Goal: Task Accomplishment & Management: Complete application form

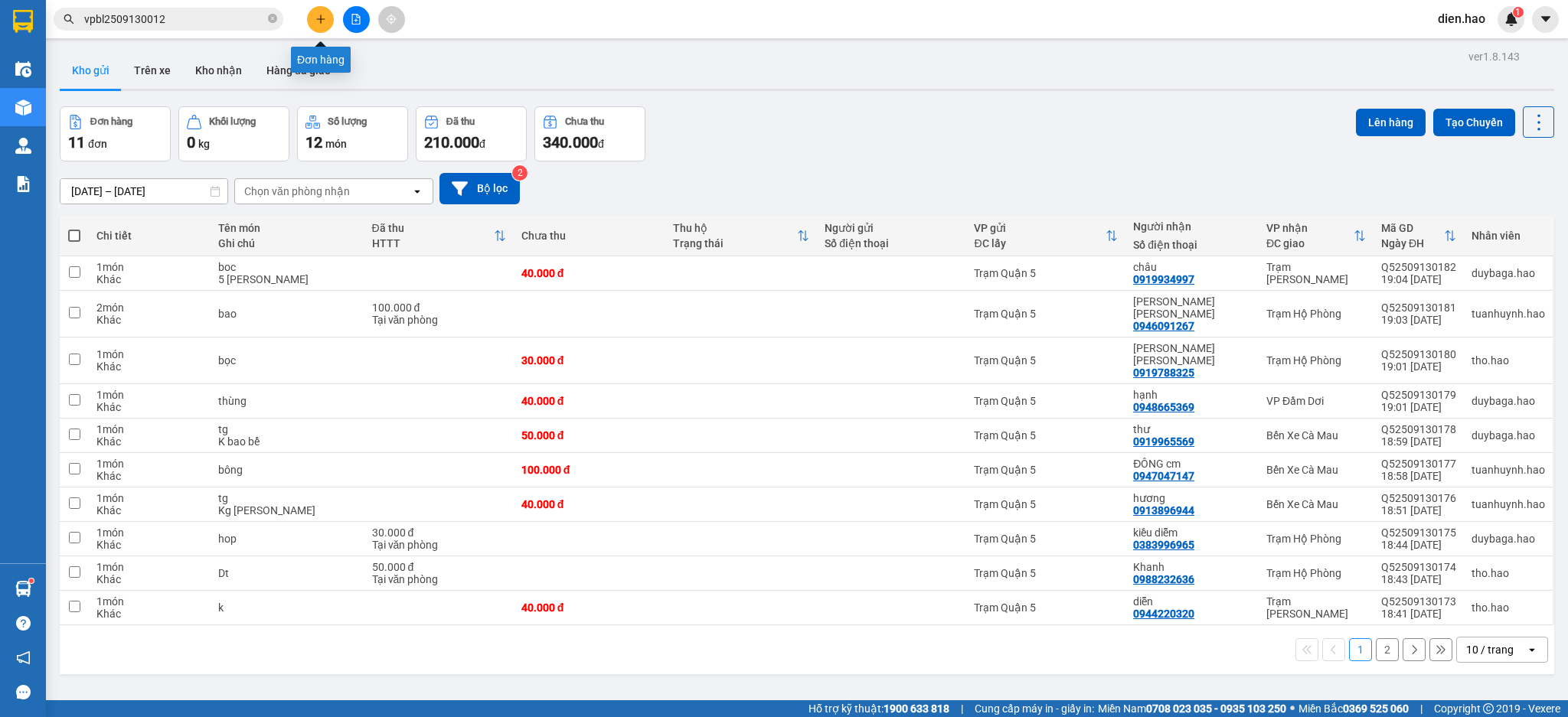
click at [313, 20] on button at bounding box center [320, 20] width 27 height 27
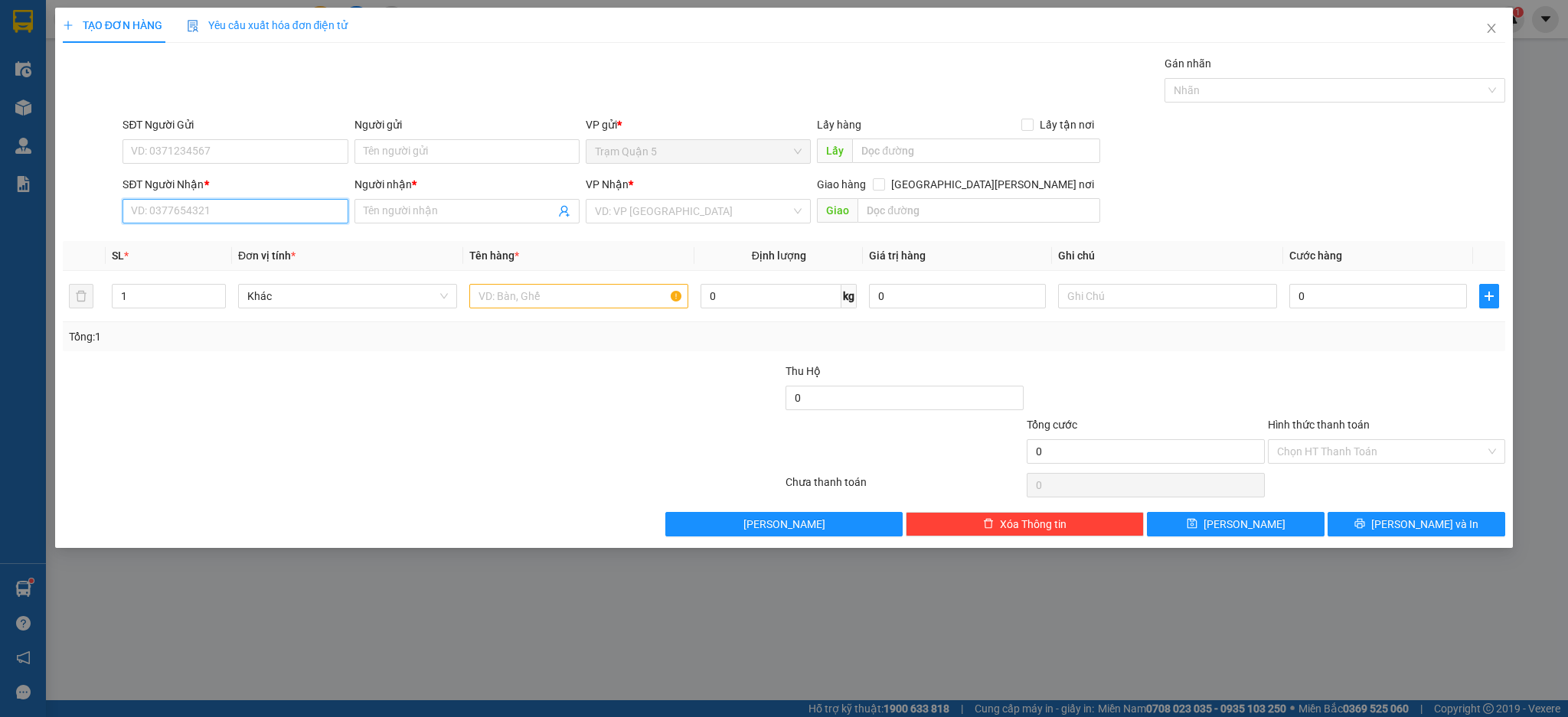
click at [240, 200] on input "SĐT Người Nhận *" at bounding box center [235, 211] width 225 height 24
click at [1495, 33] on icon "close" at bounding box center [1490, 28] width 12 height 12
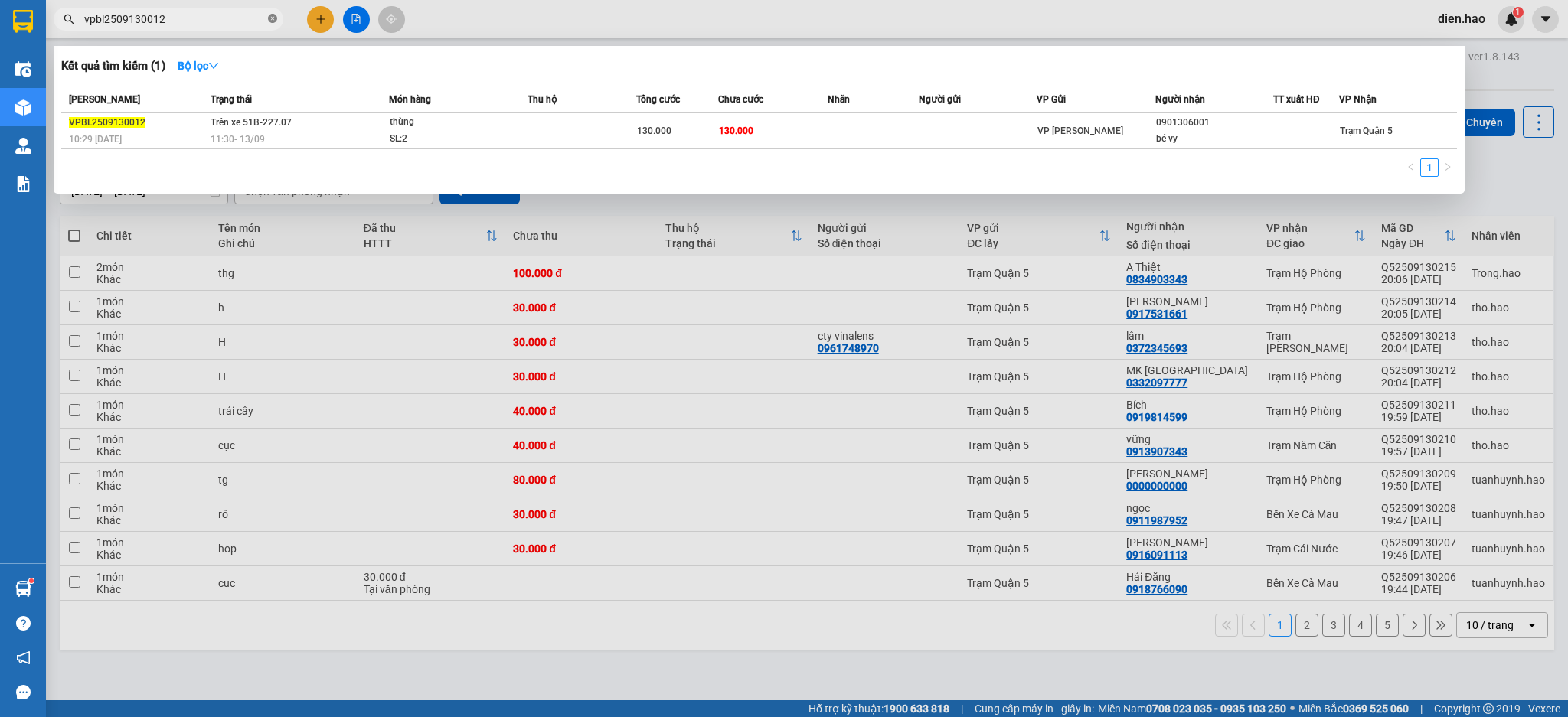
click at [277, 21] on icon "close-circle" at bounding box center [272, 18] width 9 height 9
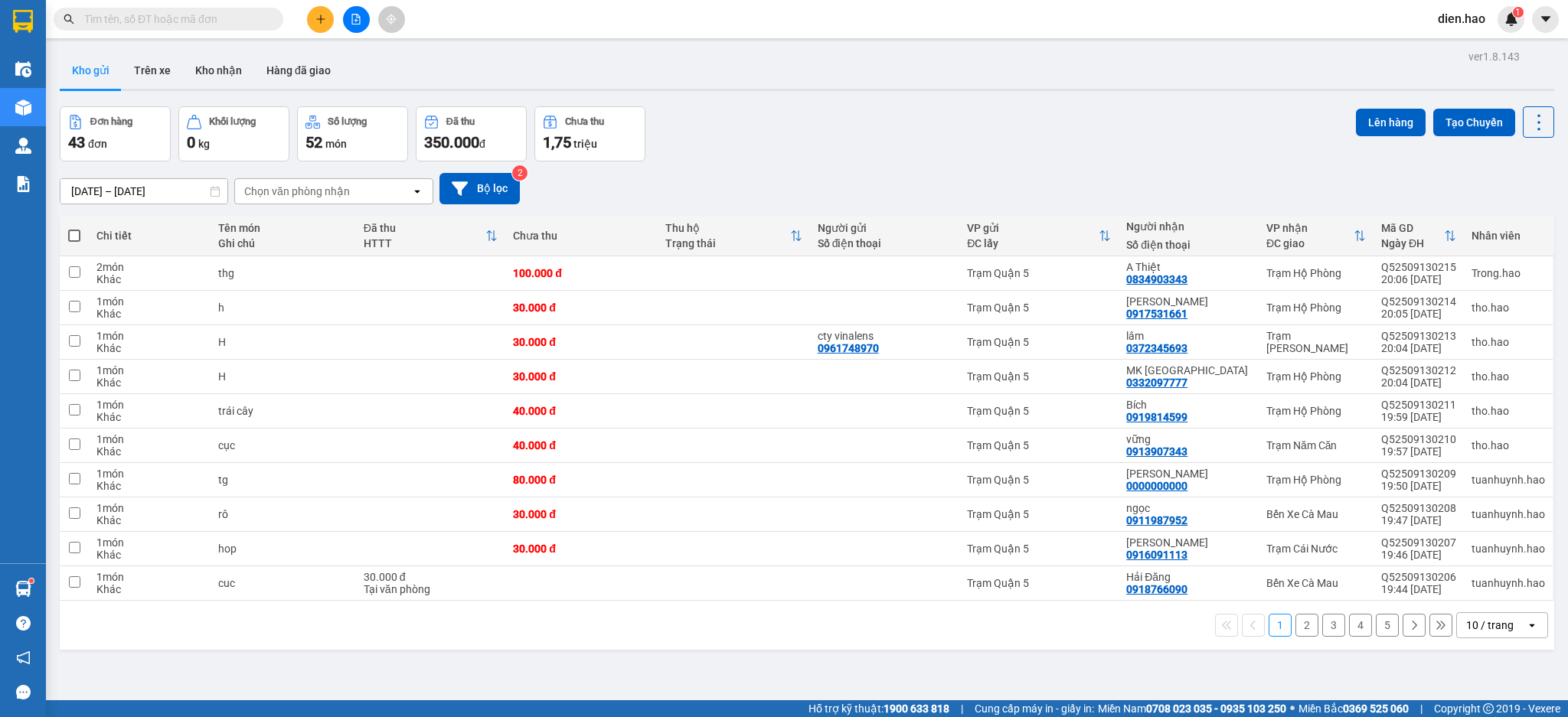
click at [245, 18] on input "text" at bounding box center [174, 19] width 180 height 17
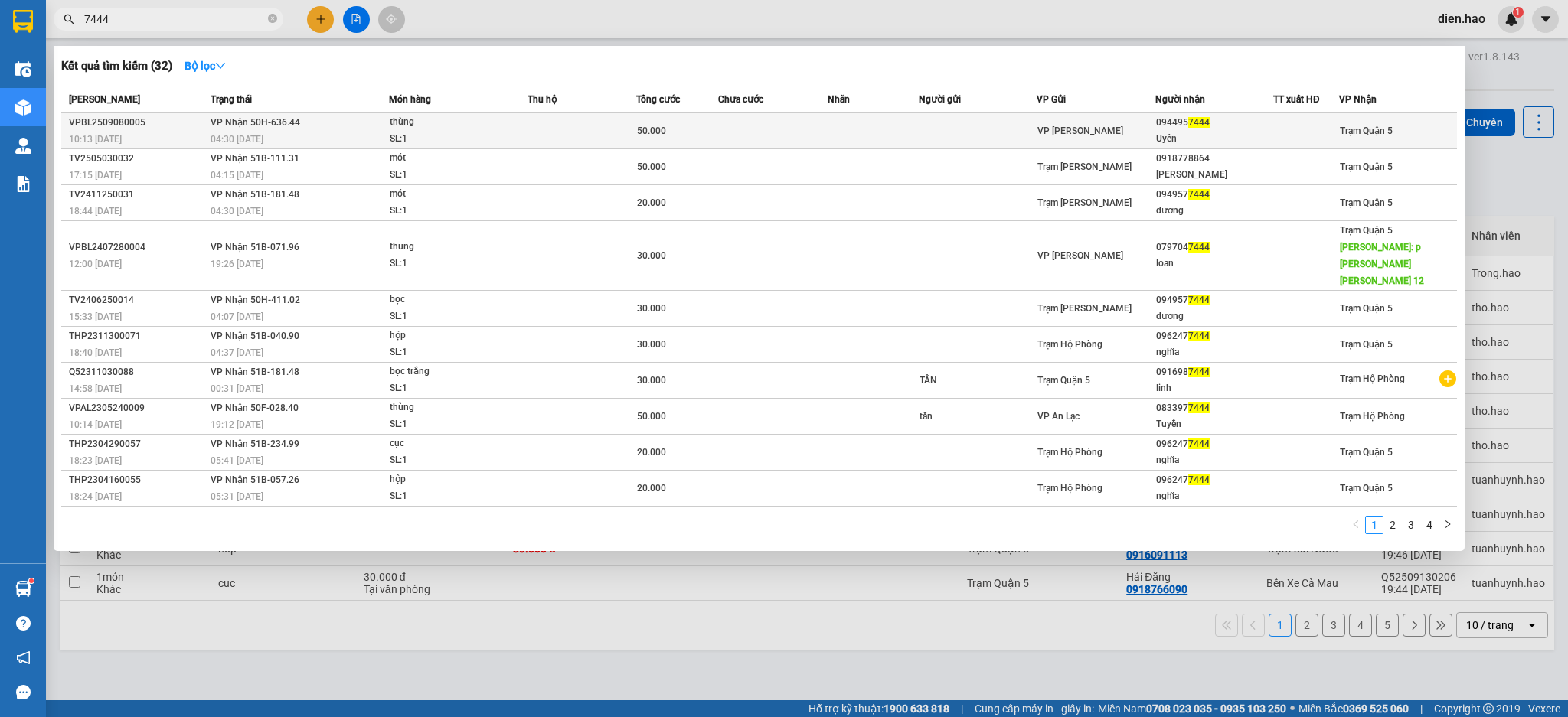
type input "7444"
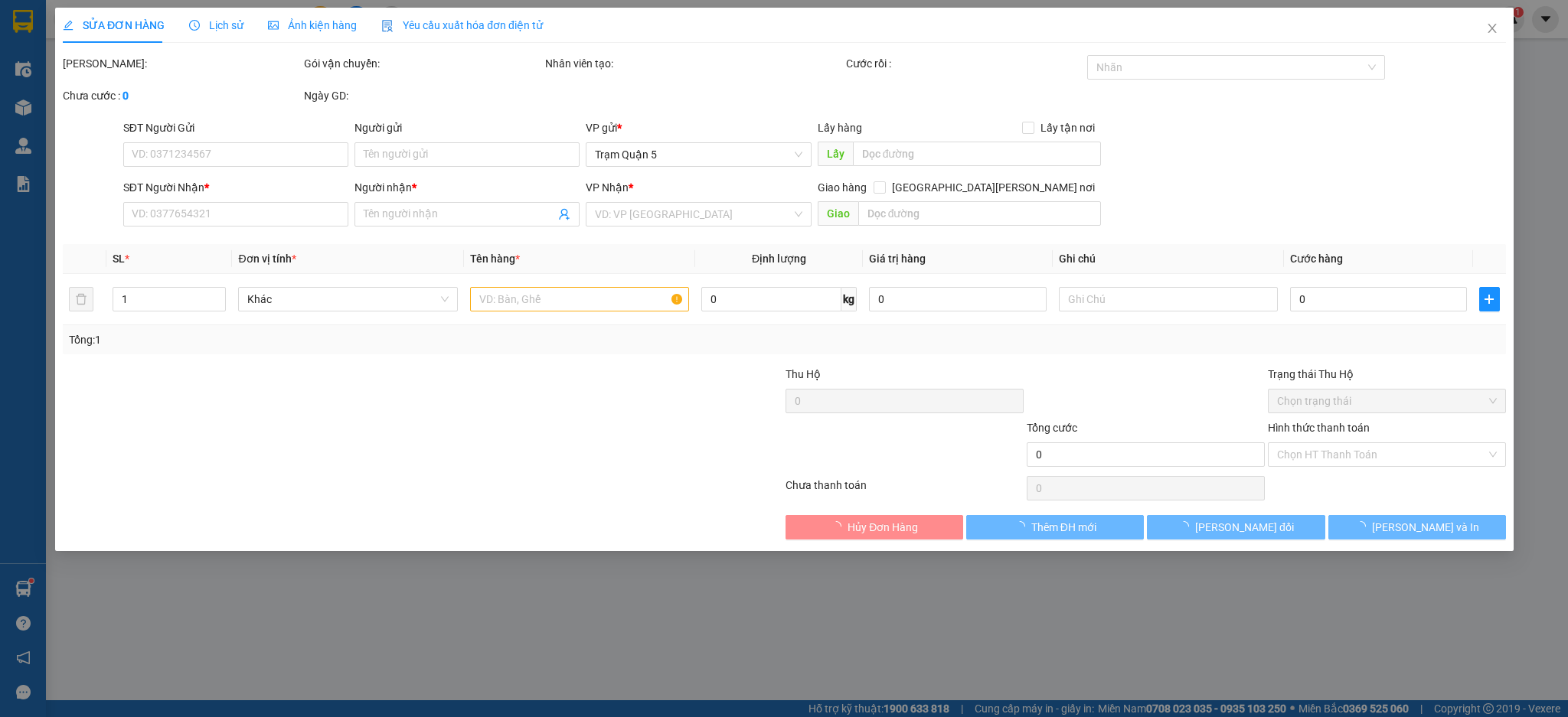
type input "0944957444"
type input "Uyên"
type input "50.000"
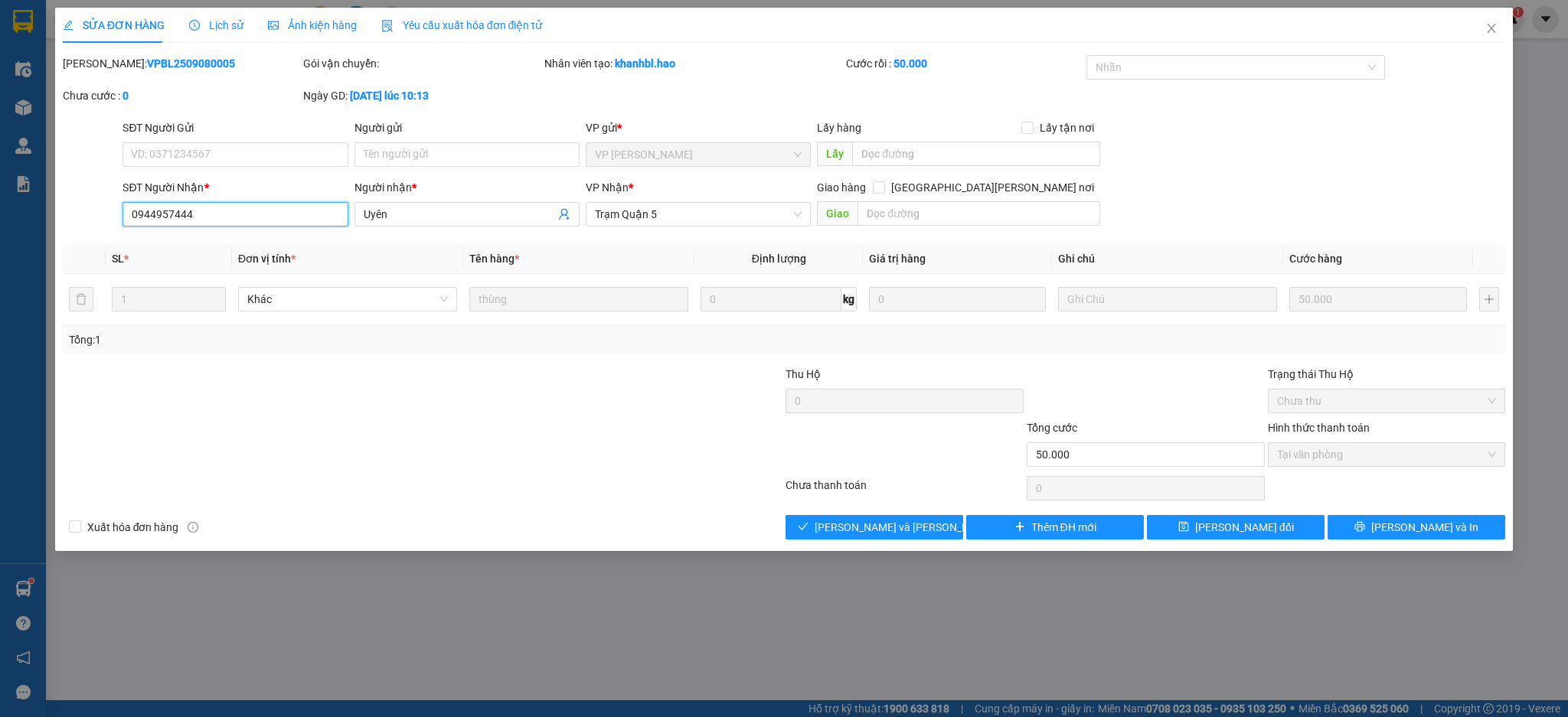
click at [160, 219] on input "0944957444" at bounding box center [235, 215] width 225 height 24
click at [1495, 13] on span "Close" at bounding box center [1491, 29] width 43 height 43
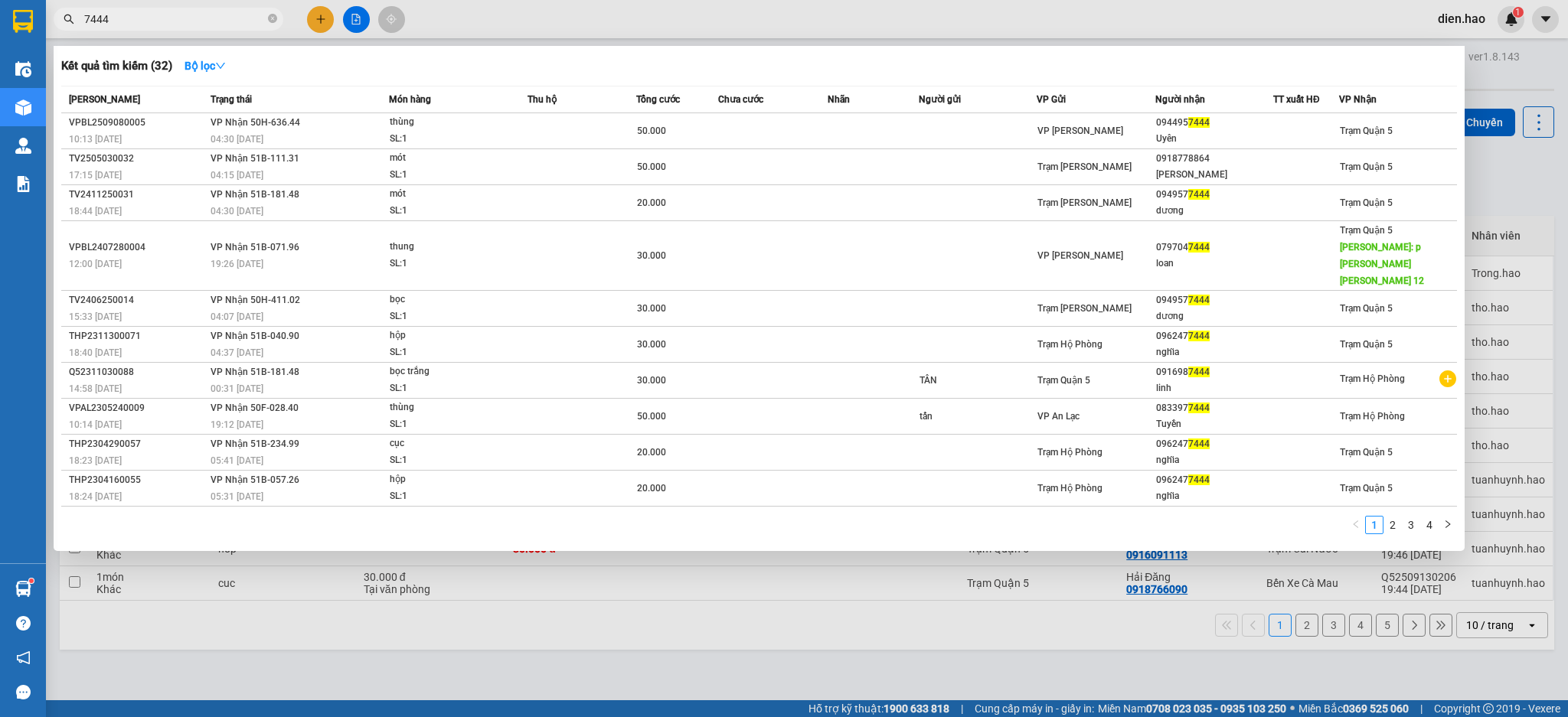
click at [278, 19] on span "7444" at bounding box center [168, 19] width 229 height 23
drag, startPoint x: 274, startPoint y: 18, endPoint x: 242, endPoint y: 18, distance: 32.0
click at [269, 18] on icon "close-circle" at bounding box center [272, 18] width 9 height 9
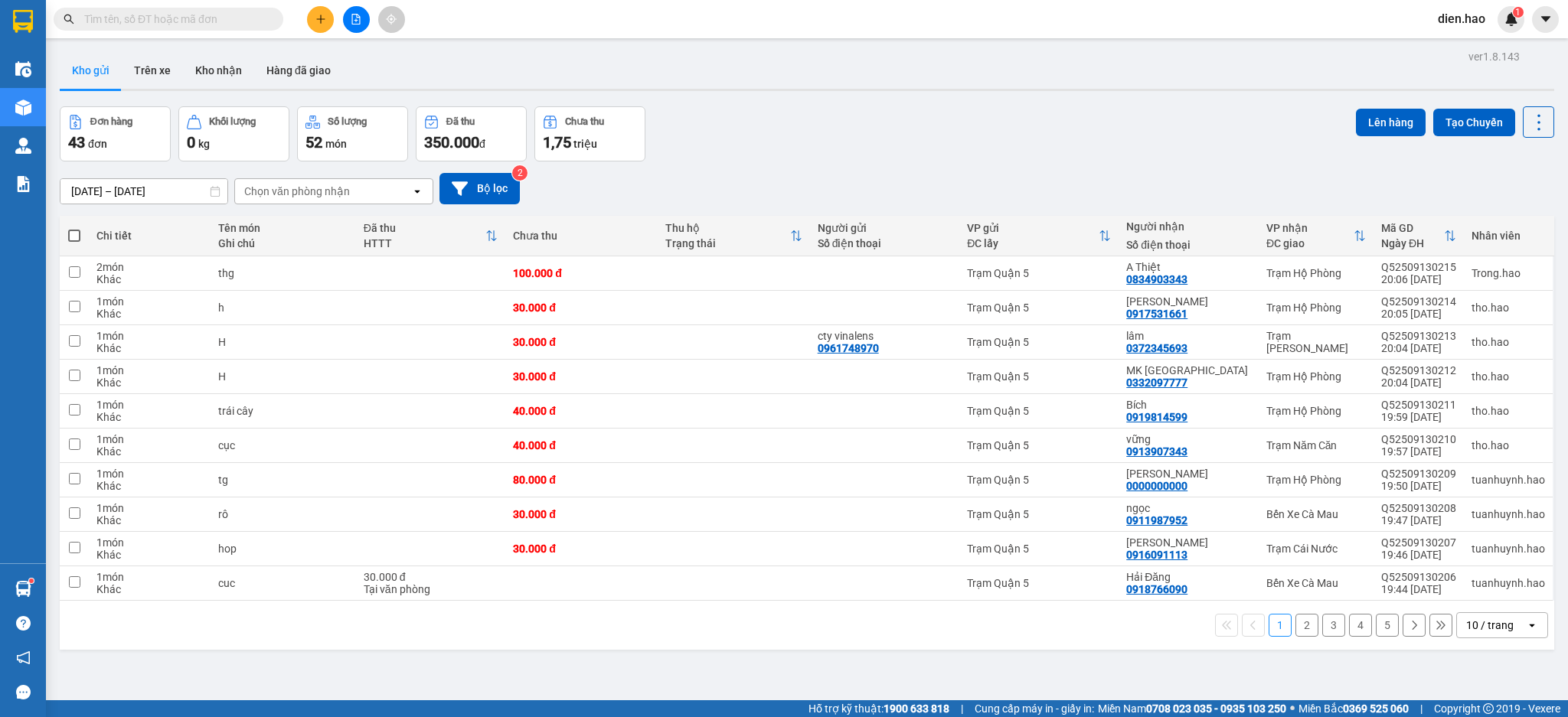
paste input "0944957444"
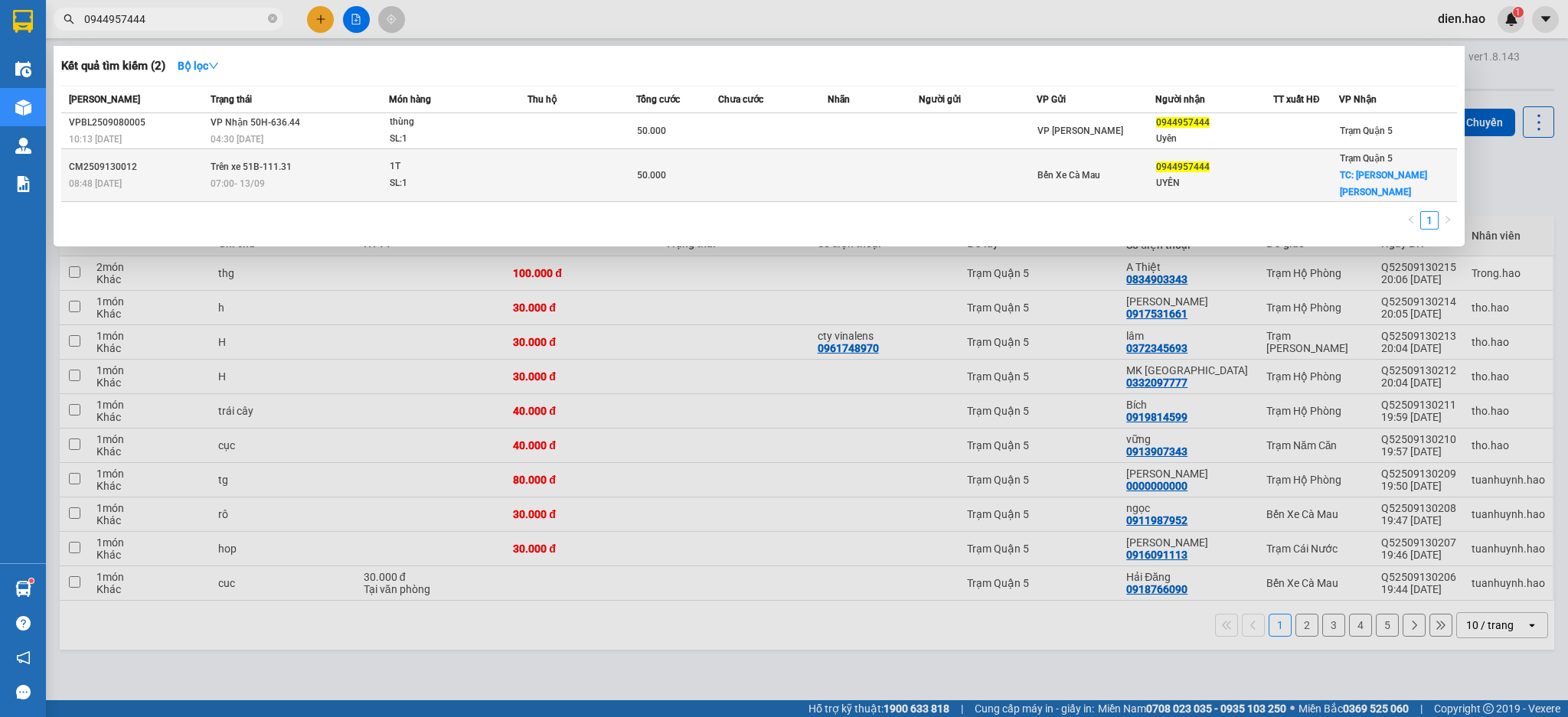
type input "0944957444"
click at [620, 166] on td at bounding box center [582, 175] width 109 height 53
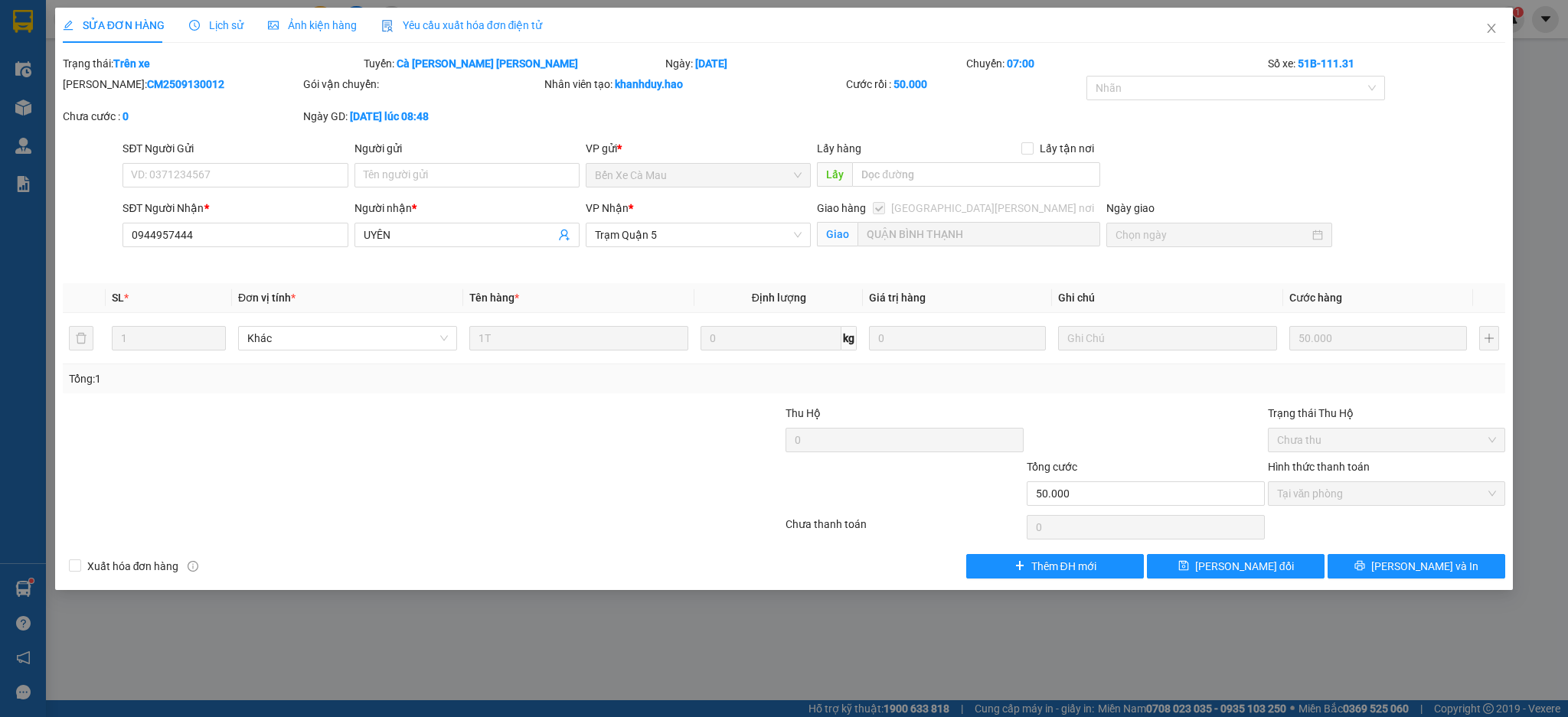
click at [323, 26] on span "Ảnh kiện hàng" at bounding box center [312, 24] width 89 height 12
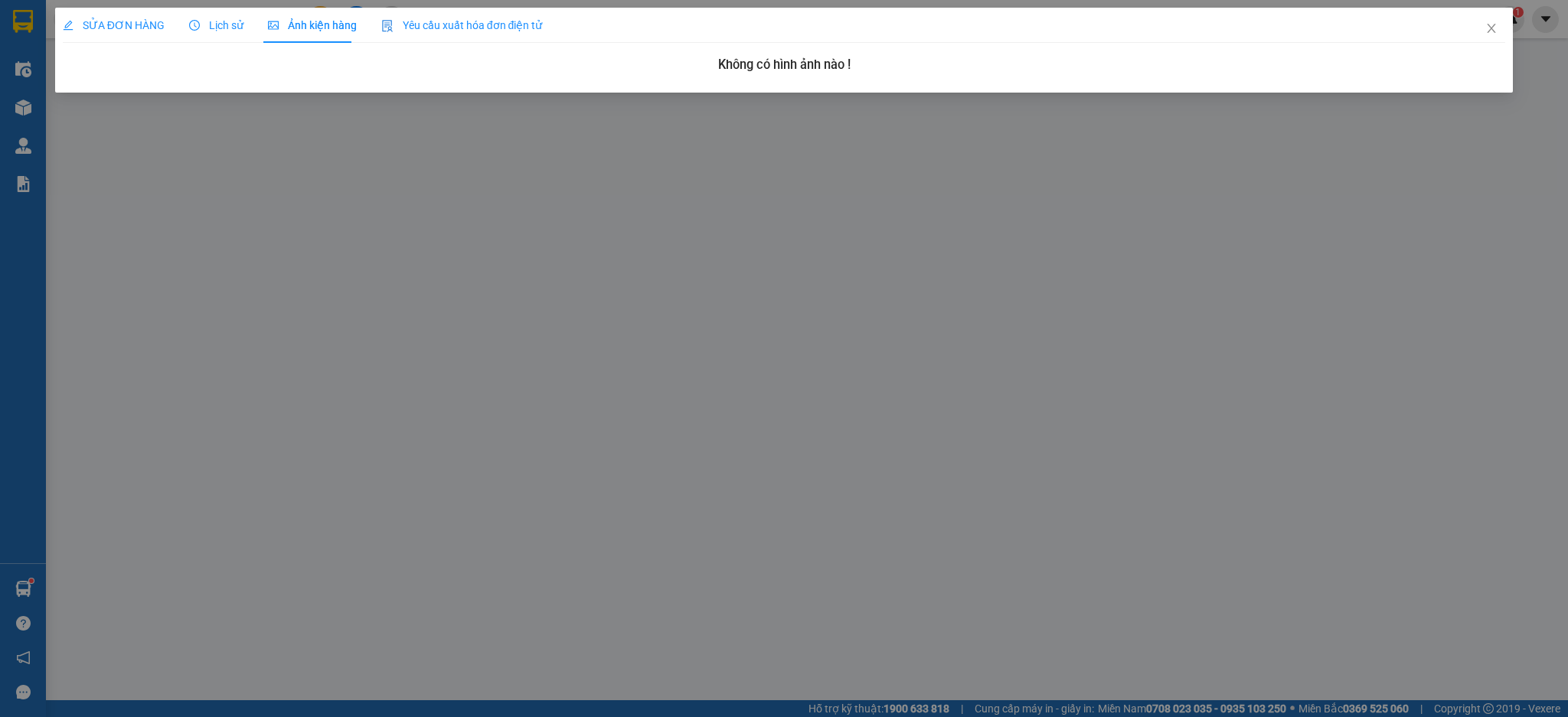
click at [193, 29] on icon "clock-circle" at bounding box center [194, 24] width 11 height 11
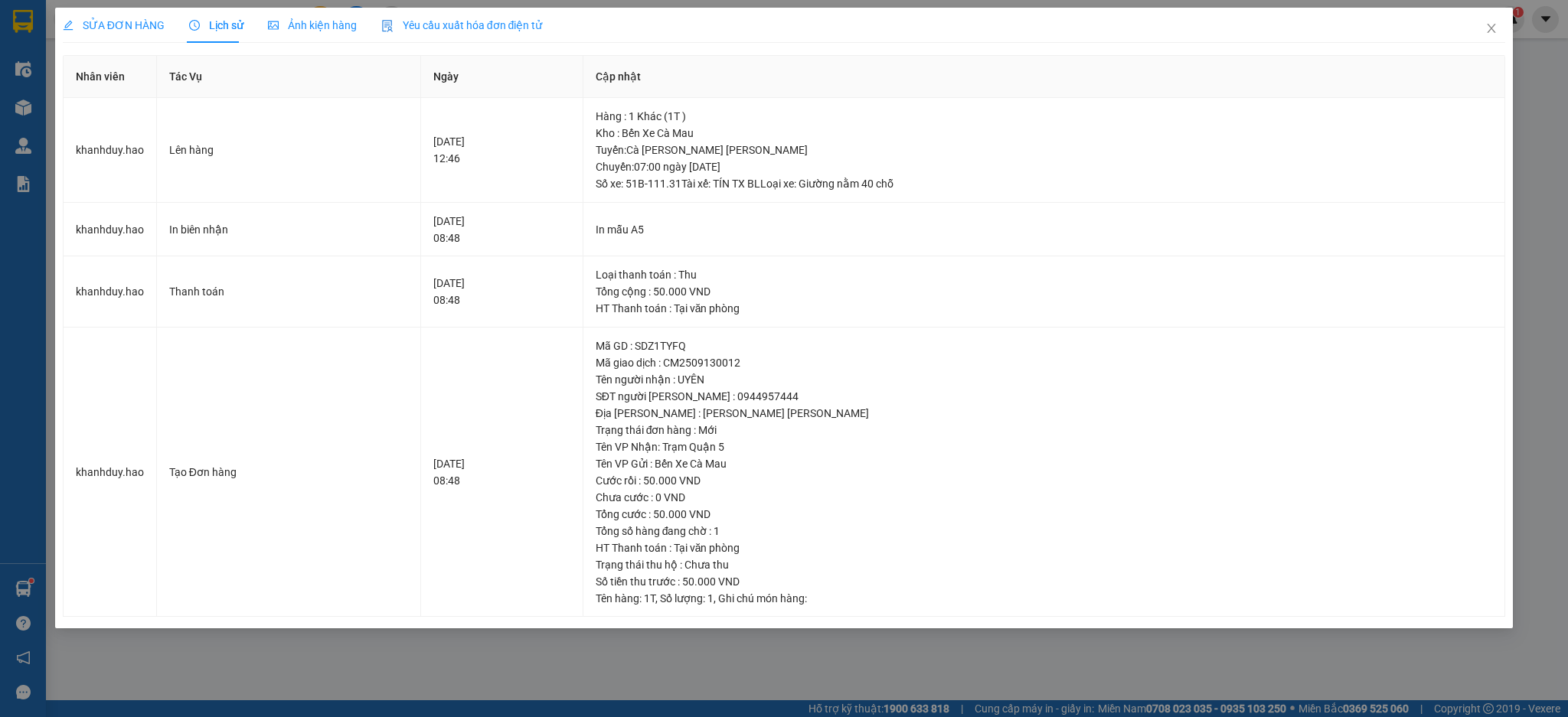
click at [86, 6] on div "SỬA ĐƠN HÀNG Lịch sử Ảnh kiện hàng Yêu cầu xuất hóa đơn điện tử Total Paid Fee …" at bounding box center [784, 358] width 1568 height 717
click at [83, 12] on div "SỬA ĐƠN HÀNG" at bounding box center [113, 24] width 102 height 35
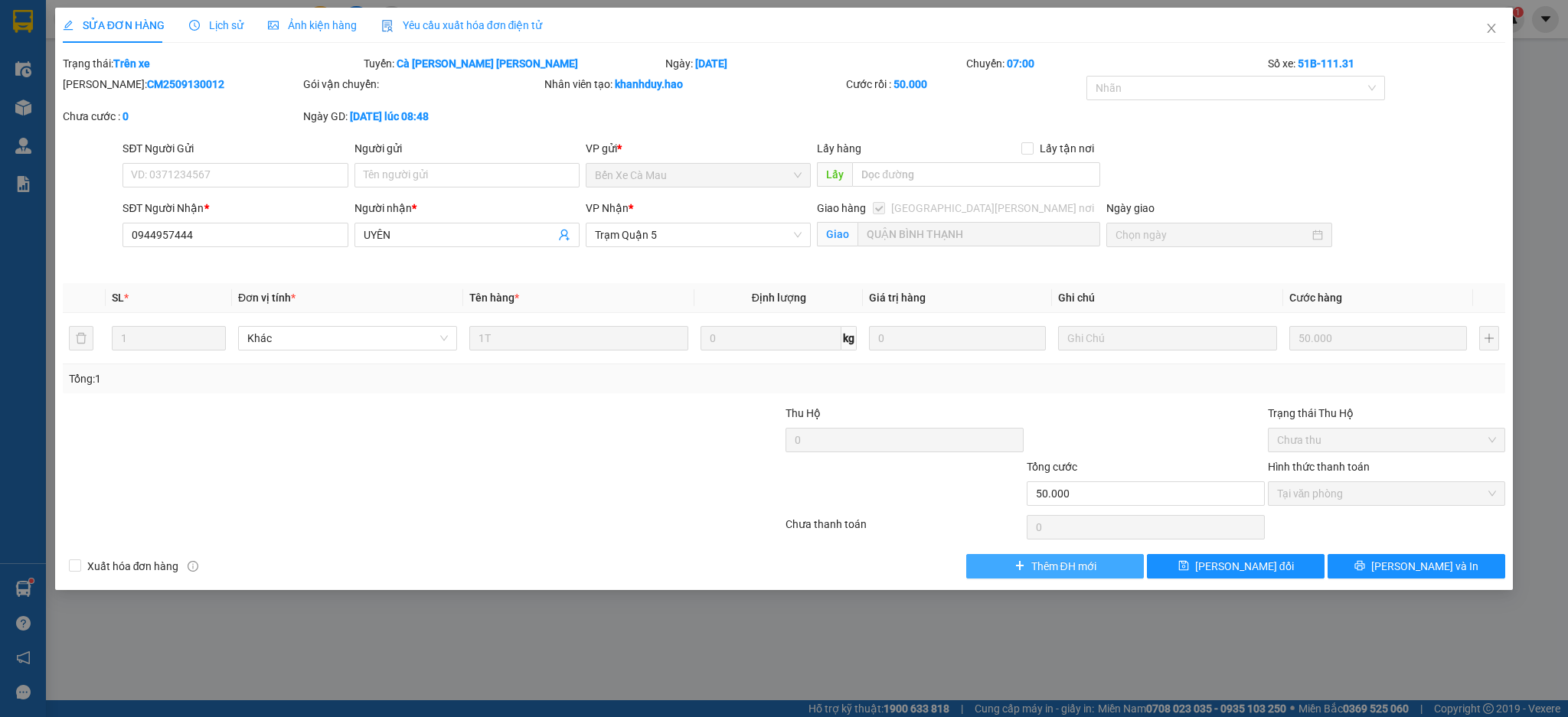
click at [1099, 566] on button "Thêm ĐH mới" at bounding box center [1055, 566] width 178 height 24
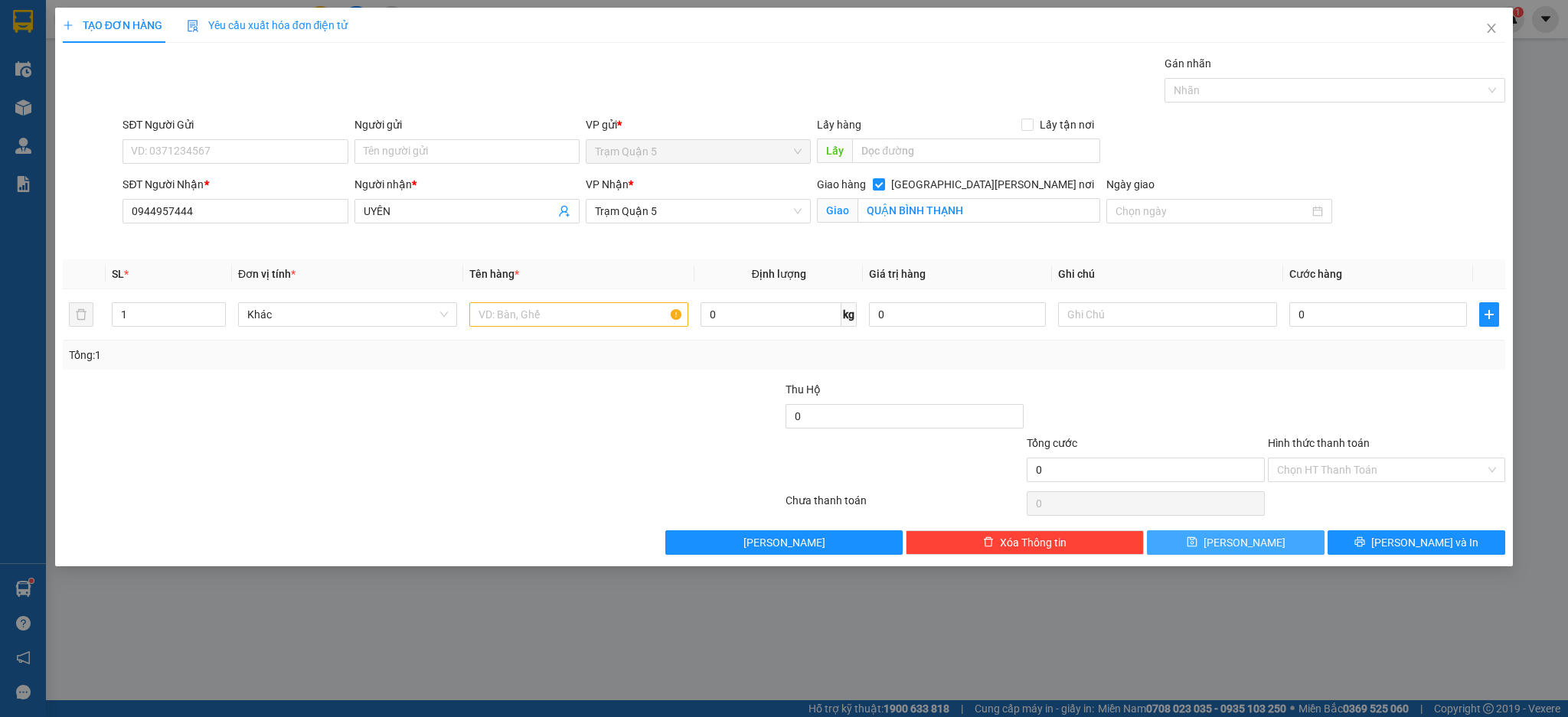
click at [1233, 555] on div "TẠO ĐƠN HÀNG Yêu cầu xuất hóa đơn điện tử Transit Pickup Surcharge Ids Transit …" at bounding box center [784, 286] width 1458 height 559
click at [1229, 555] on div "TẠO ĐƠN HÀNG Yêu cầu xuất hóa đơn điện tử Transit Pickup Surcharge Ids Transit …" at bounding box center [784, 286] width 1458 height 559
click at [1235, 551] on button "Lưu" at bounding box center [1236, 542] width 178 height 24
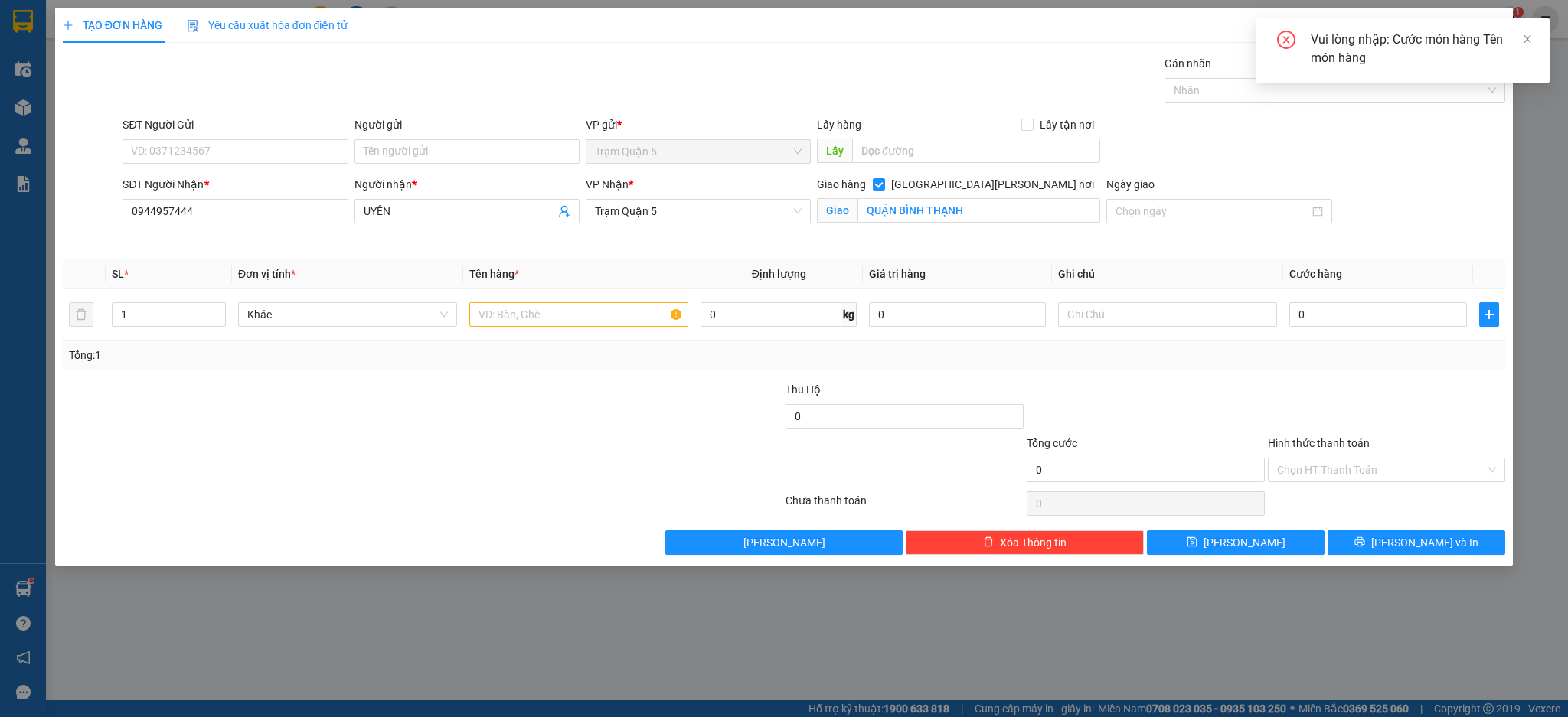
click at [1516, 41] on div "Vui lòng nhập: Cước món hàng Tên món hàng" at bounding box center [1420, 49] width 220 height 37
click at [504, 312] on input "text" at bounding box center [579, 314] width 219 height 24
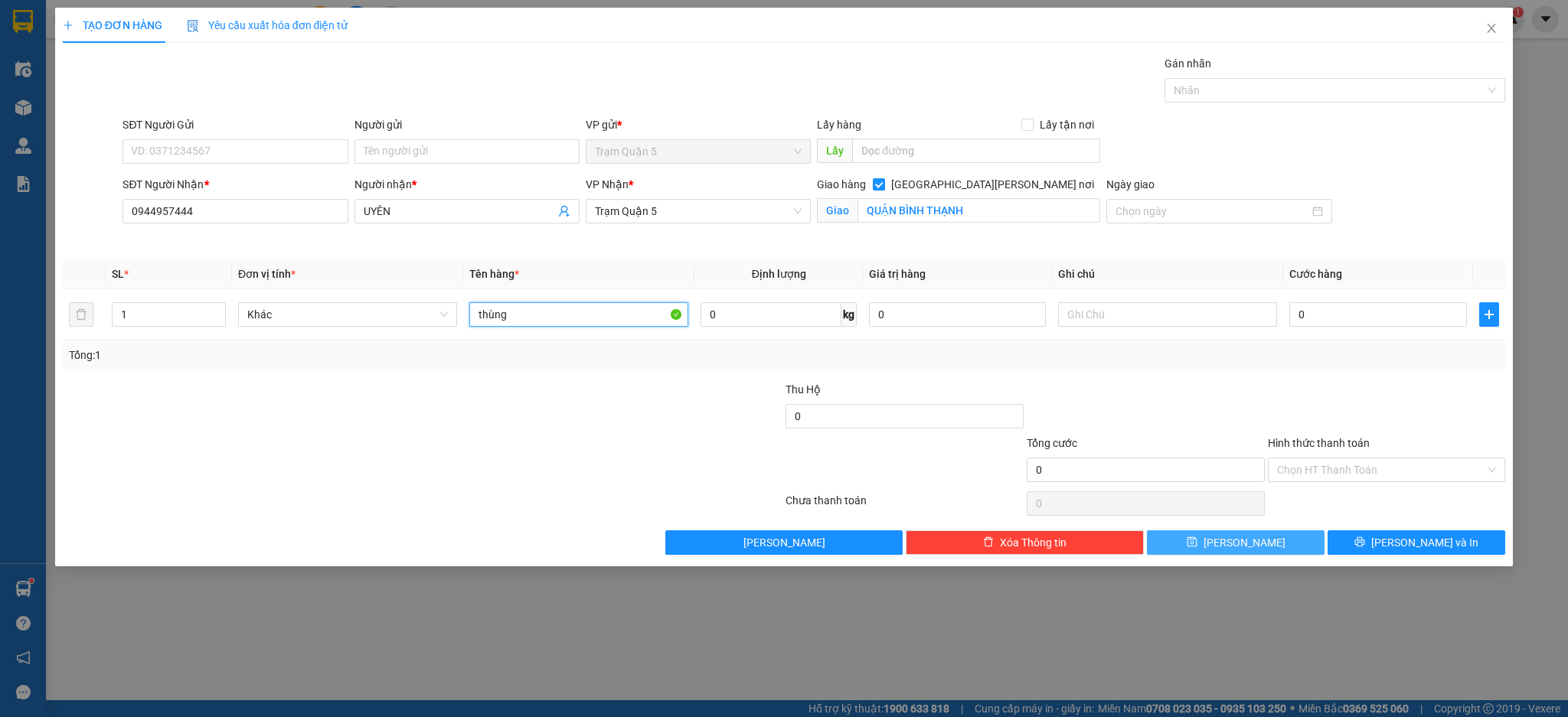
type input "thùng"
drag, startPoint x: 1199, startPoint y: 537, endPoint x: 1517, endPoint y: 135, distance: 512.6
click at [1429, 200] on div "Transit Pickup Surcharge Ids Transit Deliver Surcharge Ids Transit Deliver Surc…" at bounding box center [784, 305] width 1443 height 499
click at [1277, 533] on button "Lưu" at bounding box center [1236, 542] width 178 height 24
click at [1517, 37] on div "TẠO ĐƠN HÀNG Yêu cầu xuất hóa đơn điện tử Transit Pickup Surcharge Ids Transit …" at bounding box center [784, 358] width 1568 height 717
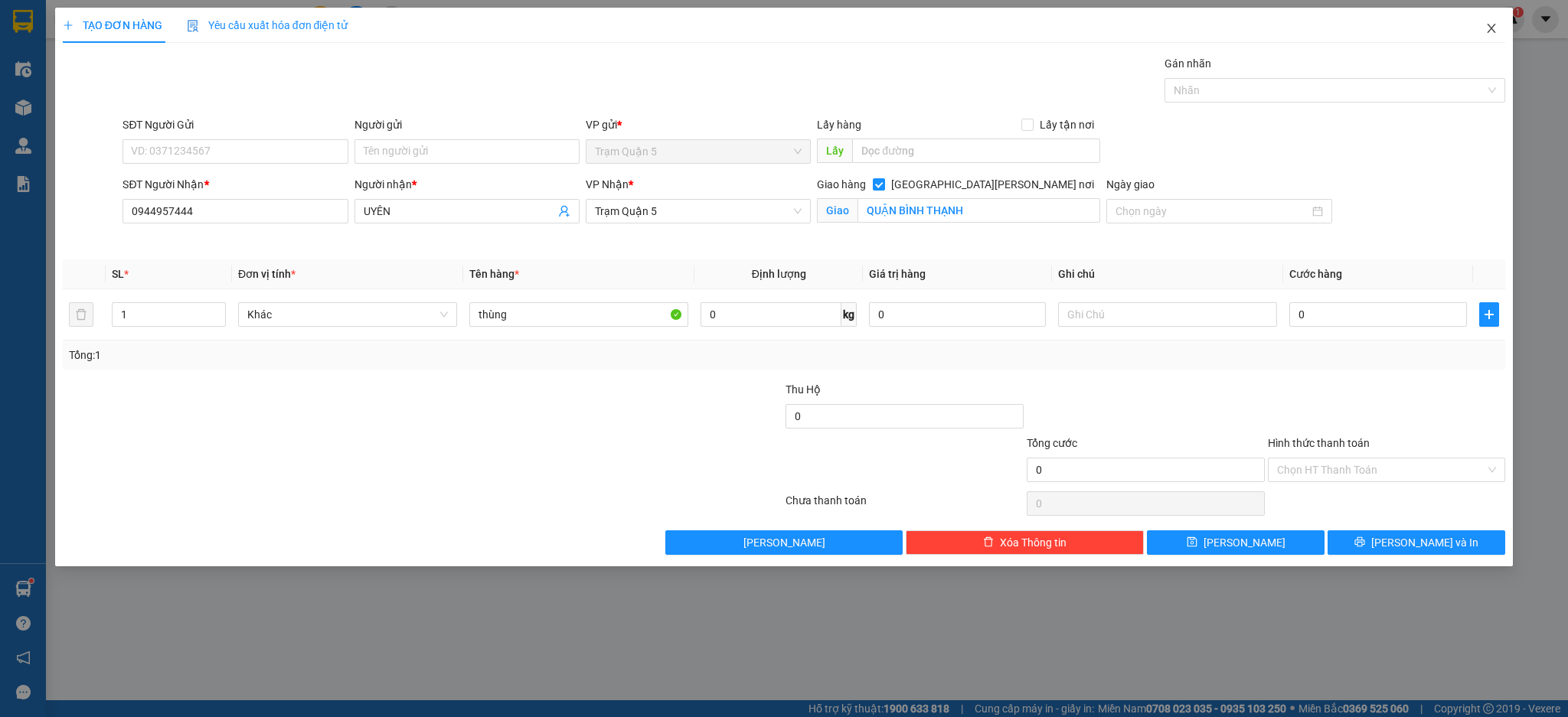
click at [1490, 38] on span "Close" at bounding box center [1491, 29] width 43 height 43
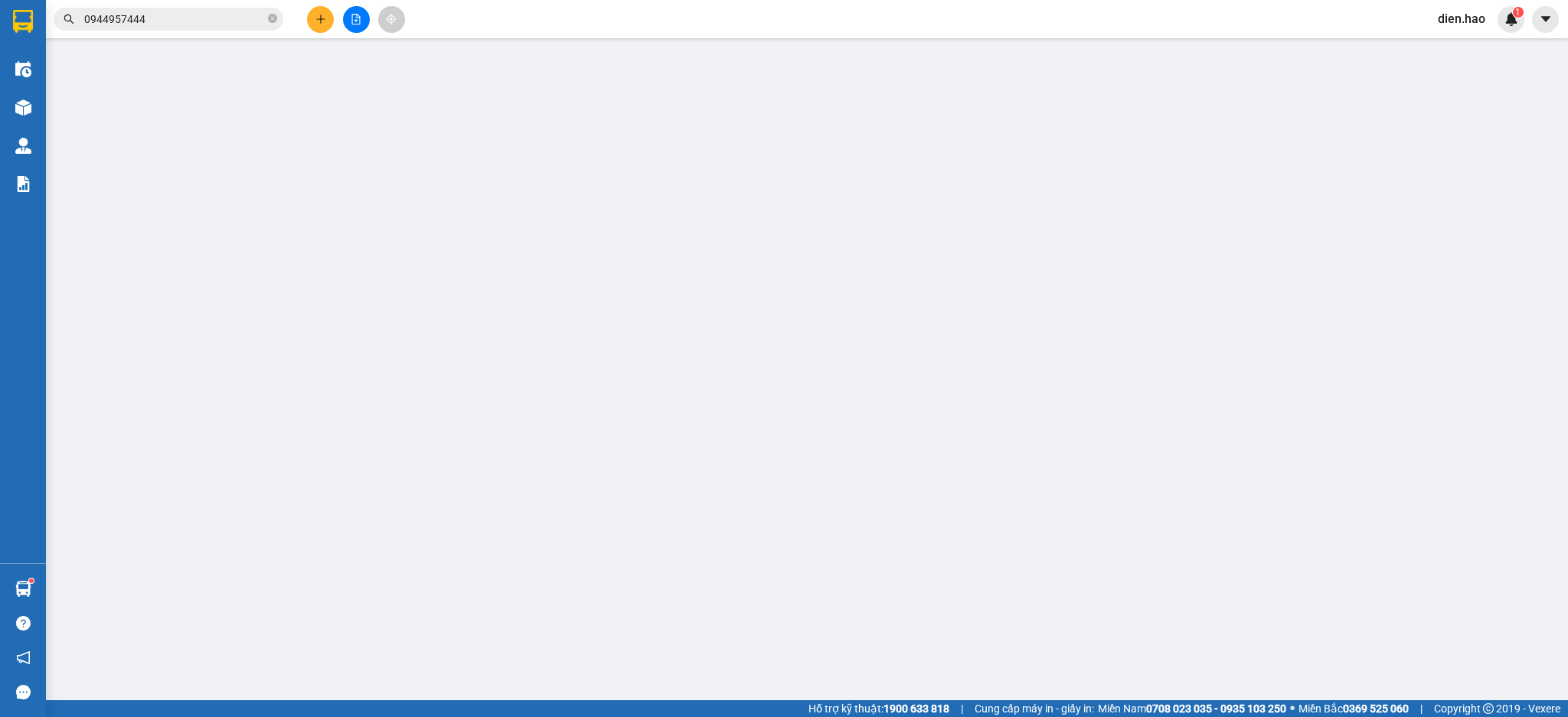
type input "0944957444"
type input "UYÊN"
checkbox input "true"
type input "QUẬN BÌNH THẠNH"
type input "50.000"
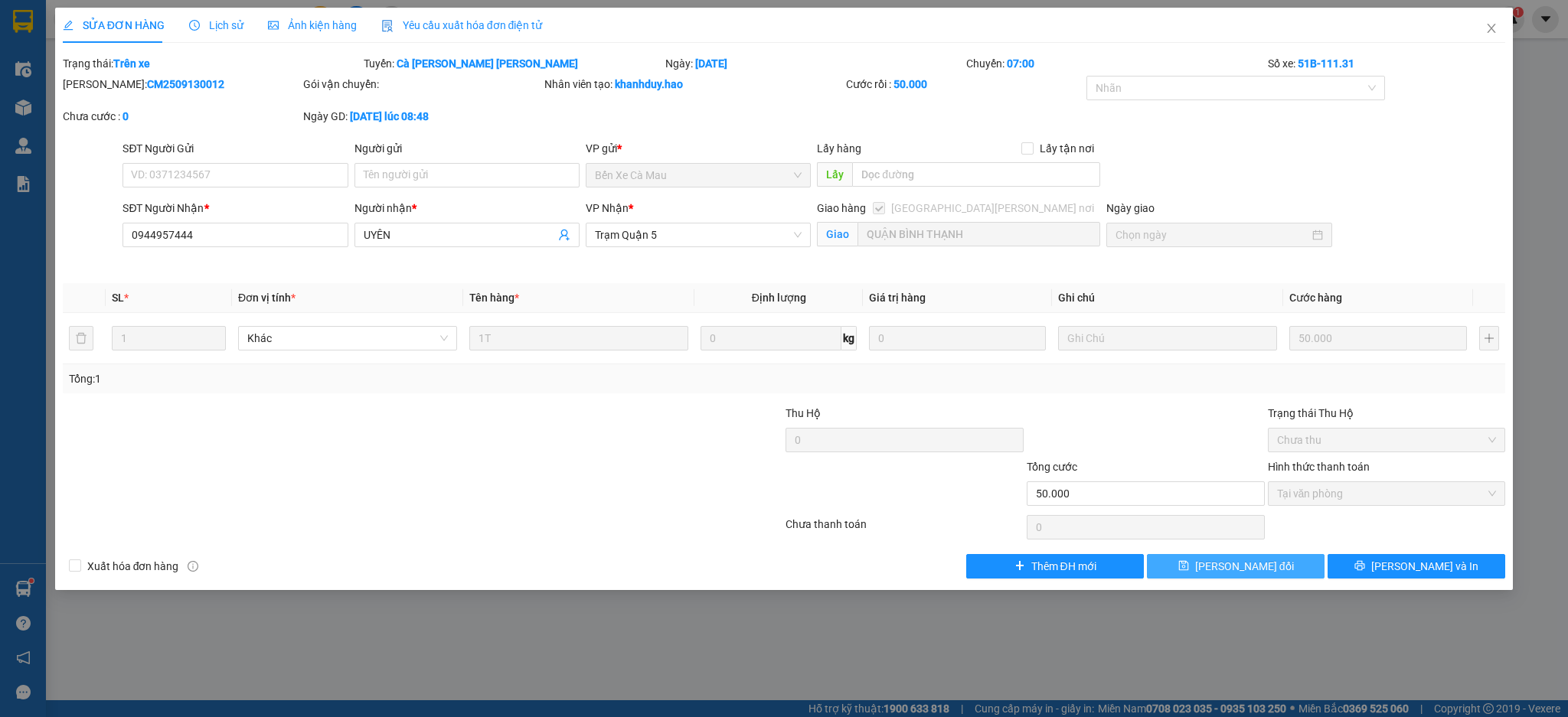
click at [1273, 568] on button "Lưu thay đổi" at bounding box center [1236, 566] width 178 height 24
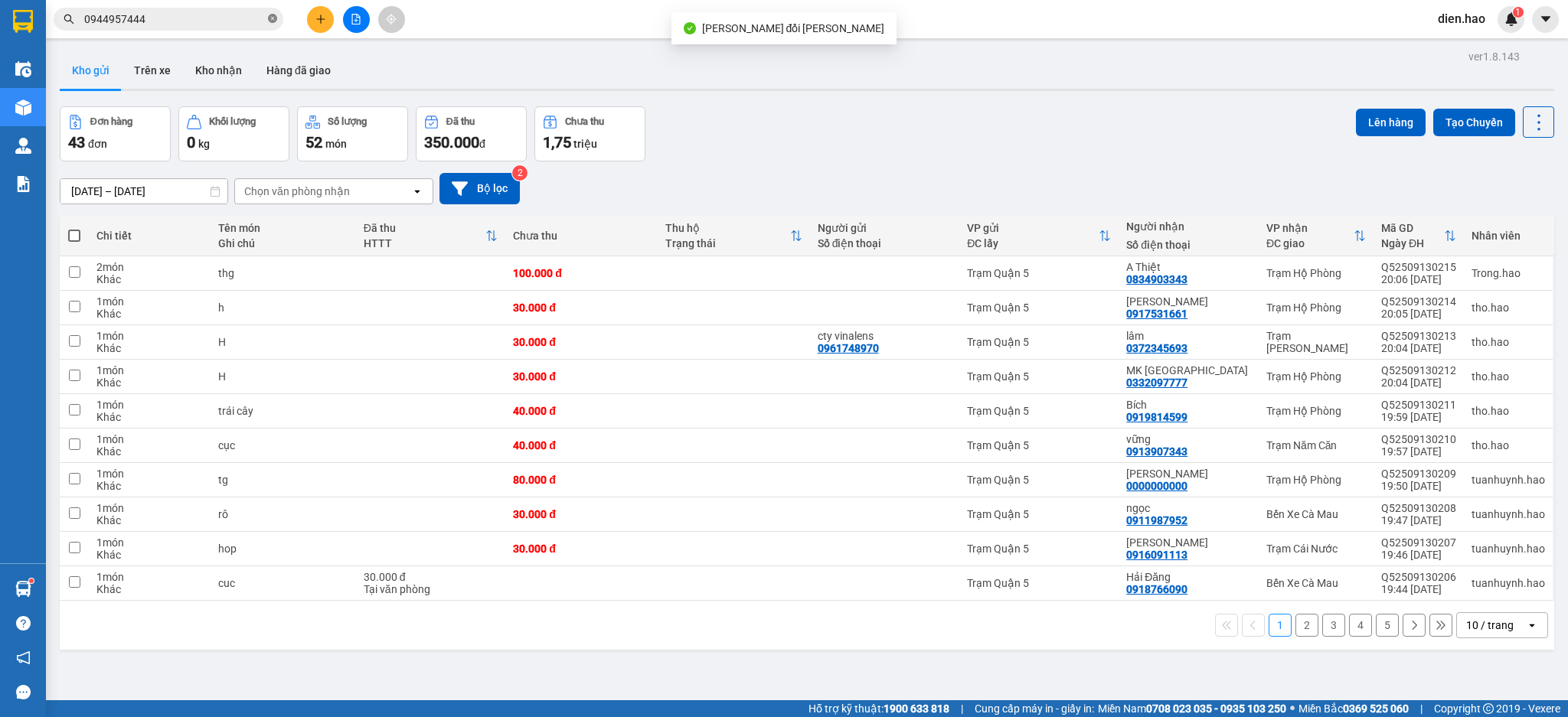
click at [268, 22] on icon "close-circle" at bounding box center [272, 18] width 9 height 9
click at [257, 22] on input "text" at bounding box center [174, 19] width 180 height 17
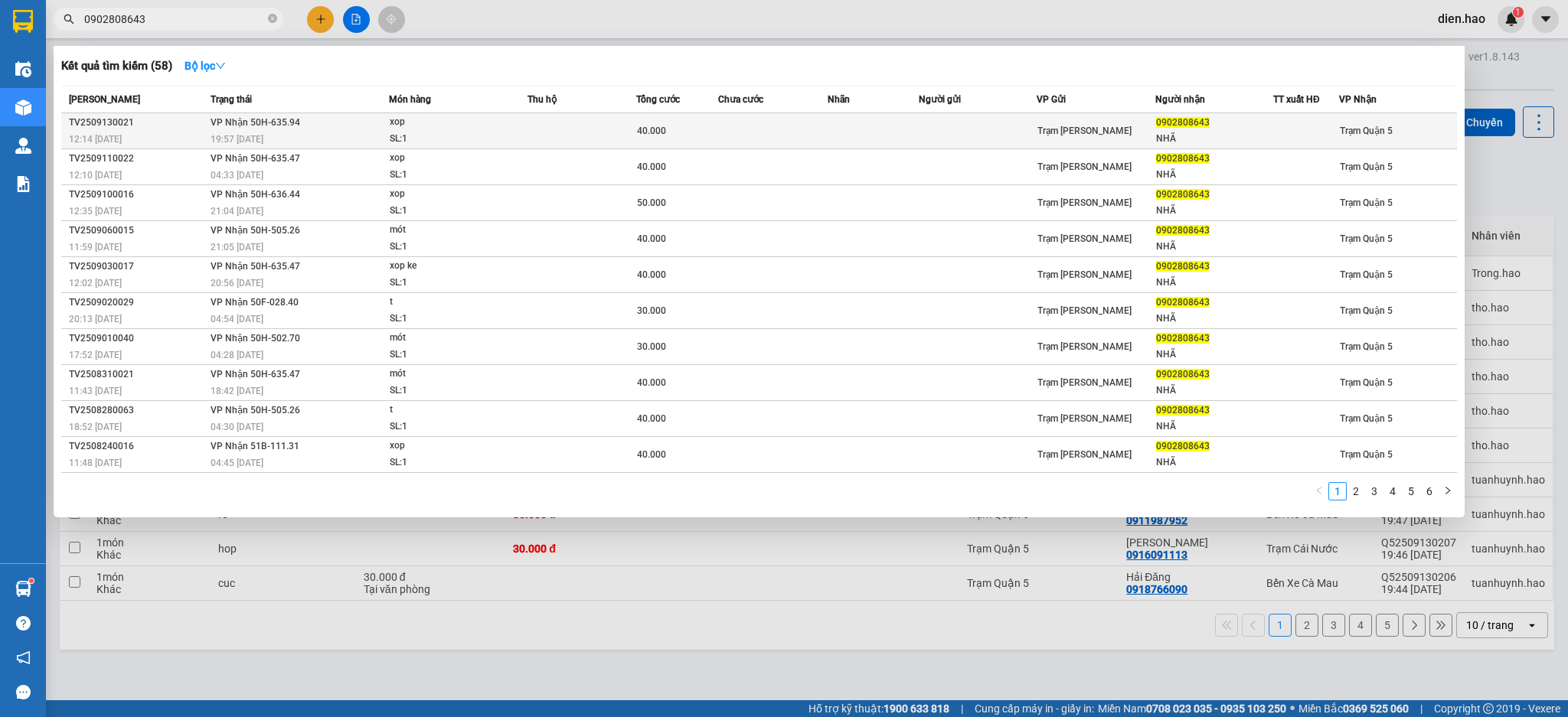
type input "0902808643"
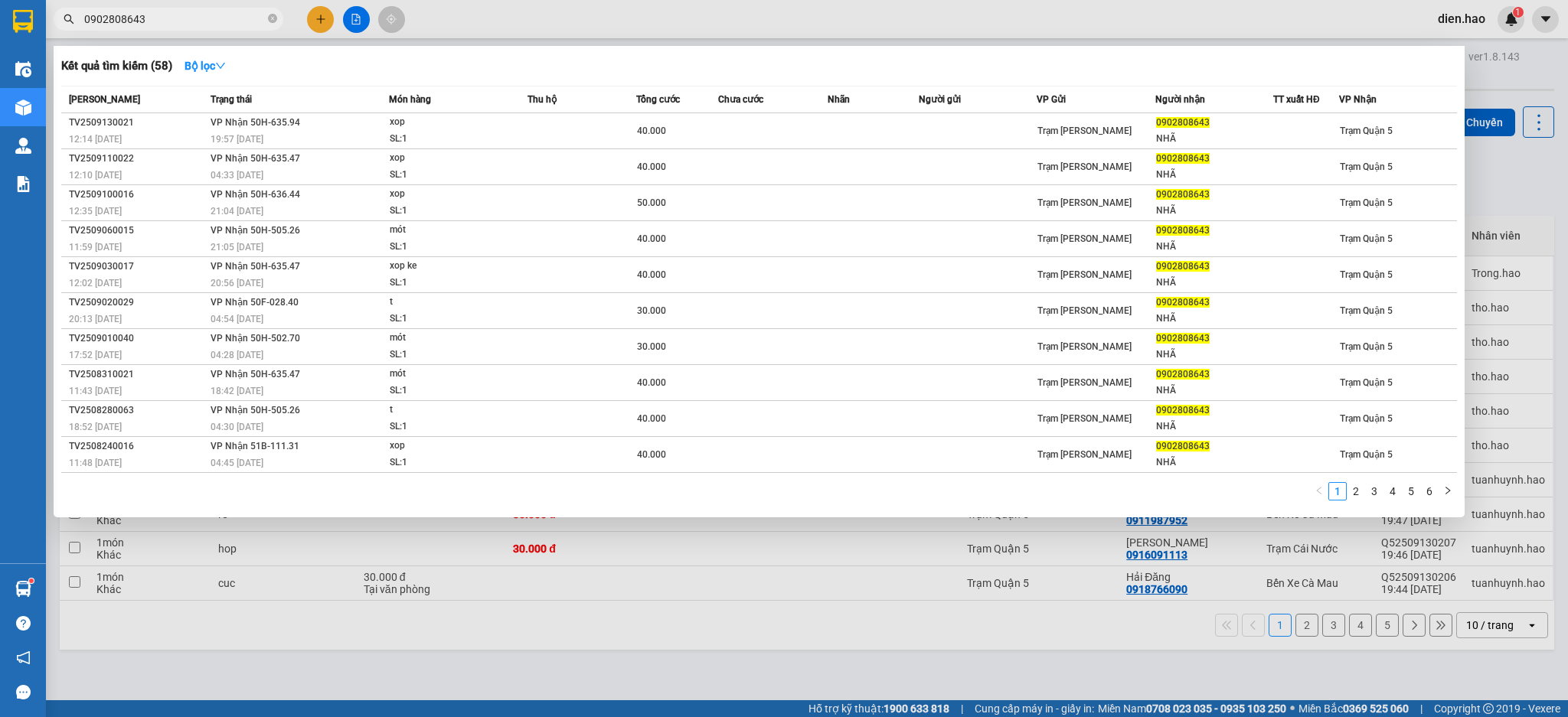
click at [478, 119] on div "xop" at bounding box center [446, 122] width 115 height 17
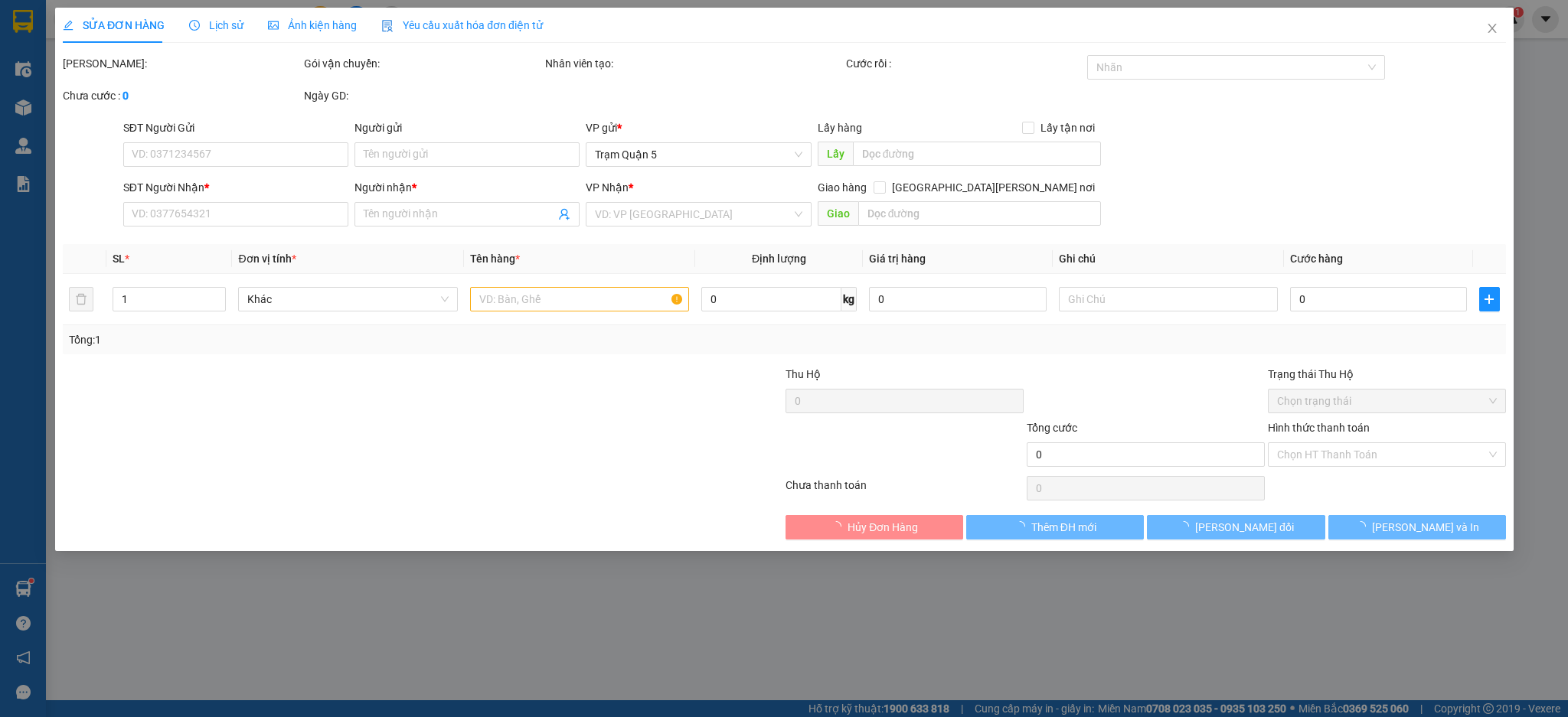
type input "0902808643"
type input "NHÃ"
type input "40.000"
type input "0"
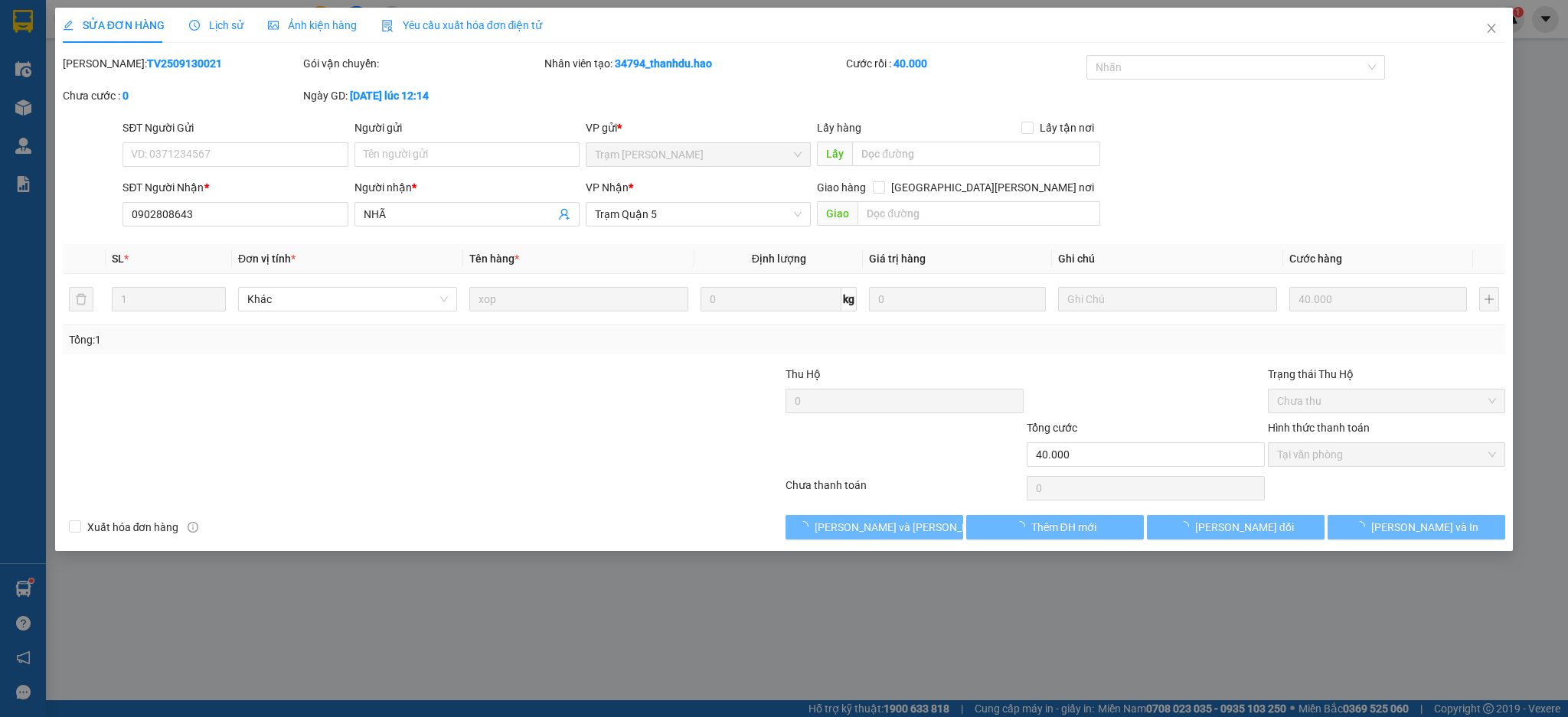
click at [175, 21] on div "SỬA ĐƠN HÀNG Lịch sử Ảnh kiện hàng Yêu cầu xuất hóa đơn điện tử" at bounding box center [303, 24] width 480 height 35
click at [209, 17] on div "Lịch sử" at bounding box center [216, 25] width 55 height 17
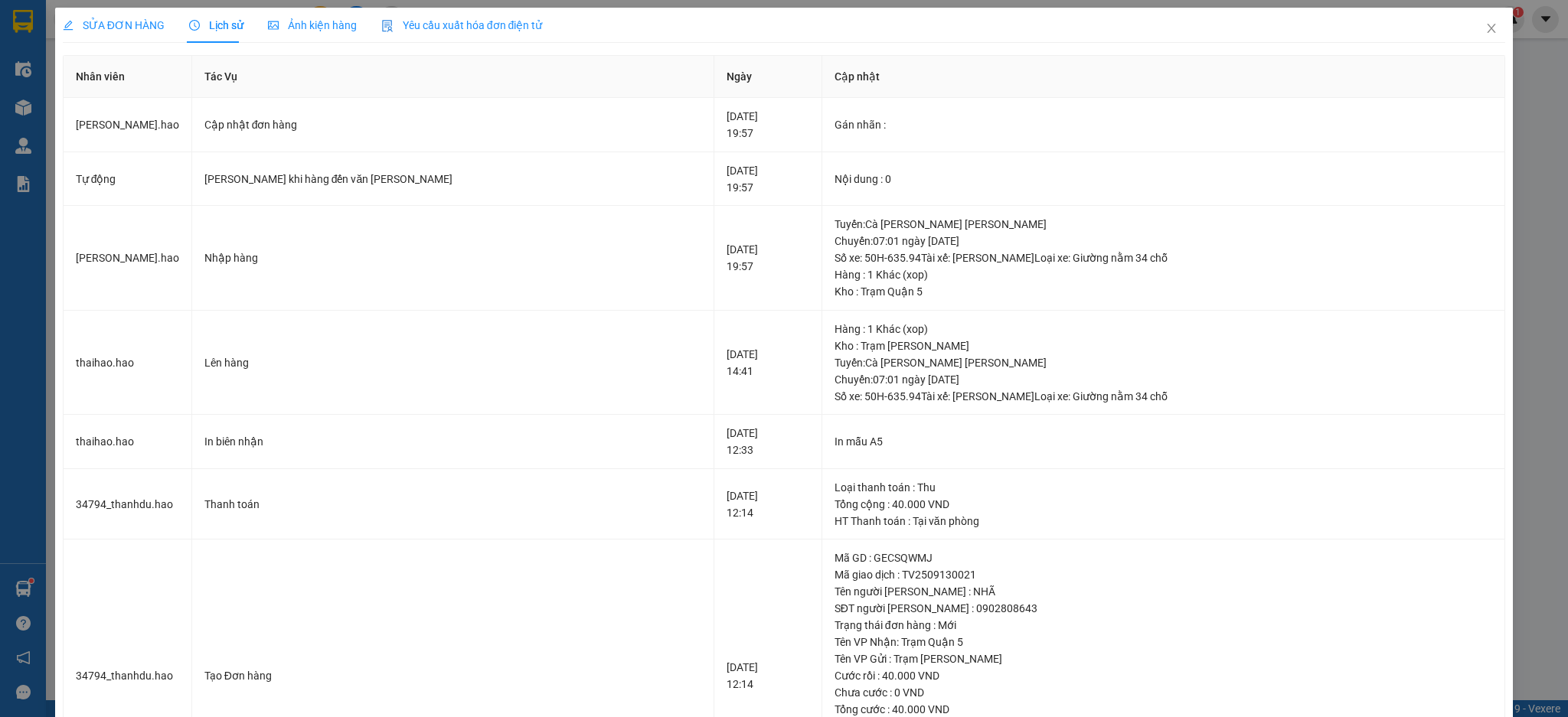
click at [283, 28] on span "Ảnh kiện hàng" at bounding box center [312, 24] width 89 height 12
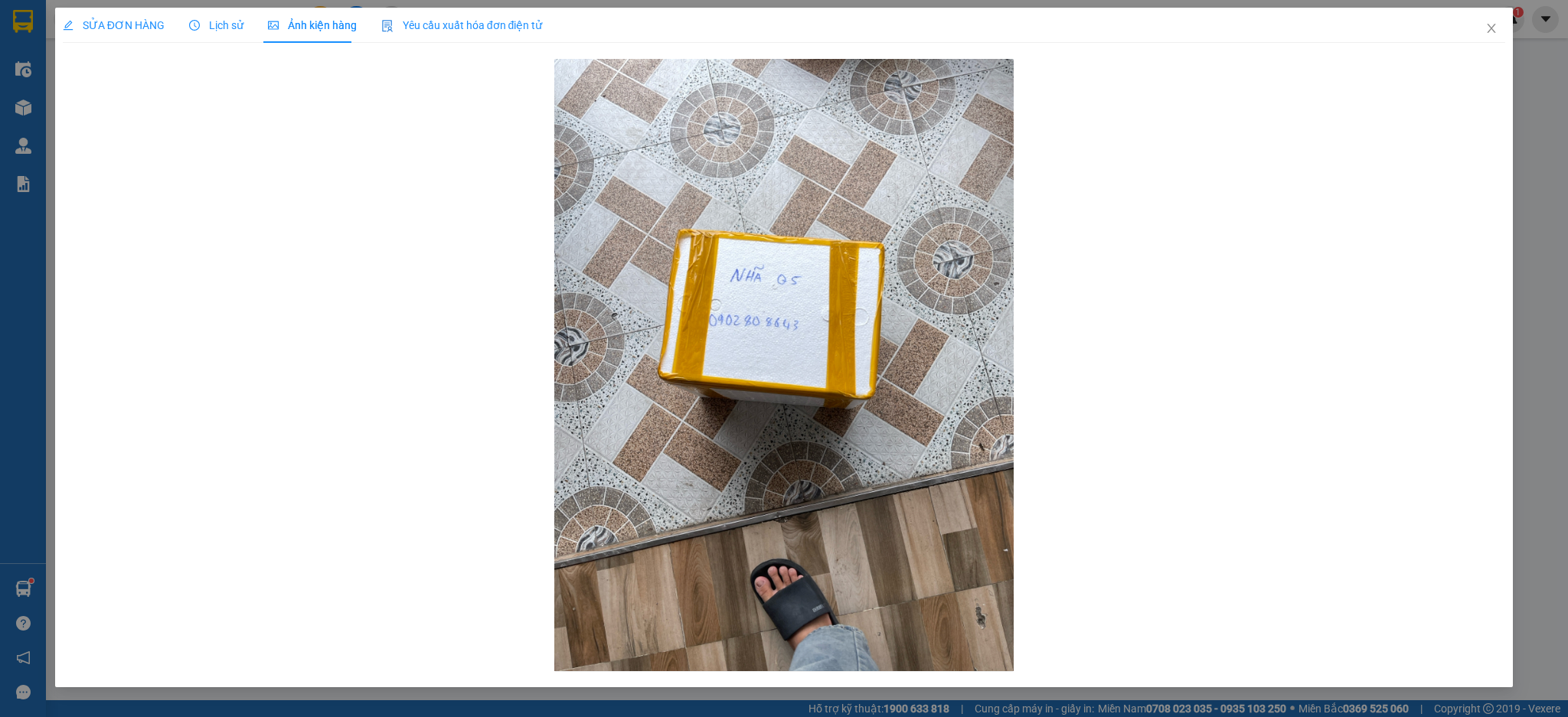
click at [153, 29] on span "SỬA ĐƠN HÀNG" at bounding box center [113, 24] width 102 height 12
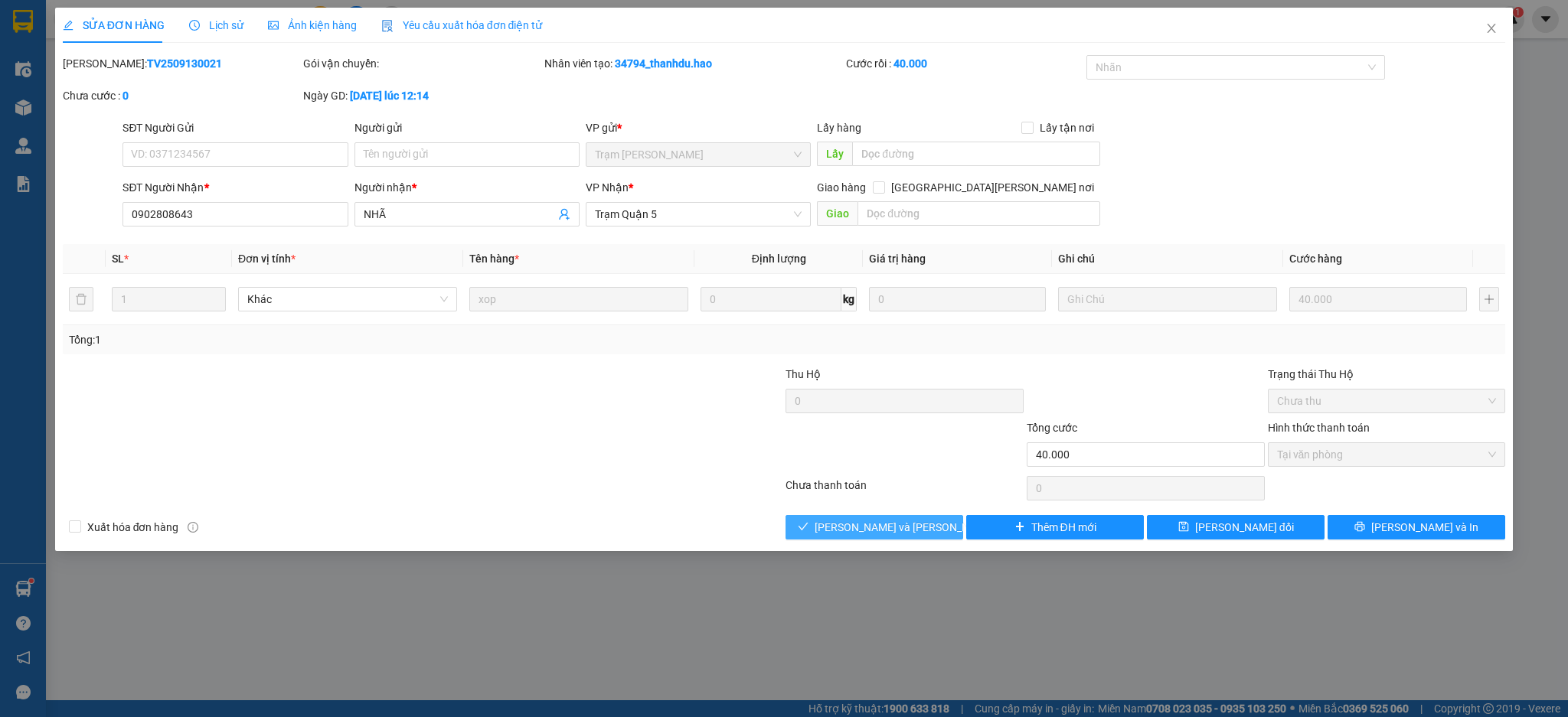
click at [880, 524] on span "Lưu và Giao hàng" at bounding box center [917, 527] width 207 height 17
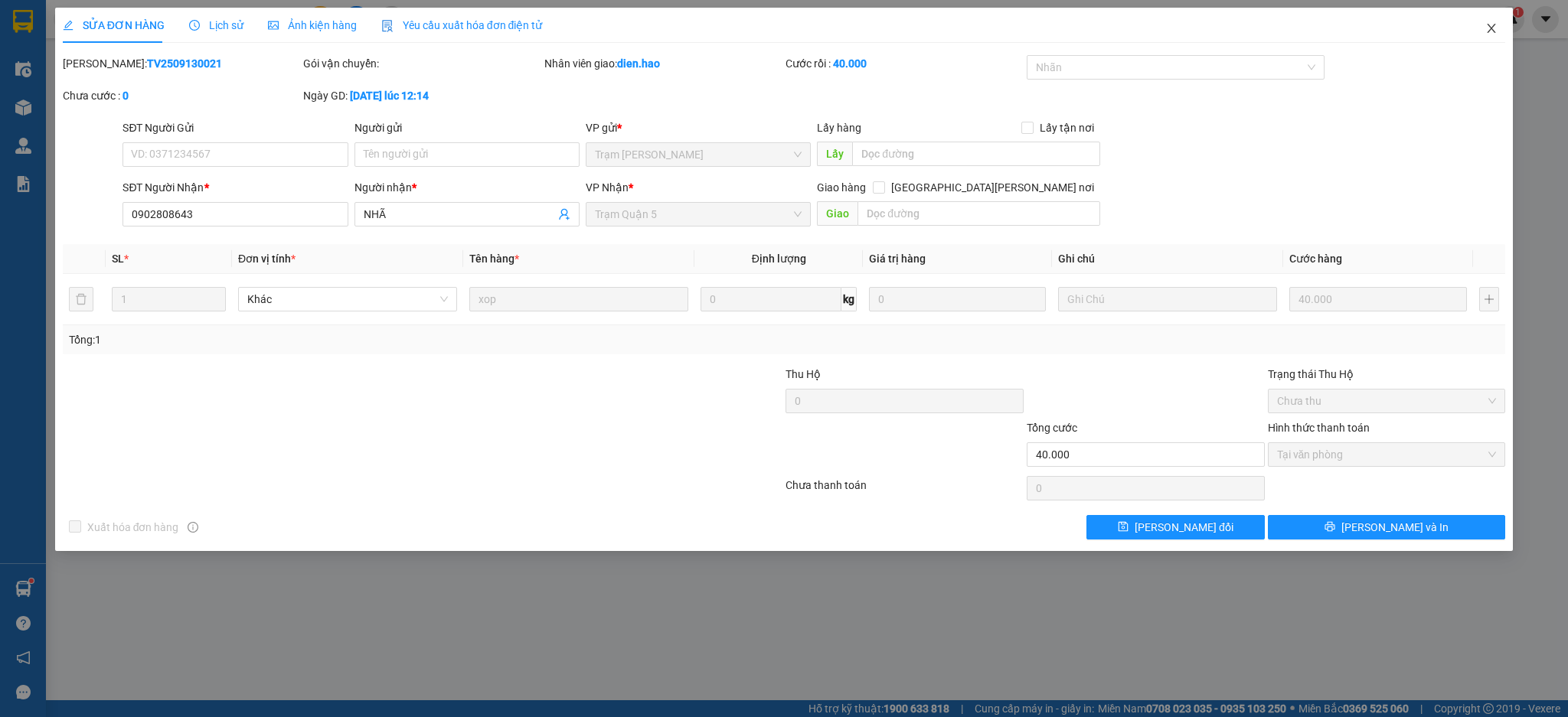
drag, startPoint x: 1486, startPoint y: 37, endPoint x: 1308, endPoint y: 6, distance: 180.7
click at [1485, 37] on span "Close" at bounding box center [1491, 29] width 43 height 43
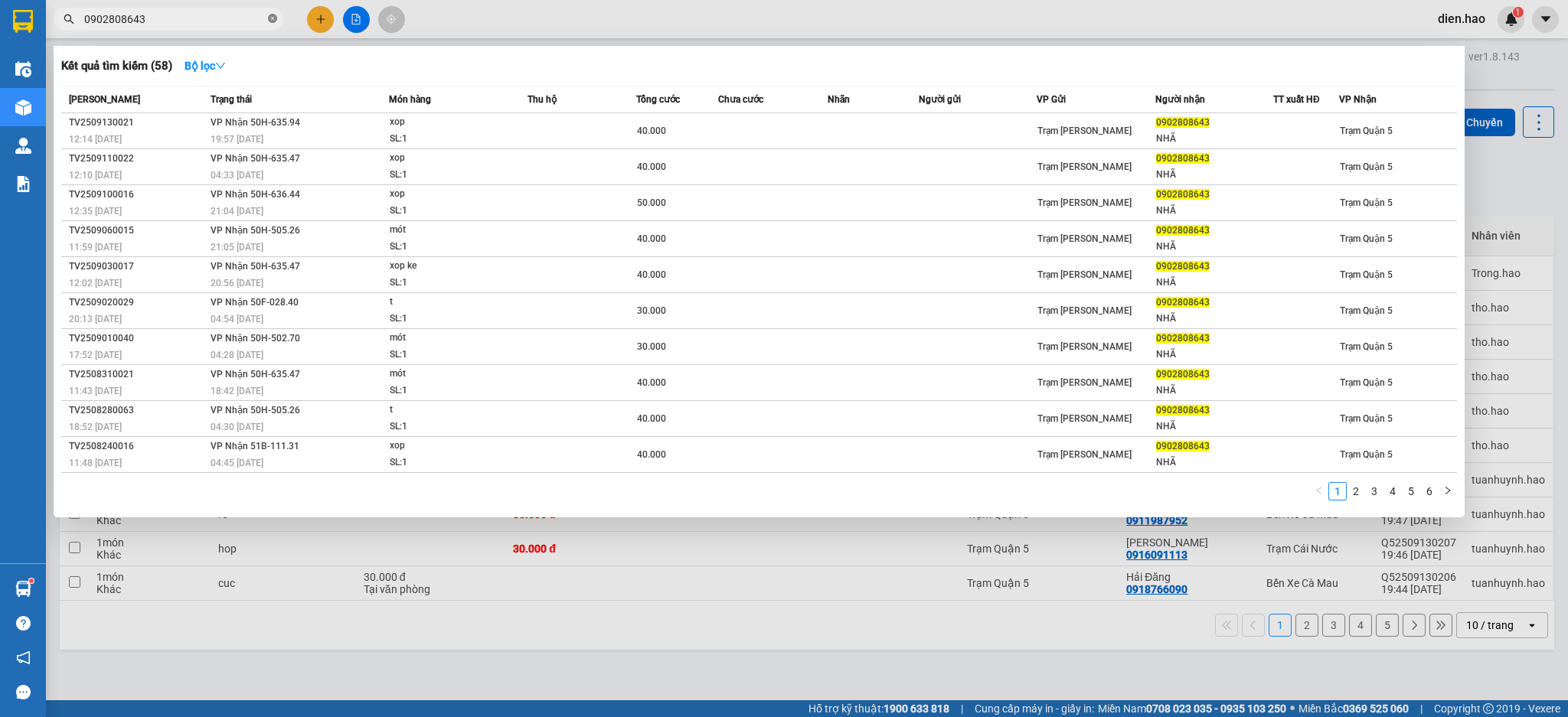
click at [273, 19] on icon "close-circle" at bounding box center [272, 18] width 9 height 9
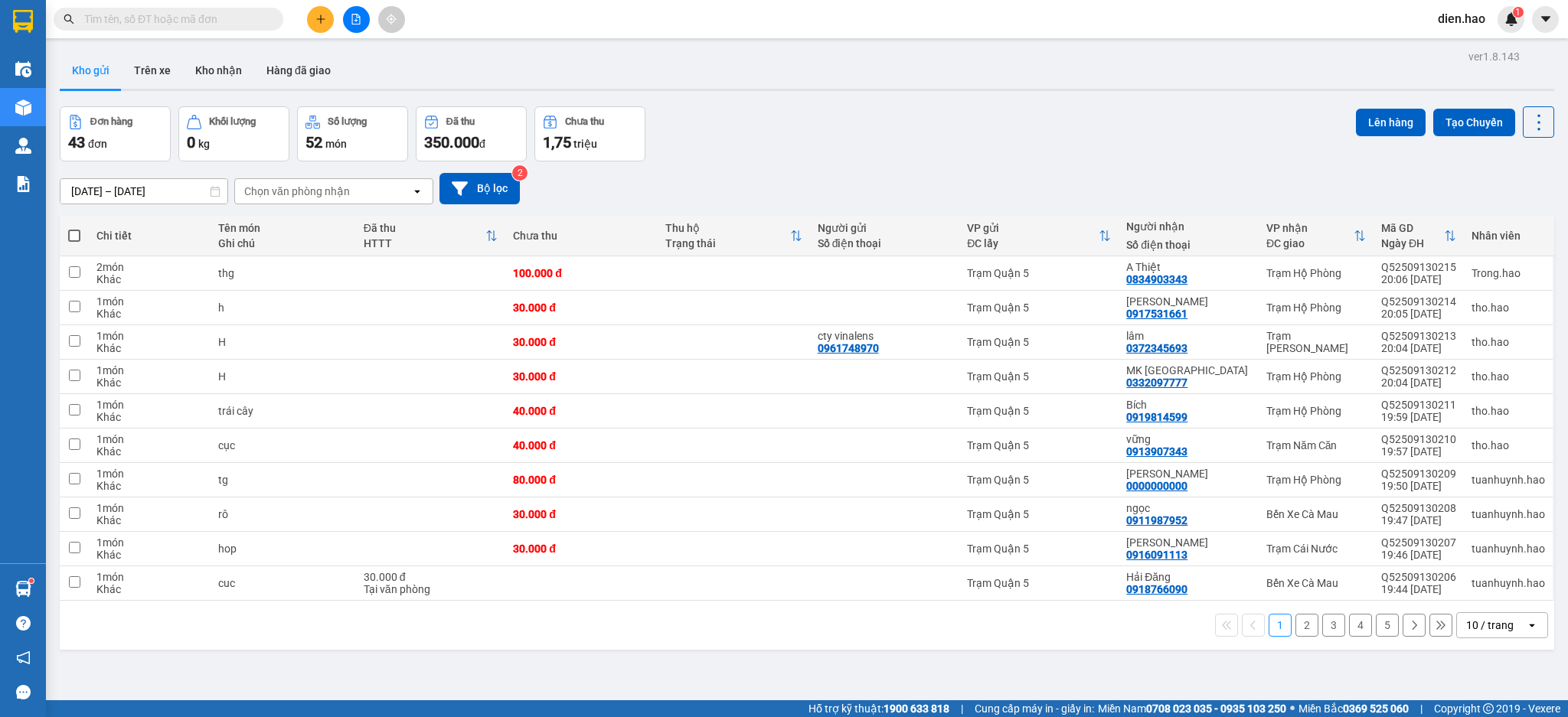
click at [248, 20] on input "text" at bounding box center [174, 19] width 180 height 17
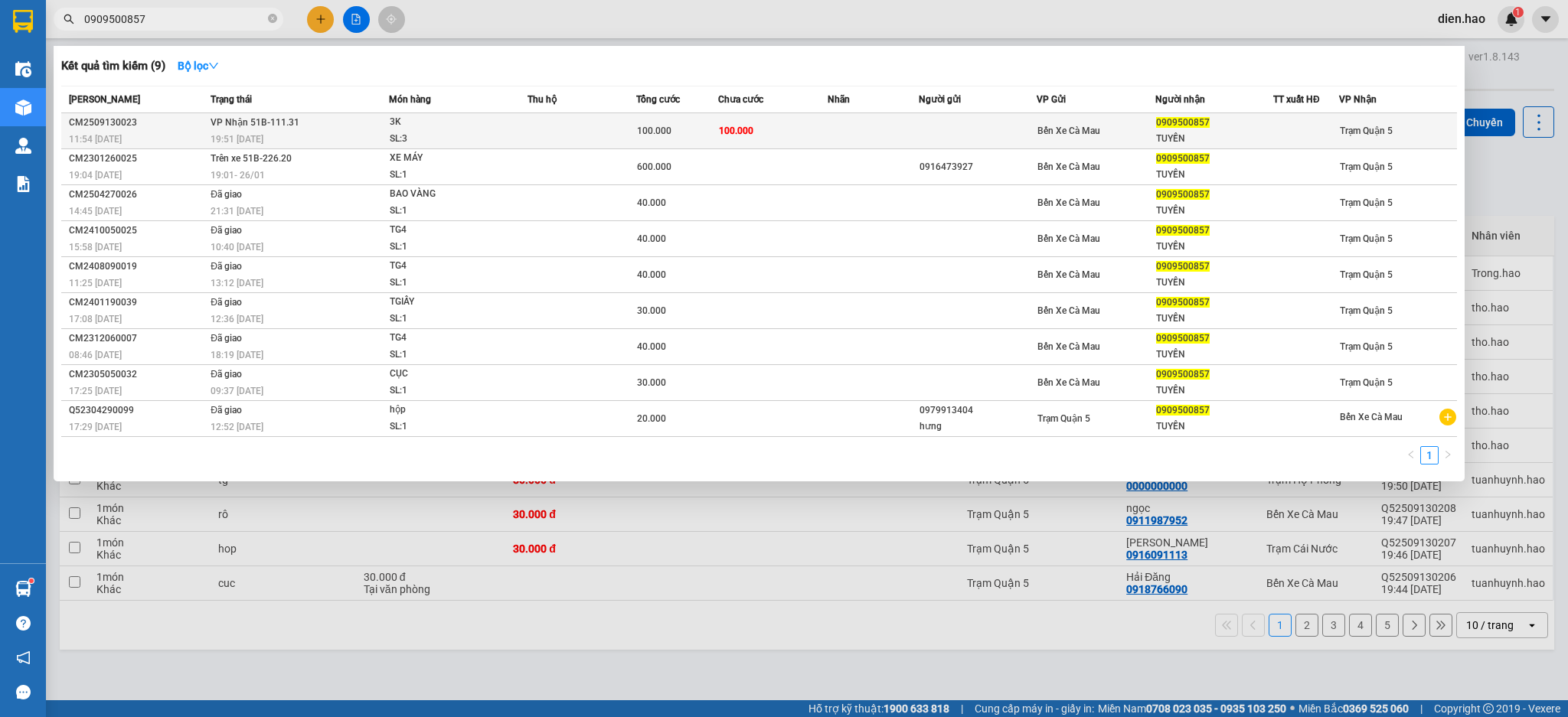
type input "0909500857"
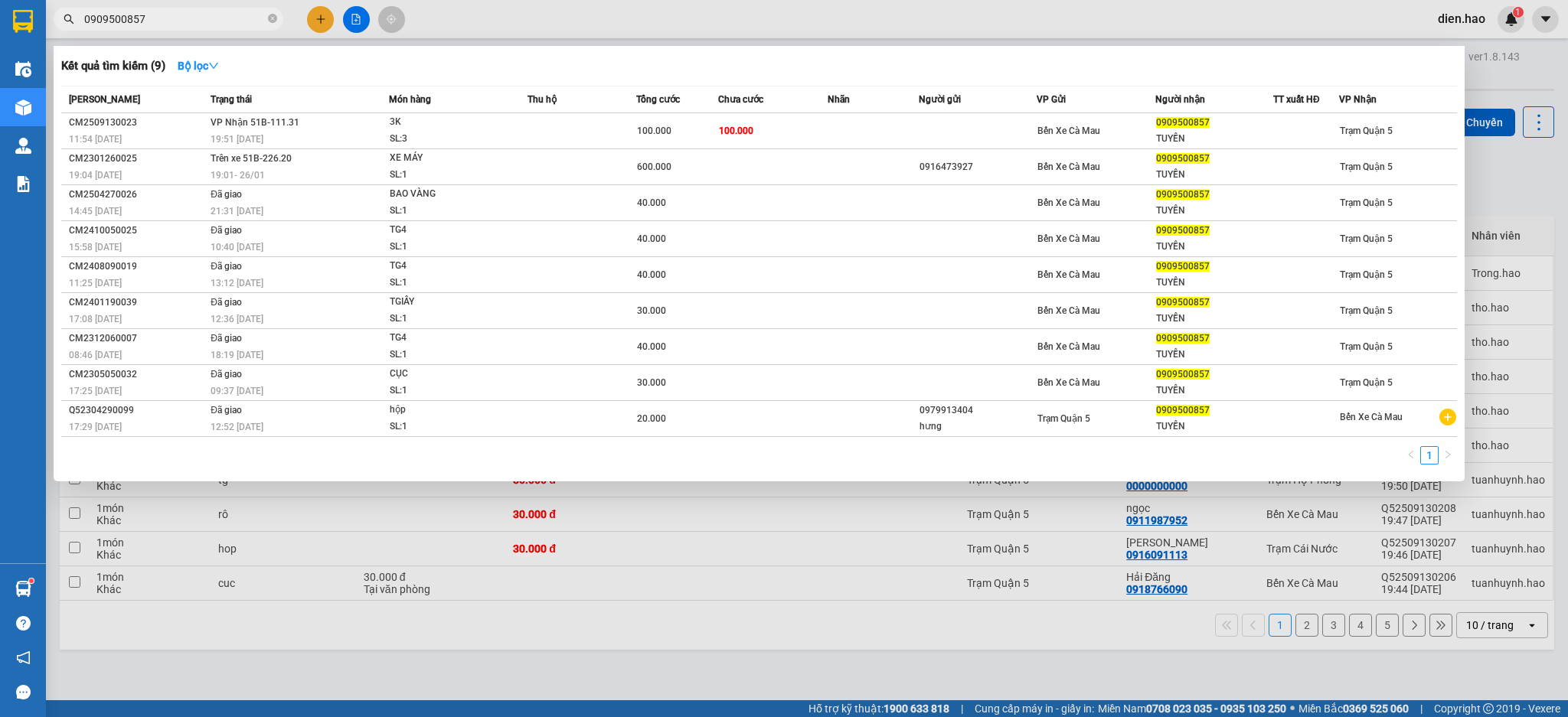
click at [389, 127] on div "3K" at bounding box center [446, 122] width 115 height 17
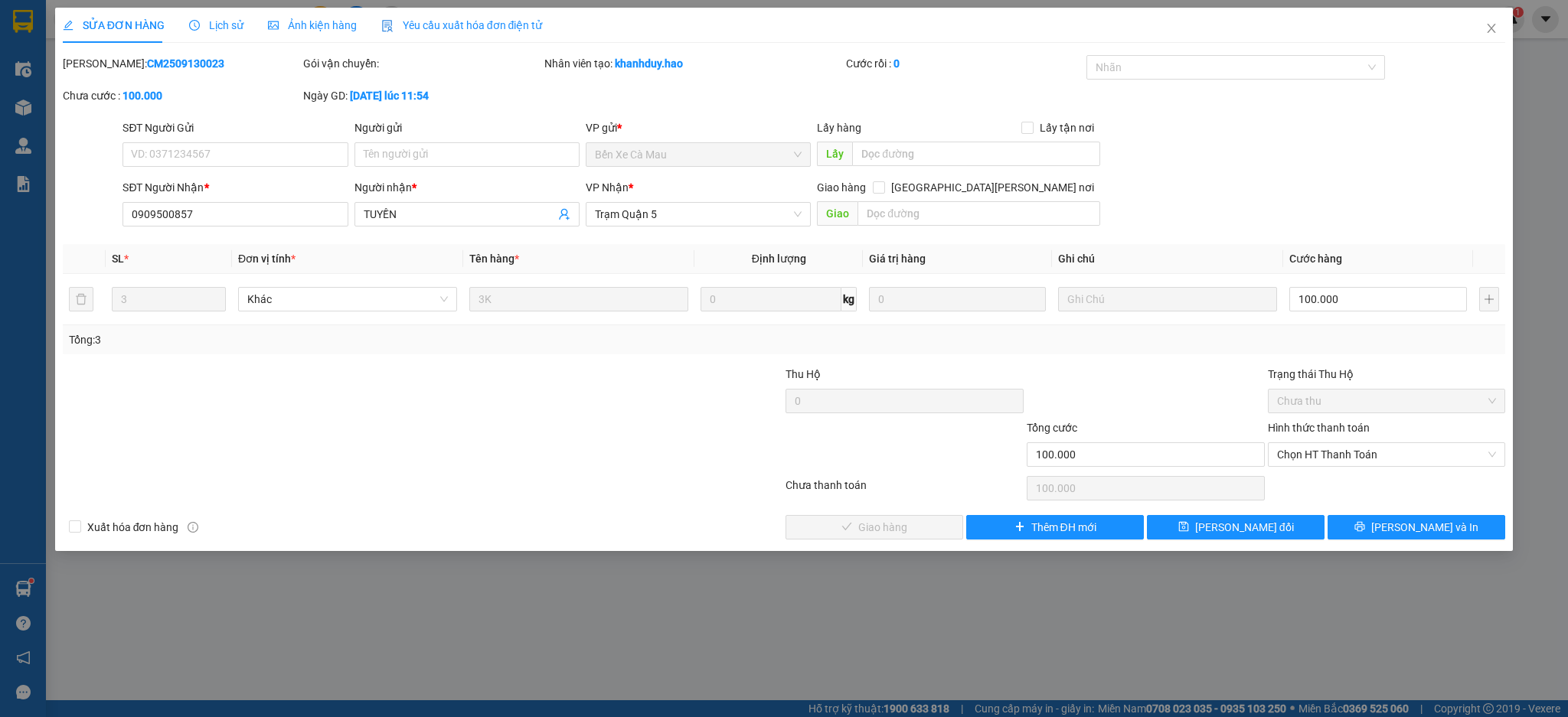
click at [215, 33] on div "Lịch sử" at bounding box center [216, 24] width 55 height 35
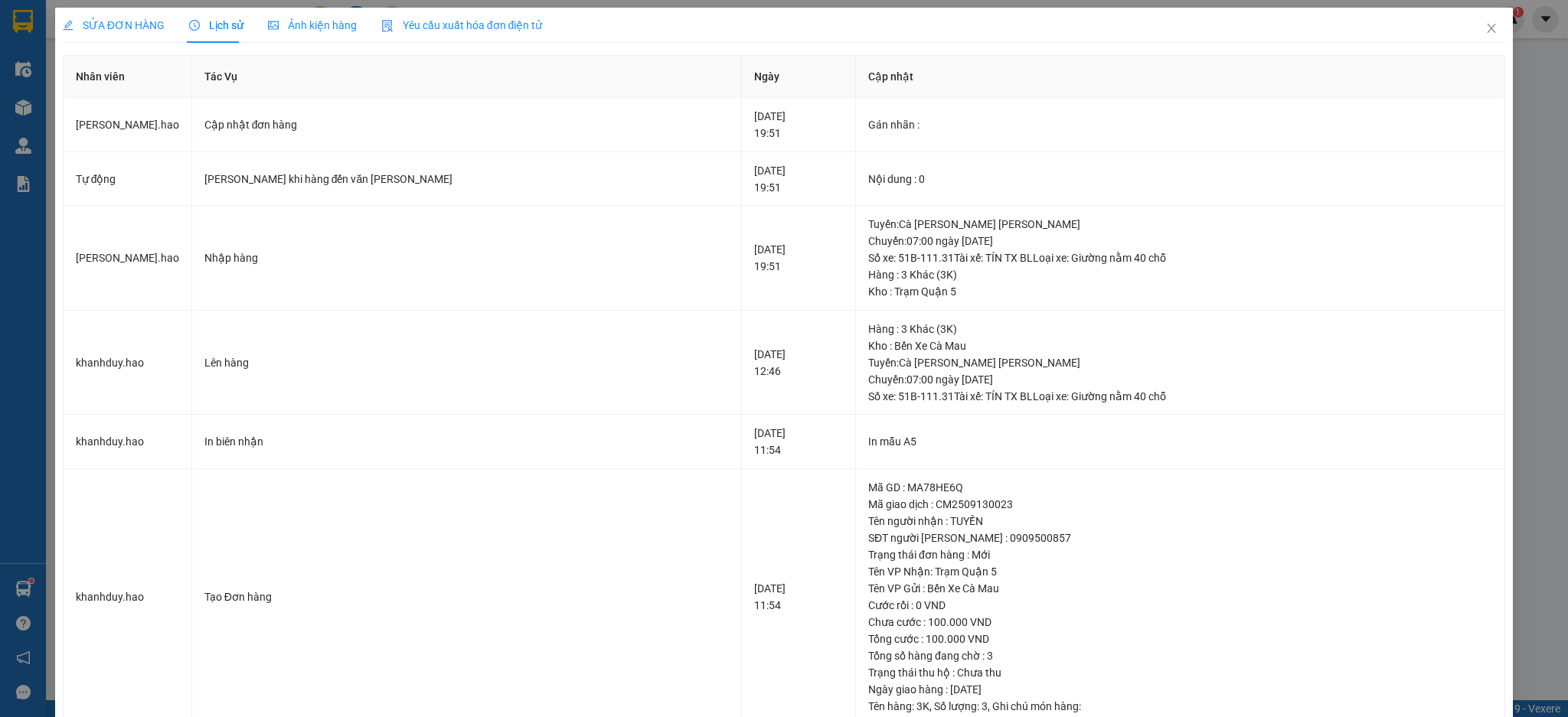
click at [300, 37] on div "Ảnh kiện hàng" at bounding box center [312, 24] width 89 height 35
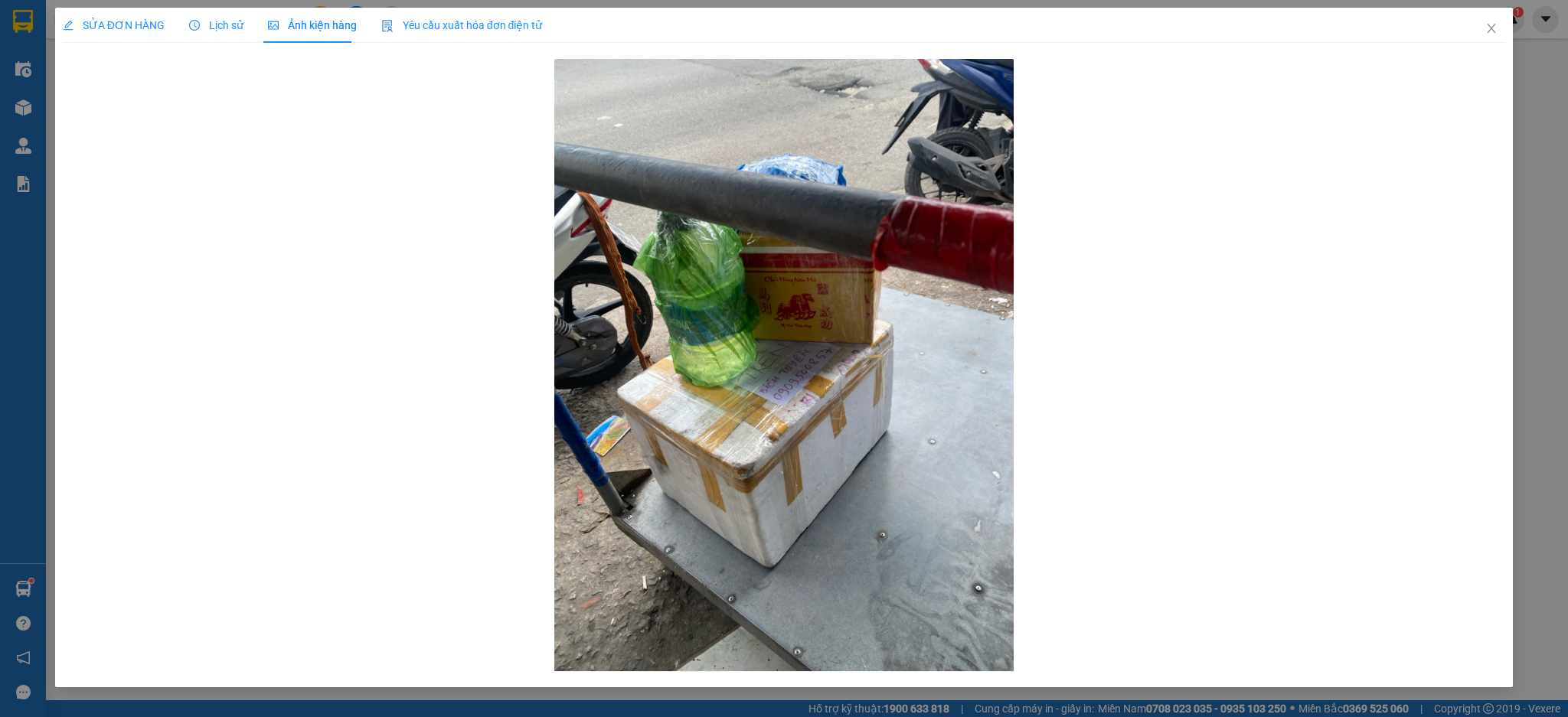
click at [128, 31] on span "SỬA ĐƠN HÀNG" at bounding box center [113, 24] width 102 height 12
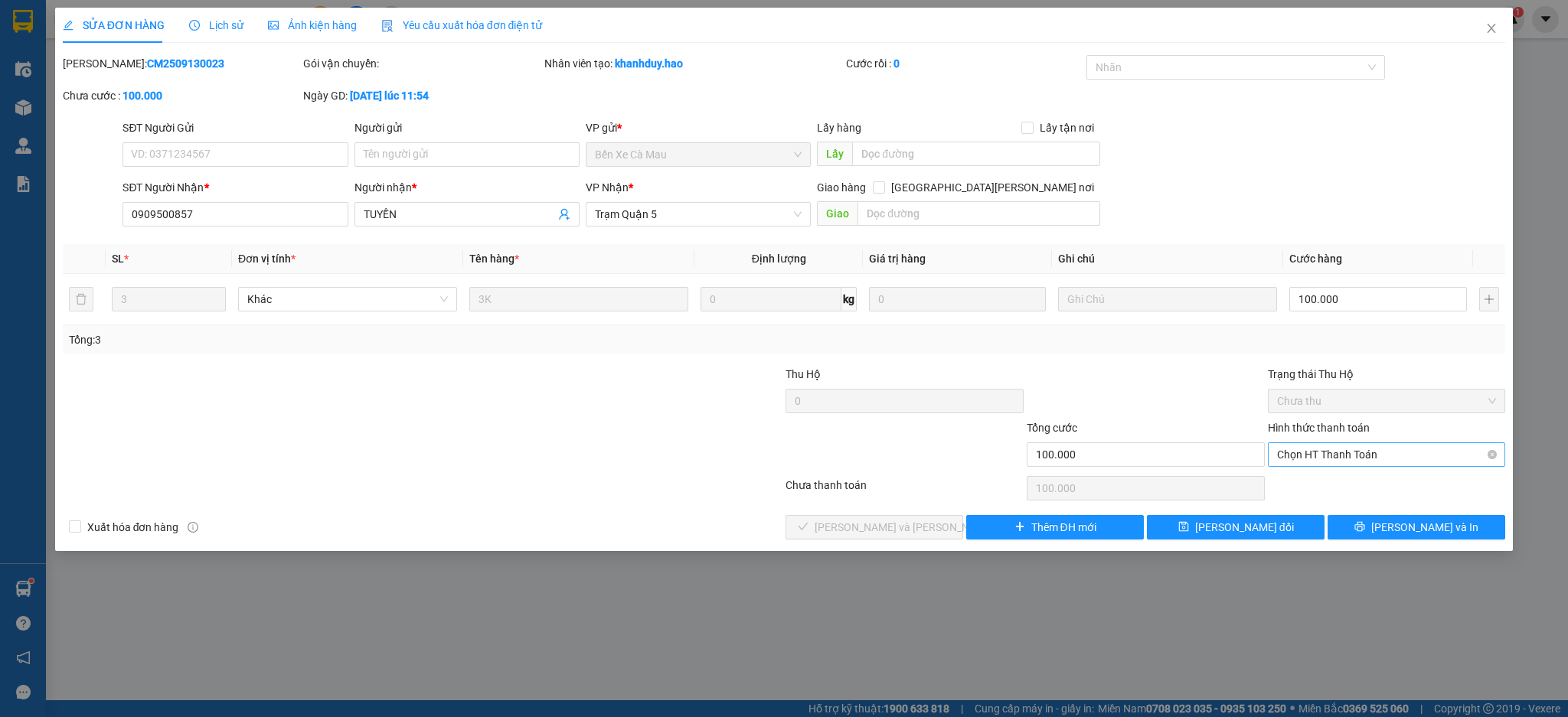
click at [1291, 459] on span "Chọn HT Thanh Toán" at bounding box center [1386, 454] width 220 height 23
click at [1302, 481] on div "Tại văn phòng" at bounding box center [1386, 485] width 220 height 17
type input "0"
click at [926, 518] on button "Lưu và Giao hàng" at bounding box center [874, 527] width 178 height 24
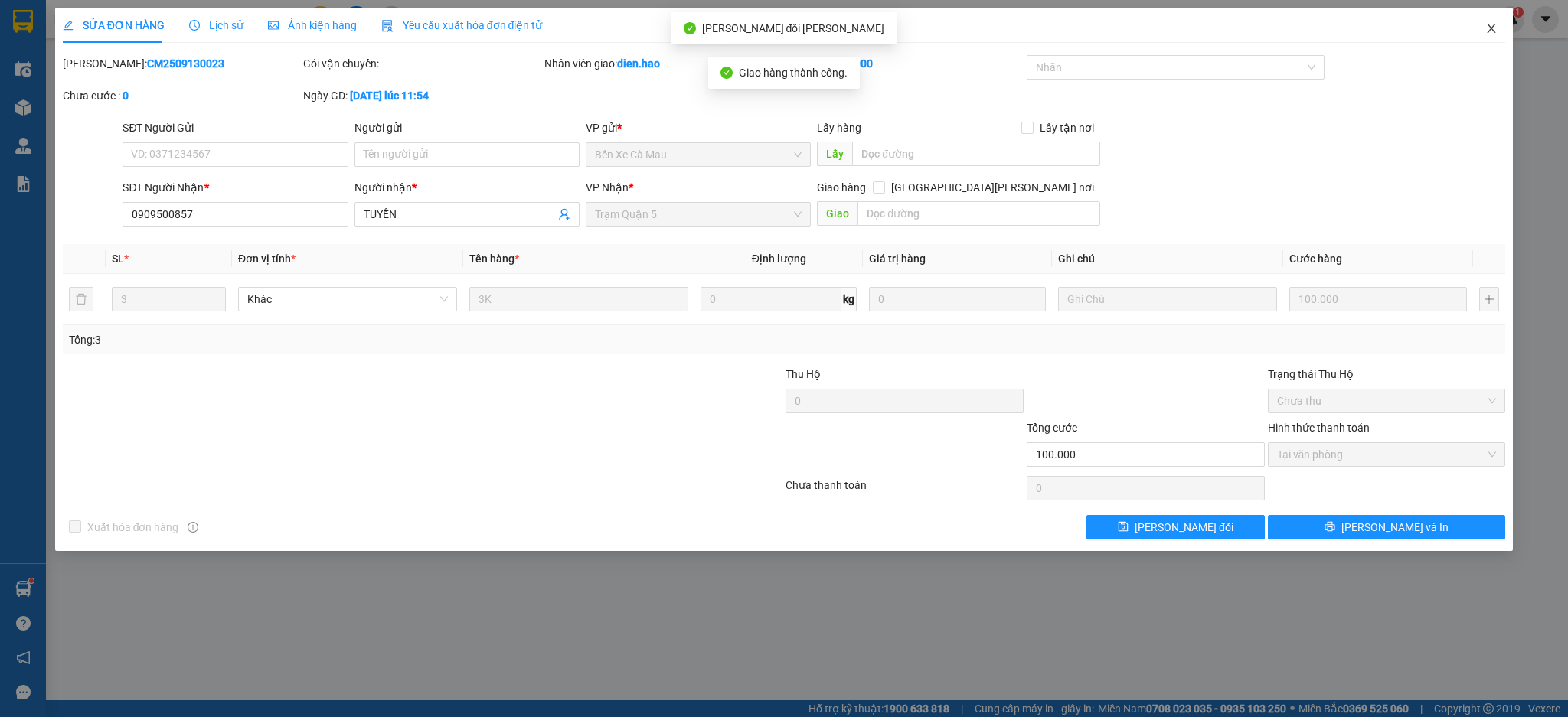
click at [1497, 36] on span "Close" at bounding box center [1491, 29] width 43 height 43
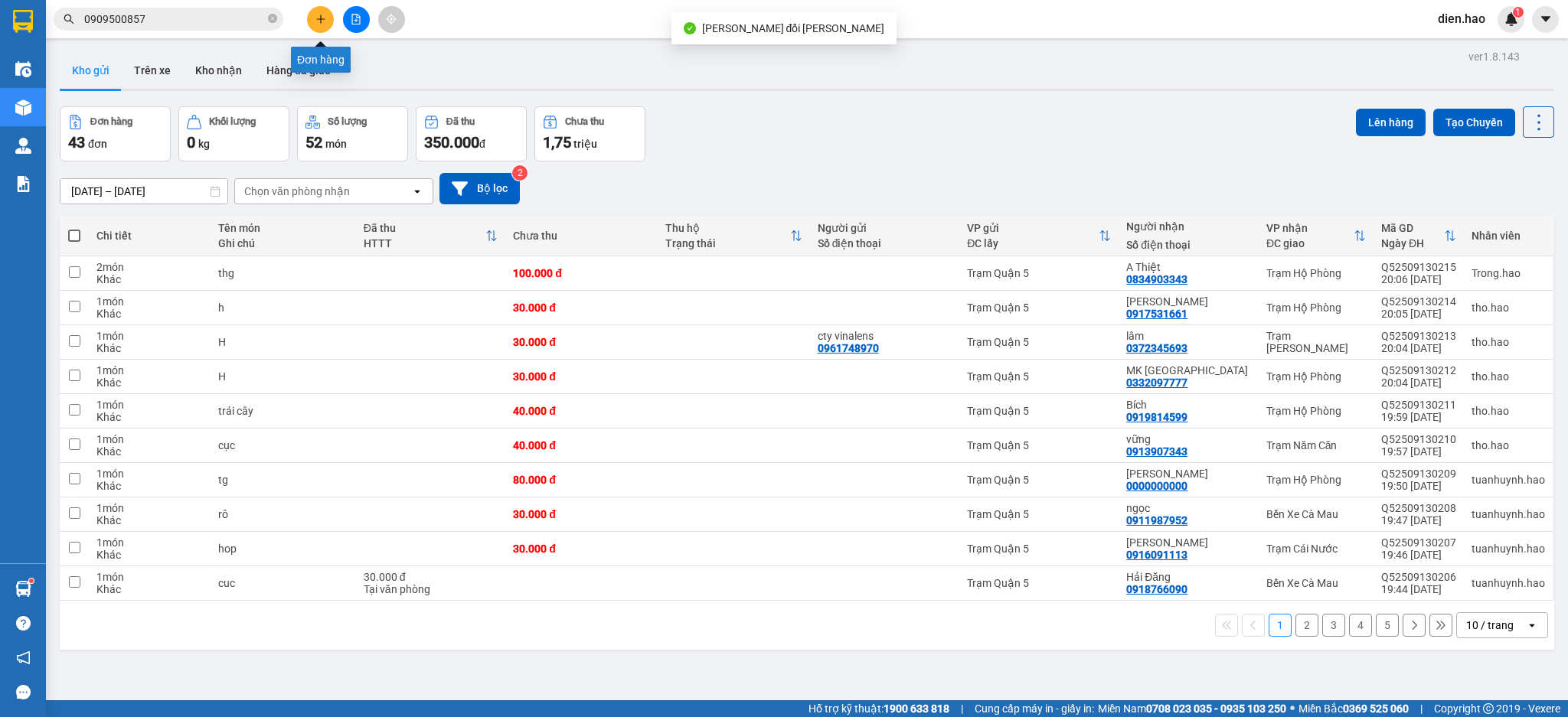
click at [317, 24] on button at bounding box center [320, 20] width 27 height 27
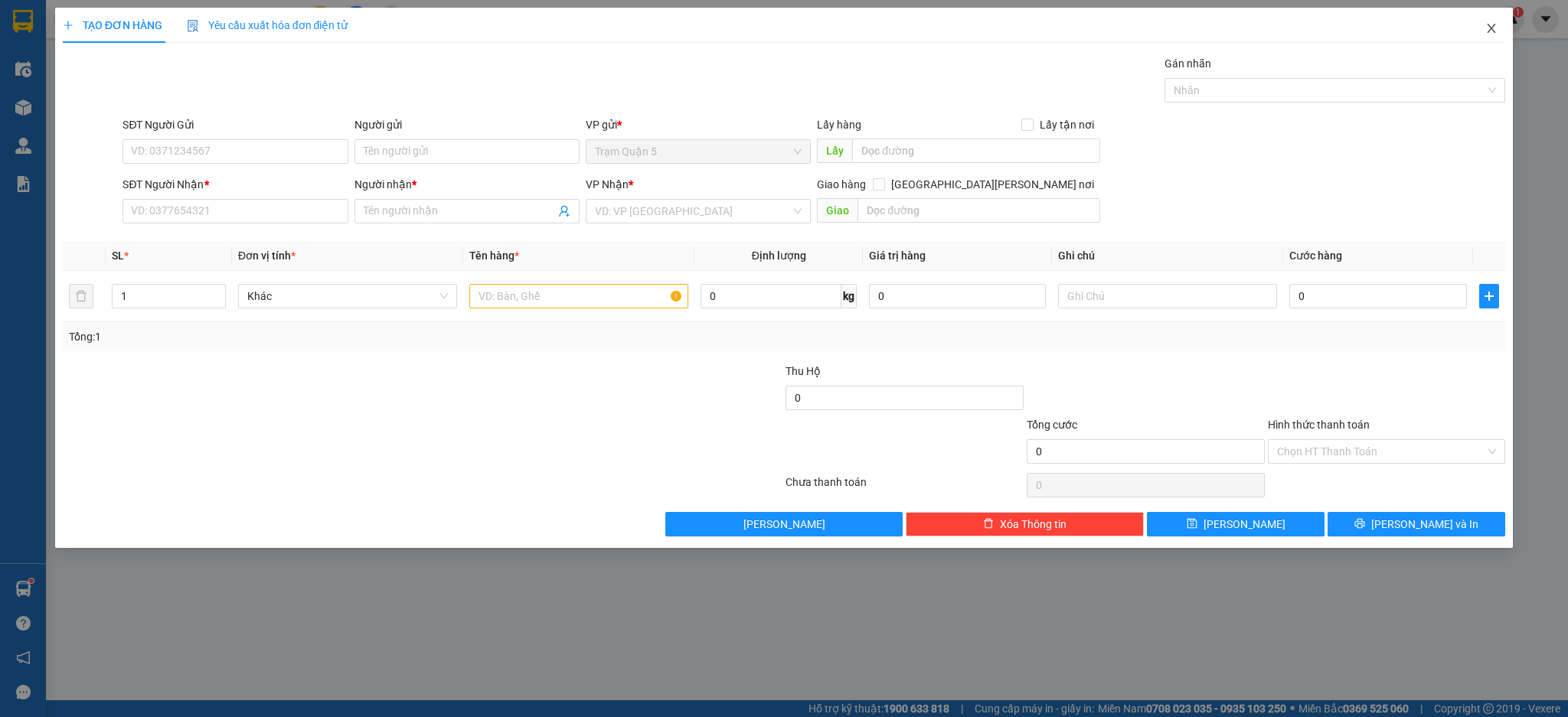
click at [1487, 35] on span "Close" at bounding box center [1491, 29] width 43 height 43
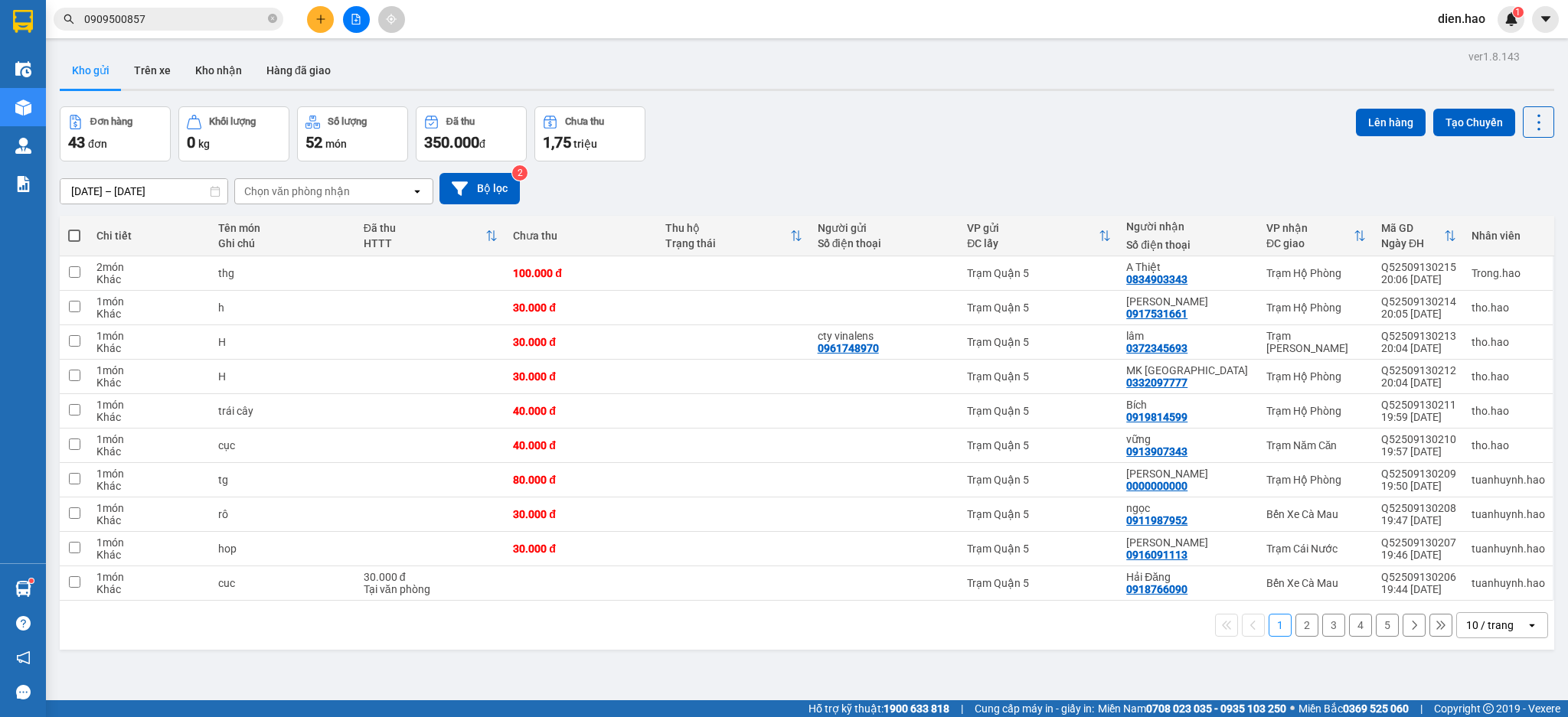
click at [179, 11] on input "0909500857" at bounding box center [174, 19] width 180 height 17
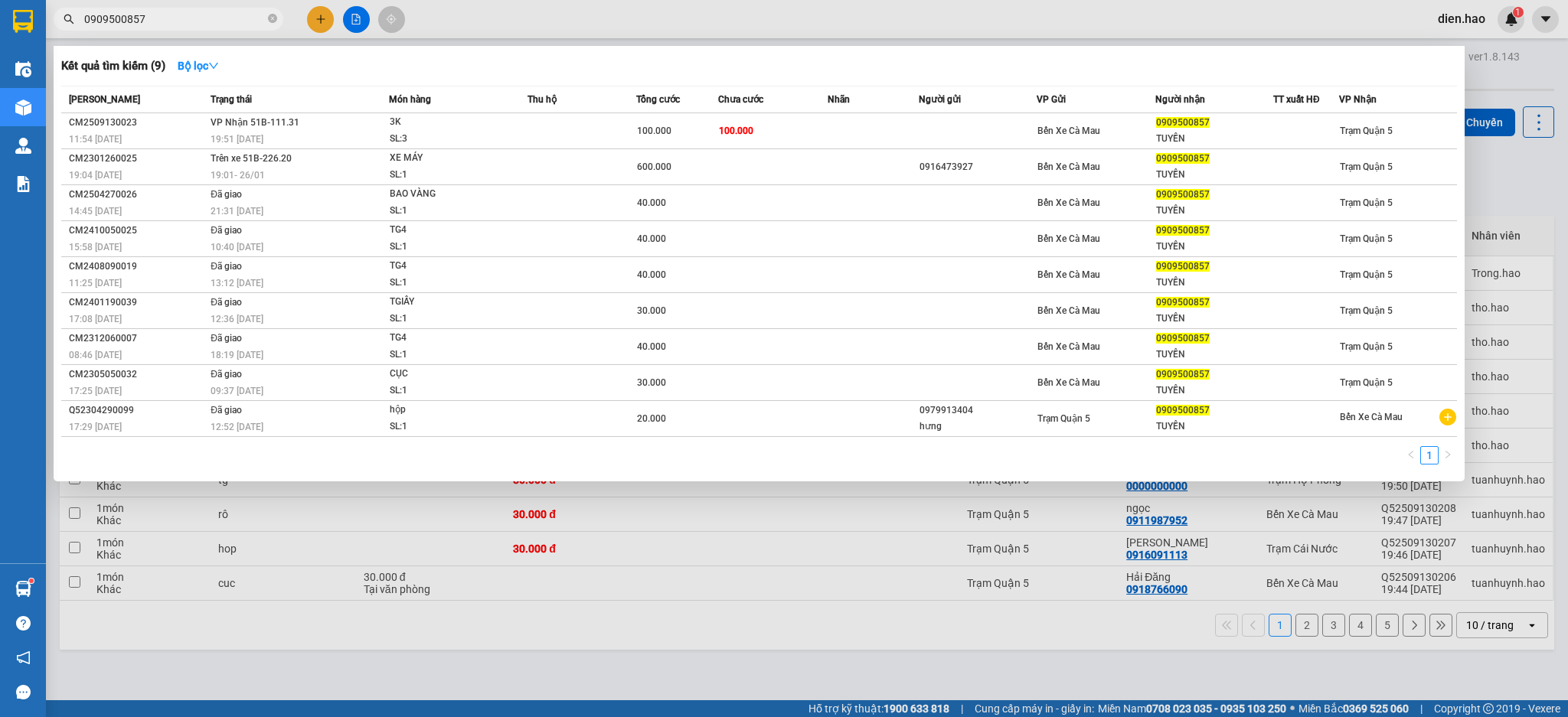
click at [131, 17] on input "0909500857" at bounding box center [174, 19] width 180 height 17
drag, startPoint x: 1362, startPoint y: 15, endPoint x: 664, endPoint y: 136, distance: 708.4
click at [1359, 14] on div at bounding box center [784, 358] width 1568 height 717
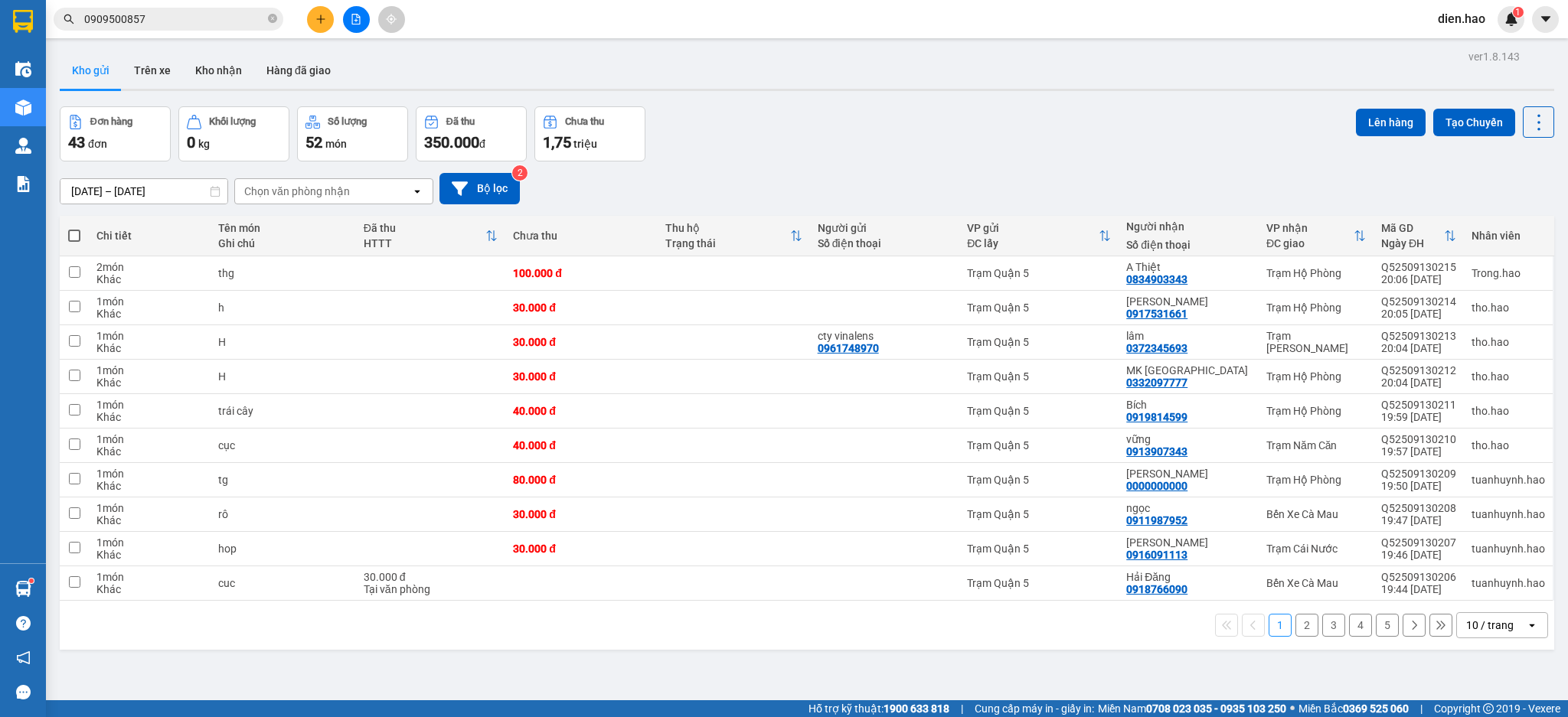
click at [323, 21] on icon "plus" at bounding box center [320, 19] width 11 height 11
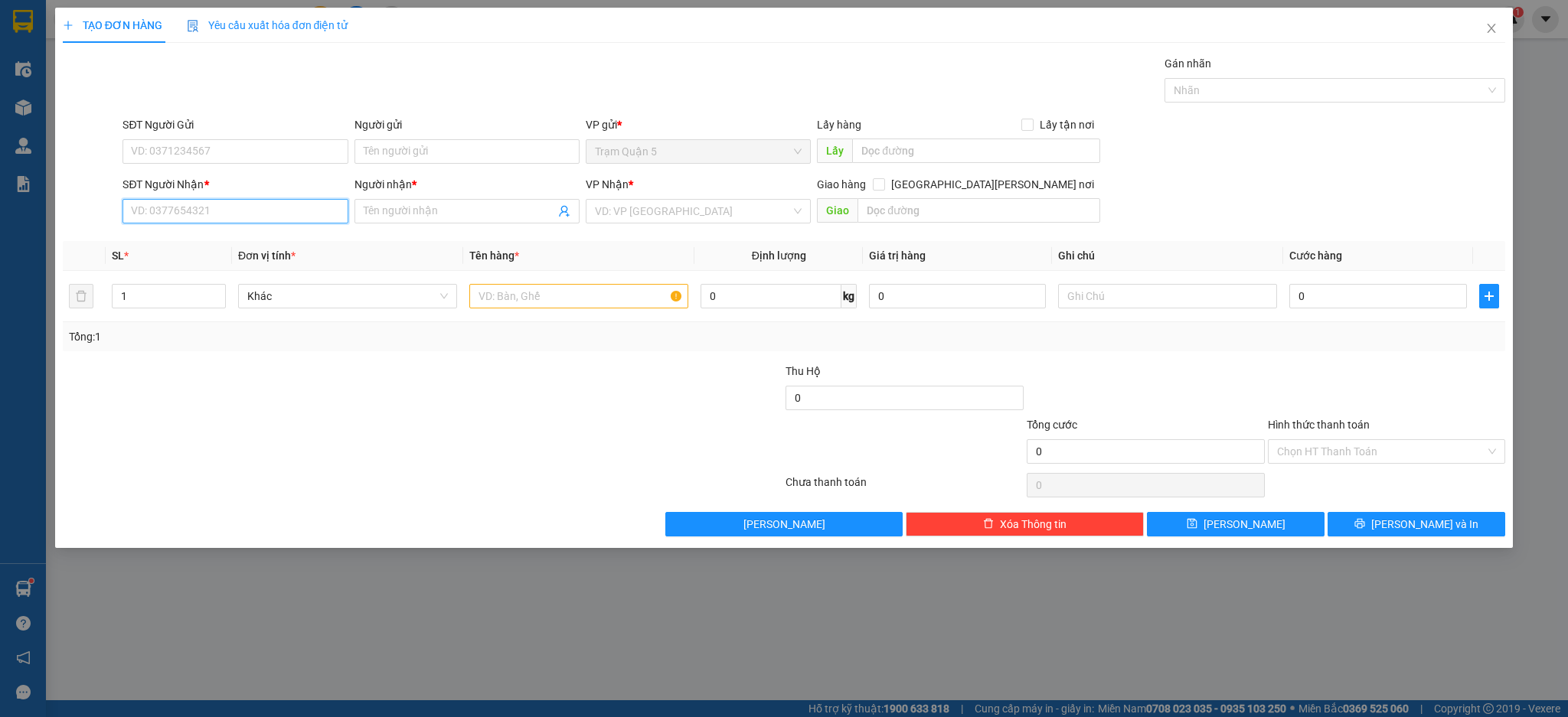
paste input "0909500857"
type input "0909500857"
click at [285, 243] on div "0909500857 - TUYỀN" at bounding box center [234, 241] width 207 height 17
type input "TUYỀN"
type input "20.000"
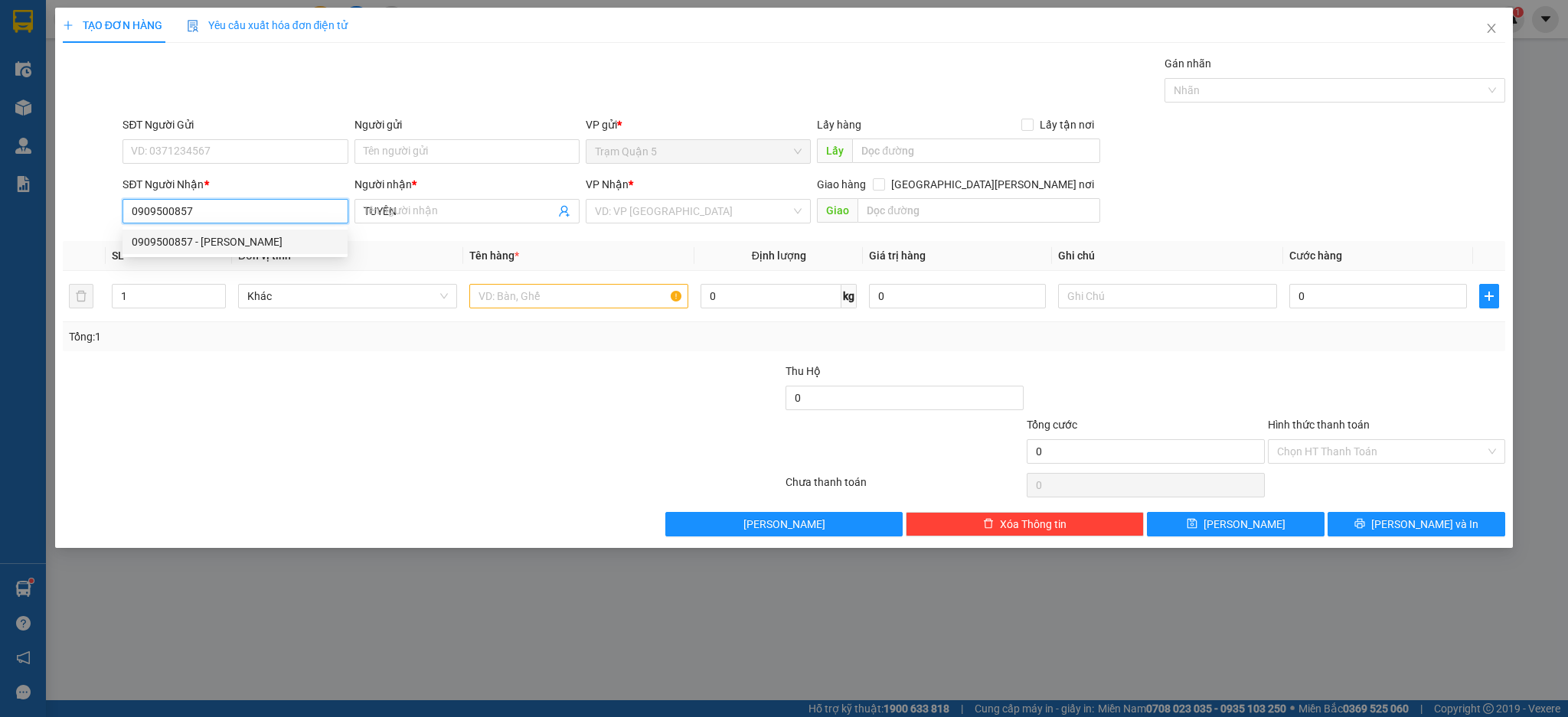
type input "20.000"
type input "0909500857"
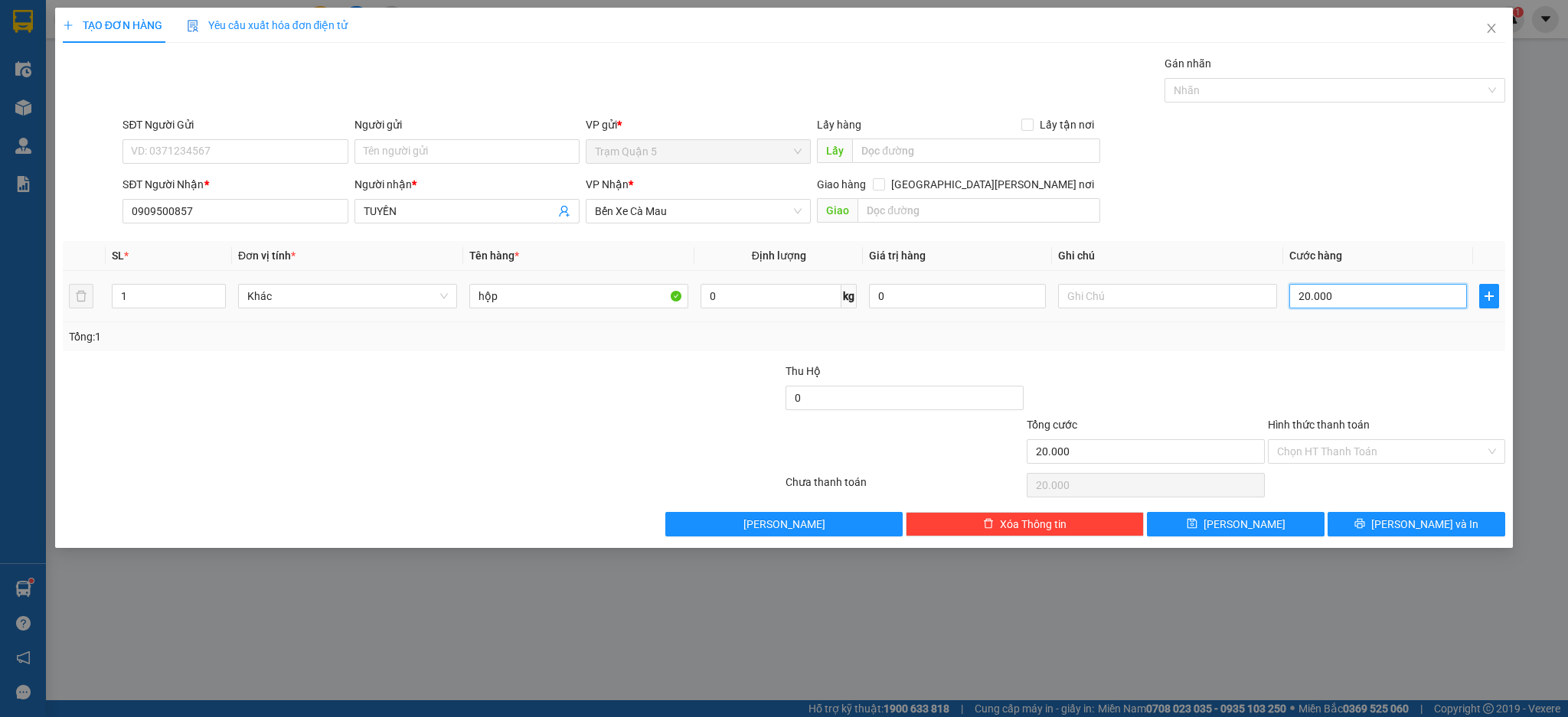
click at [1372, 301] on input "20.000" at bounding box center [1377, 296] width 177 height 24
type input "0"
click at [1373, 301] on input "0" at bounding box center [1377, 296] width 177 height 24
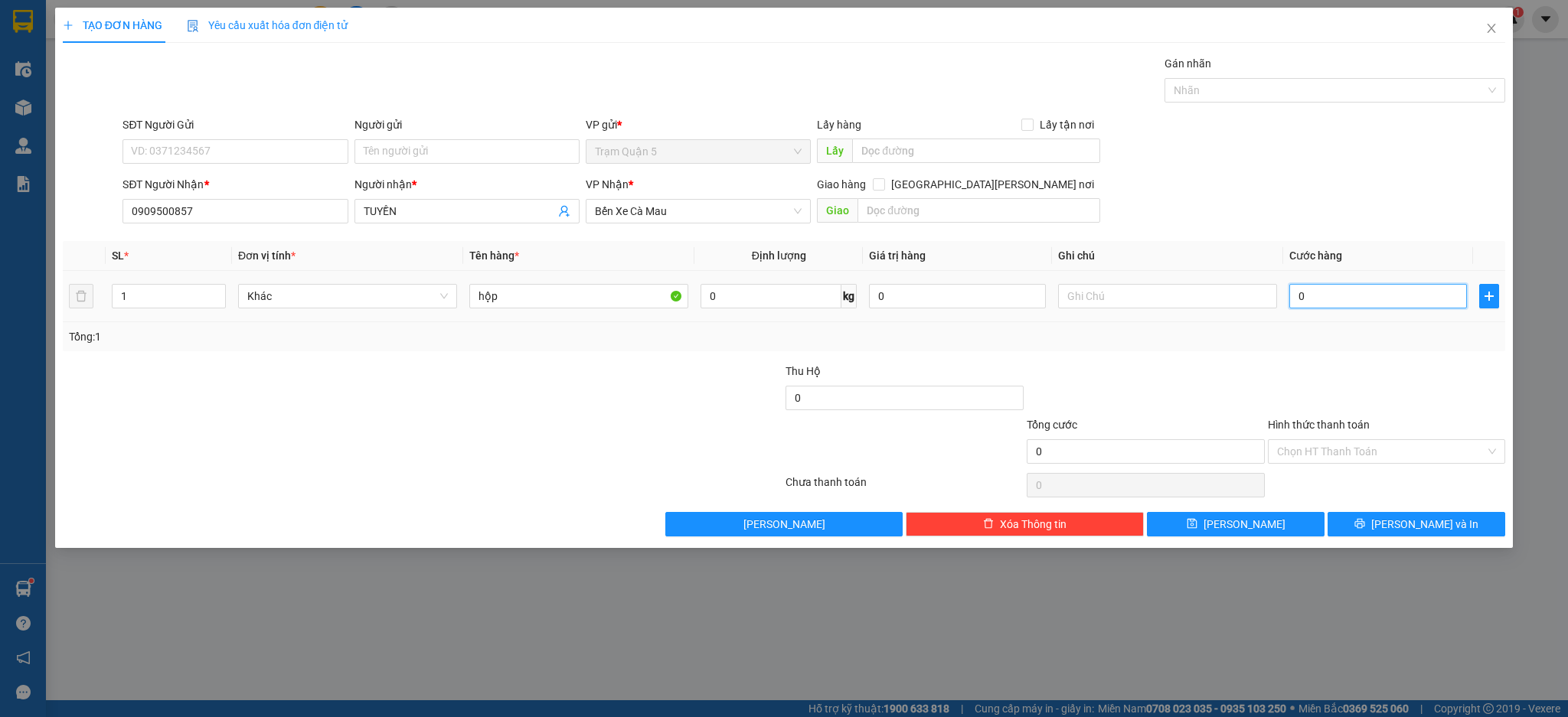
type input "3"
type input "003"
type input "30"
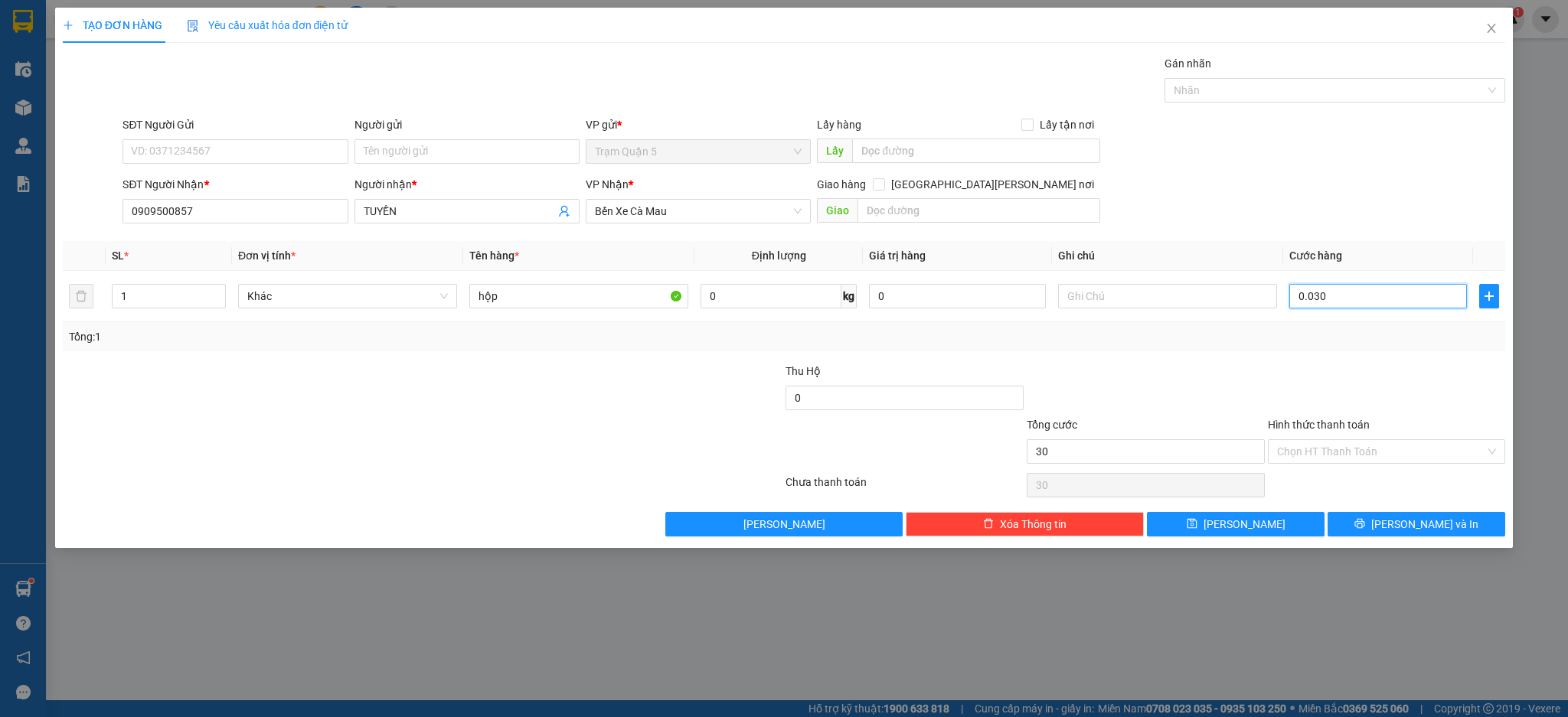
type input "0.030"
type input "30.000"
click at [1322, 347] on div "Tổng: 1" at bounding box center [784, 337] width 1443 height 29
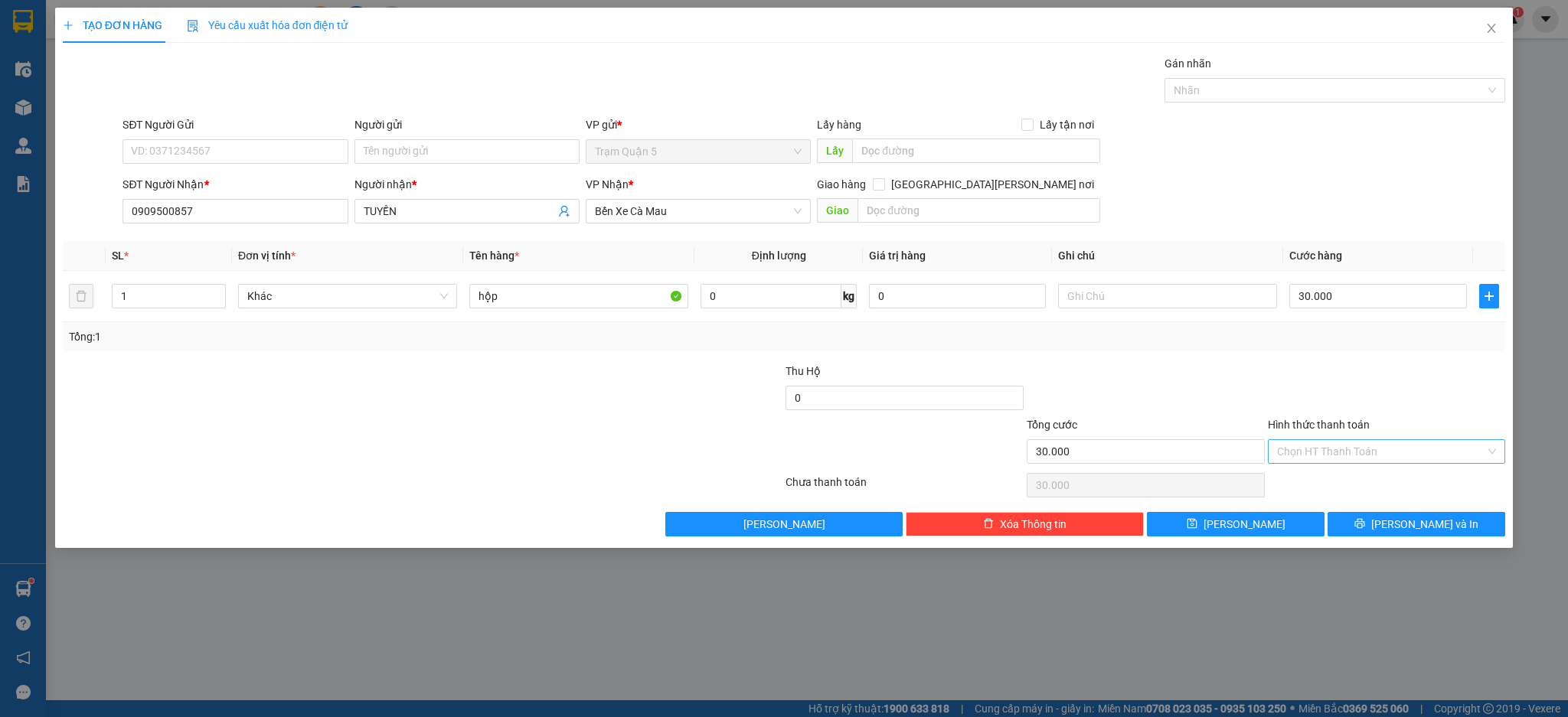
click at [1360, 445] on input "Hình thức thanh toán" at bounding box center [1381, 451] width 209 height 23
click at [1347, 483] on div "Tại văn phòng" at bounding box center [1386, 481] width 220 height 17
type input "0"
click at [1246, 524] on span "Lưu" at bounding box center [1244, 524] width 82 height 17
type input "0"
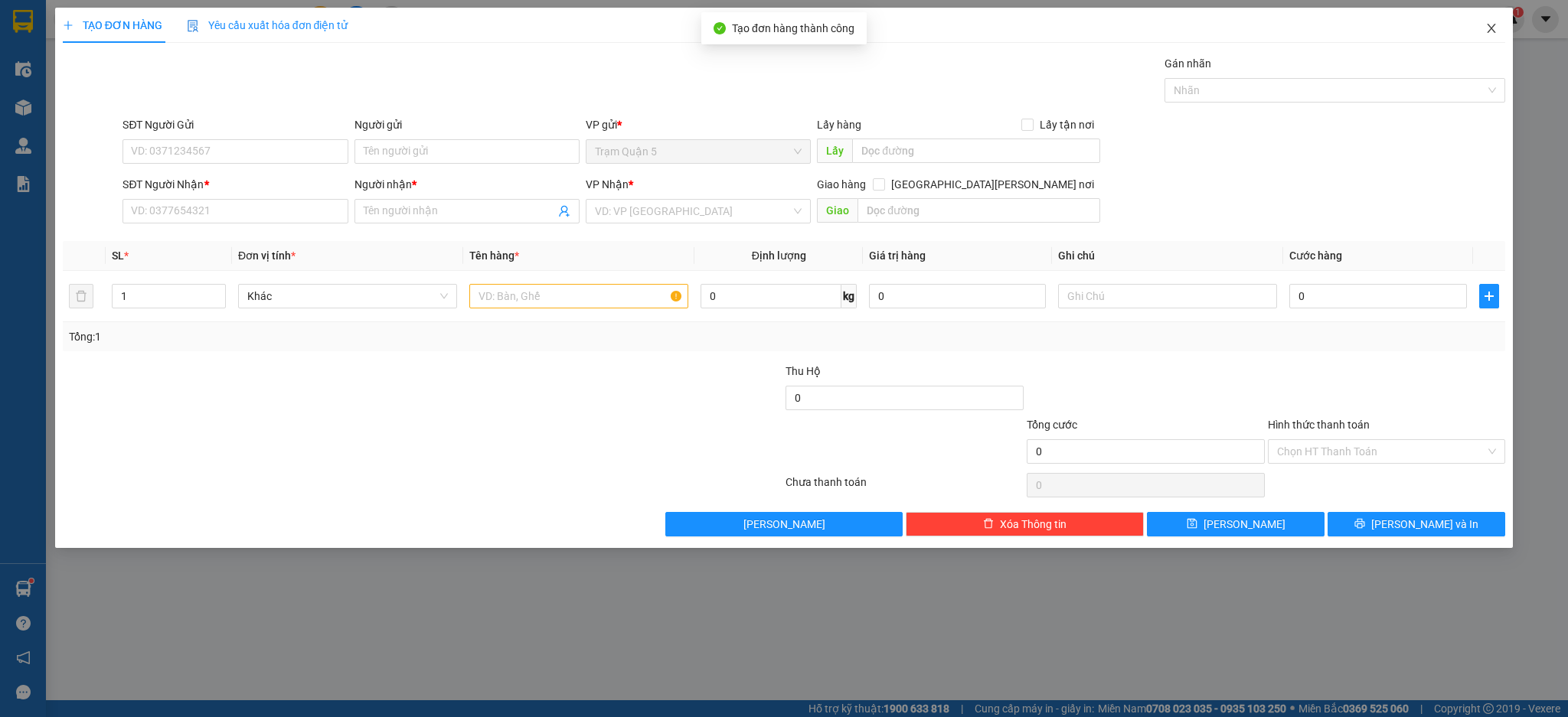
click at [1495, 24] on icon "close" at bounding box center [1490, 28] width 12 height 12
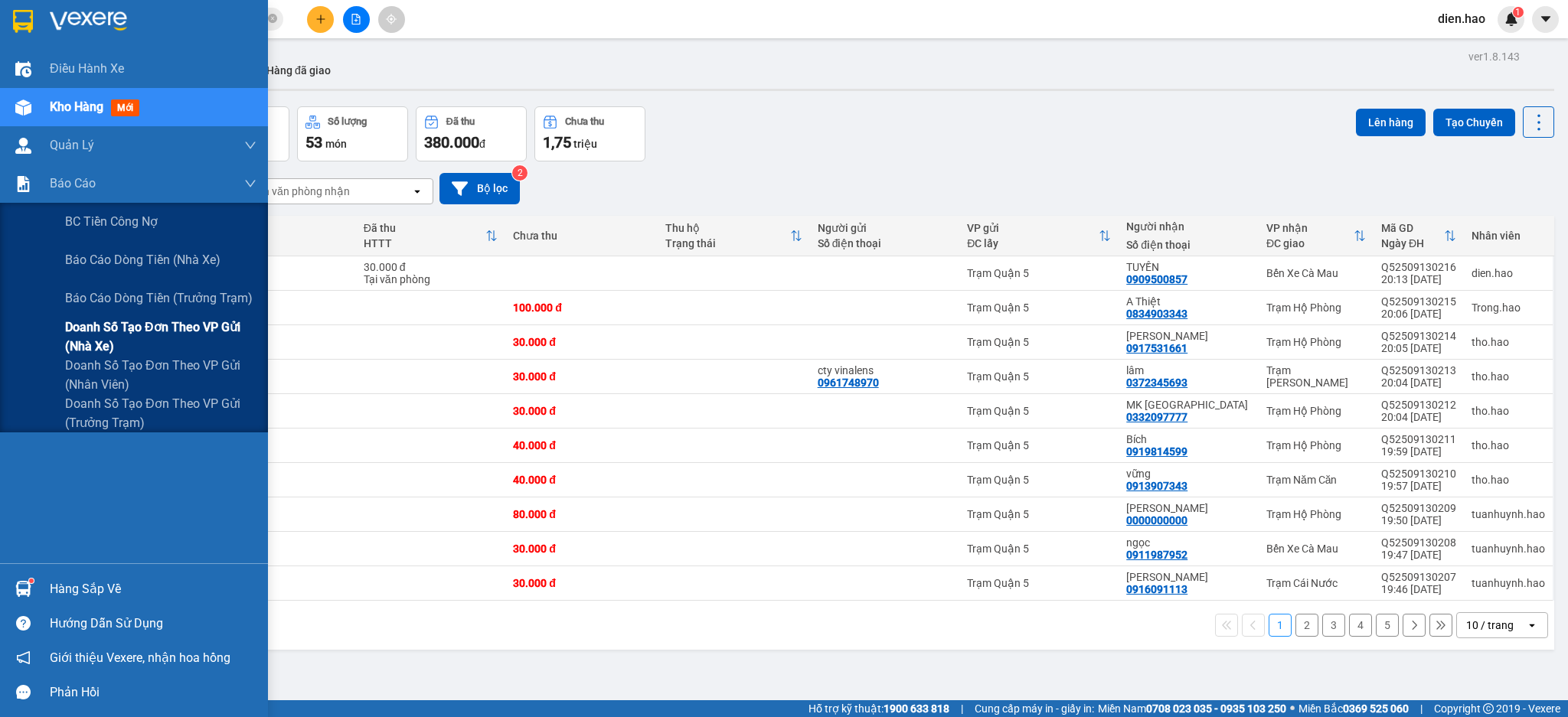
click at [170, 325] on span "Doanh số tạo đơn theo VP gửi (nhà xe)" at bounding box center [161, 336] width 191 height 38
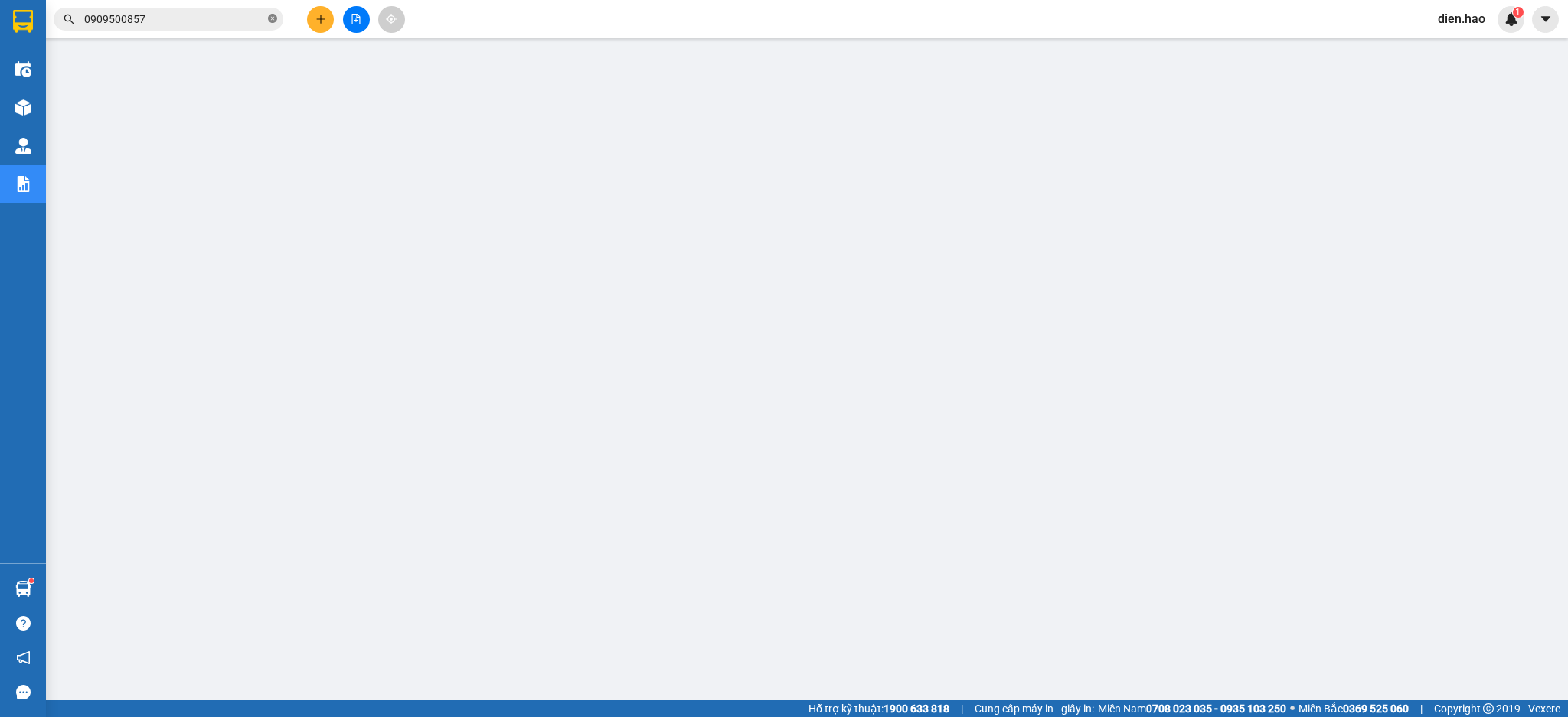
click at [268, 19] on icon "close-circle" at bounding box center [272, 18] width 9 height 9
paste input "VPAL2509130033"
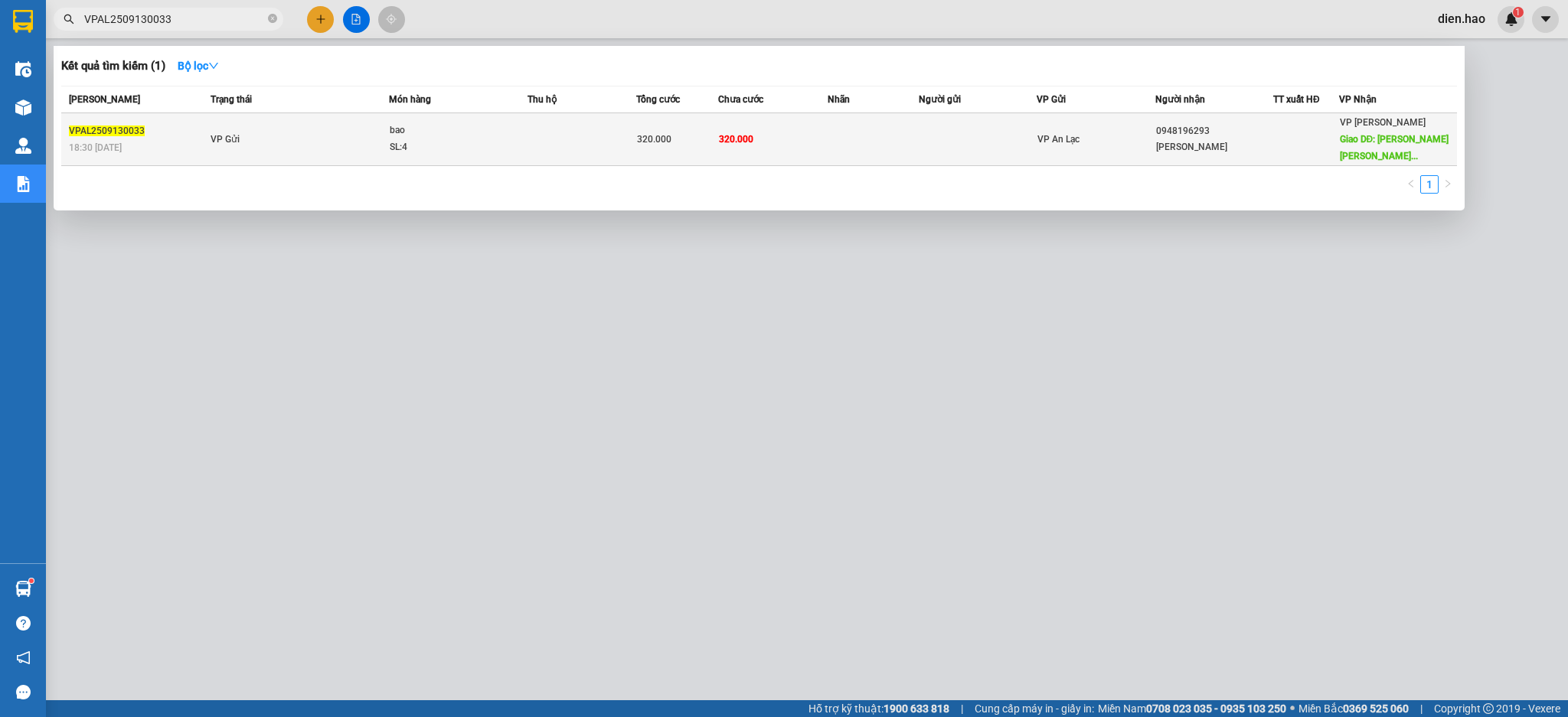
type input "VPAL2509130033"
click at [753, 136] on td "320.000" at bounding box center [773, 139] width 109 height 53
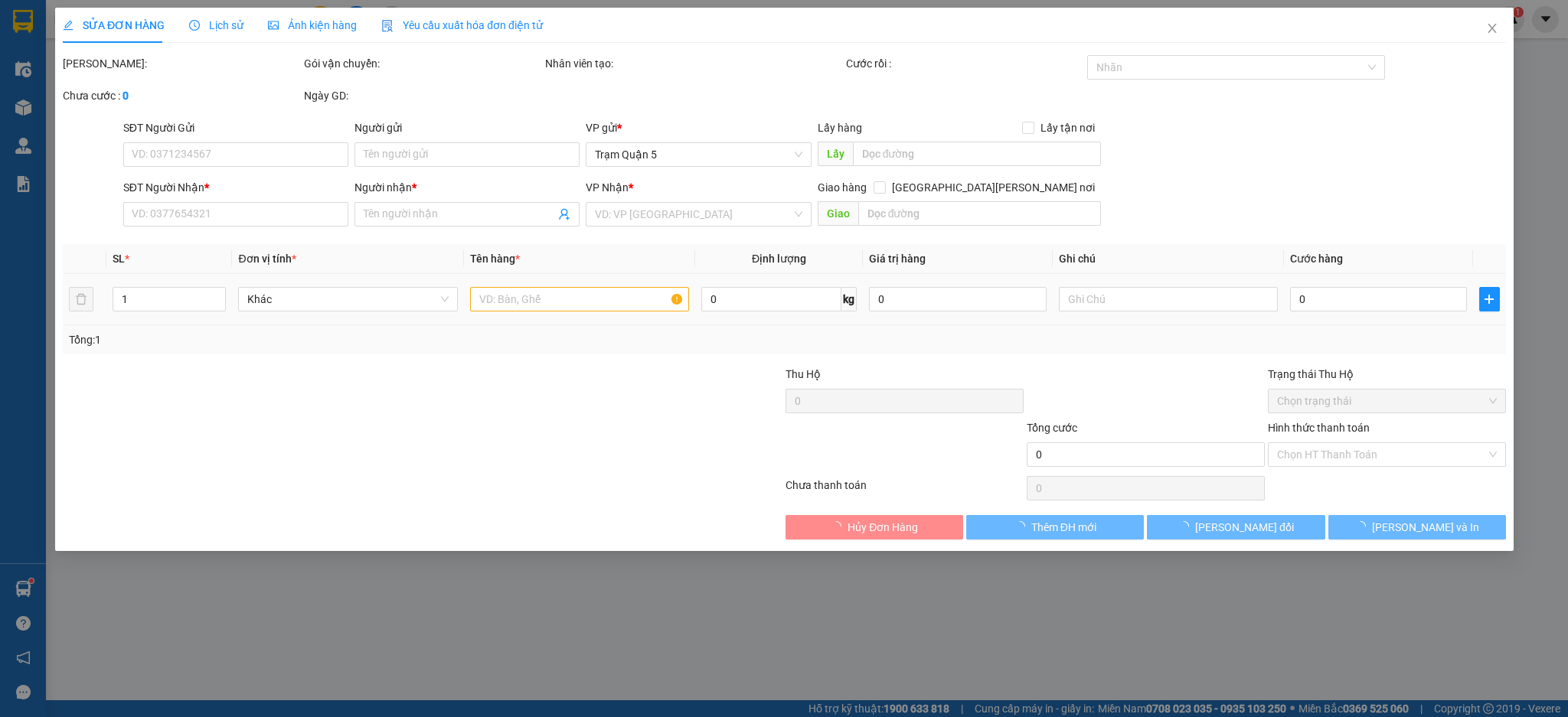
type input "0948196293"
type input "duong trieu"
type input "nghia trang thinh chi soc trang"
type input "320.000"
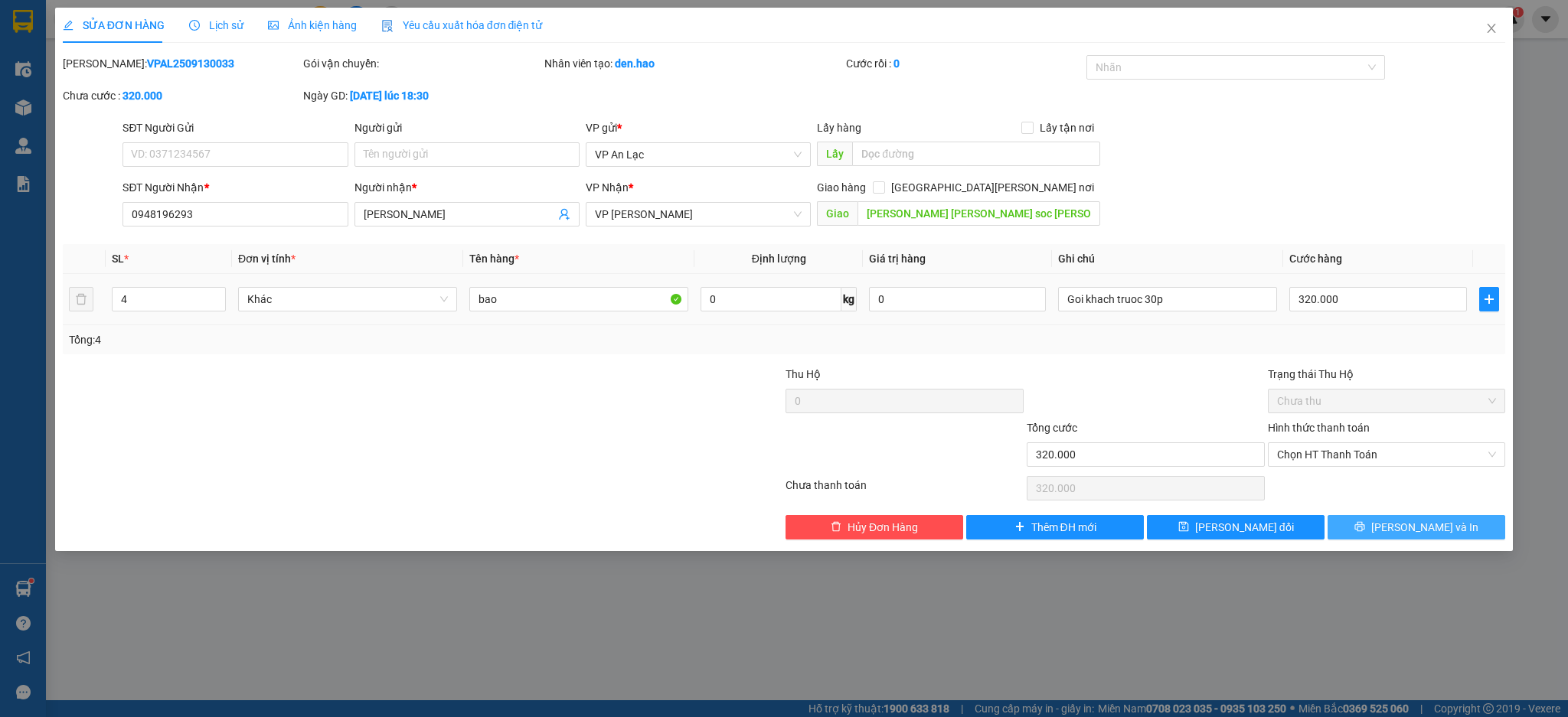
click at [1372, 520] on button "Lưu và In" at bounding box center [1416, 527] width 178 height 24
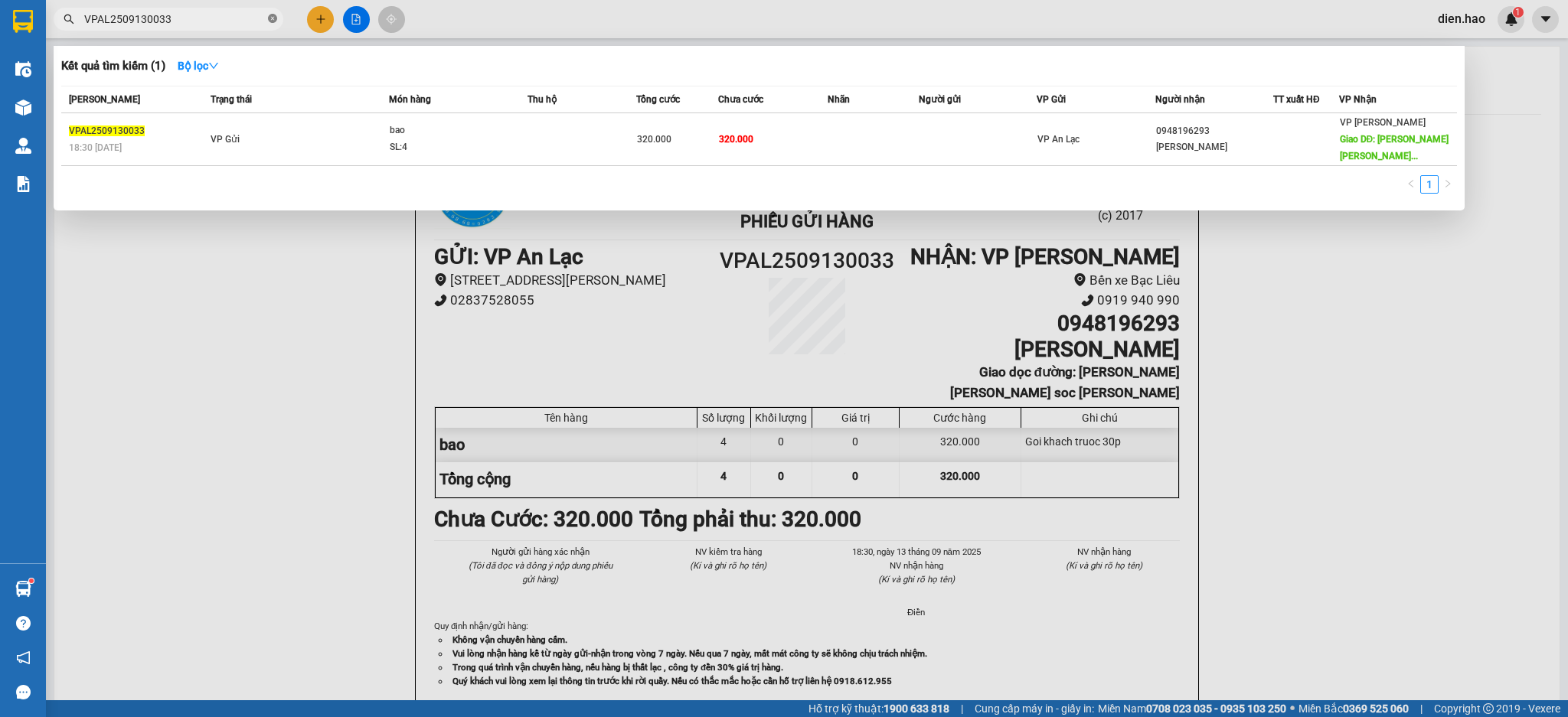
click at [273, 14] on icon "close-circle" at bounding box center [272, 18] width 9 height 9
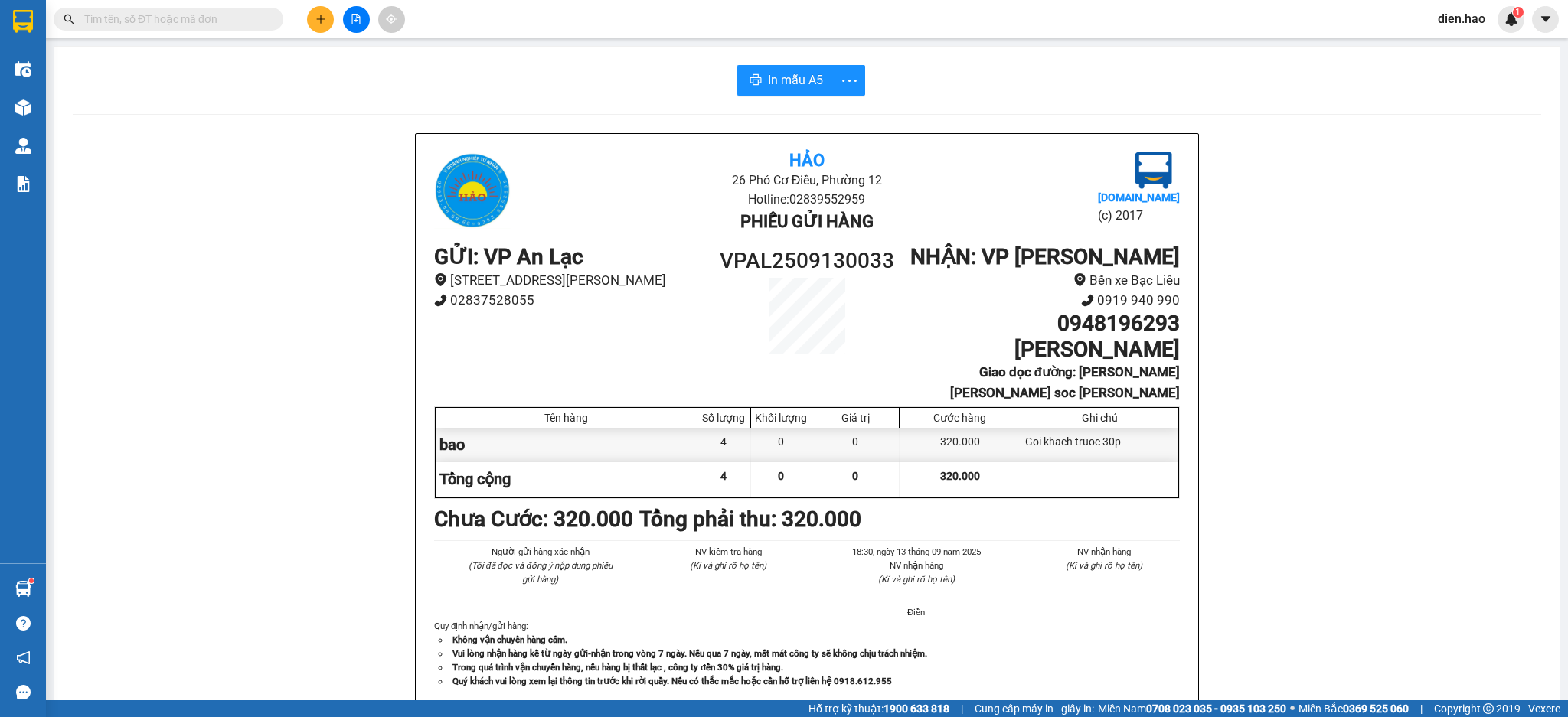
click at [251, 21] on input "text" at bounding box center [174, 19] width 180 height 17
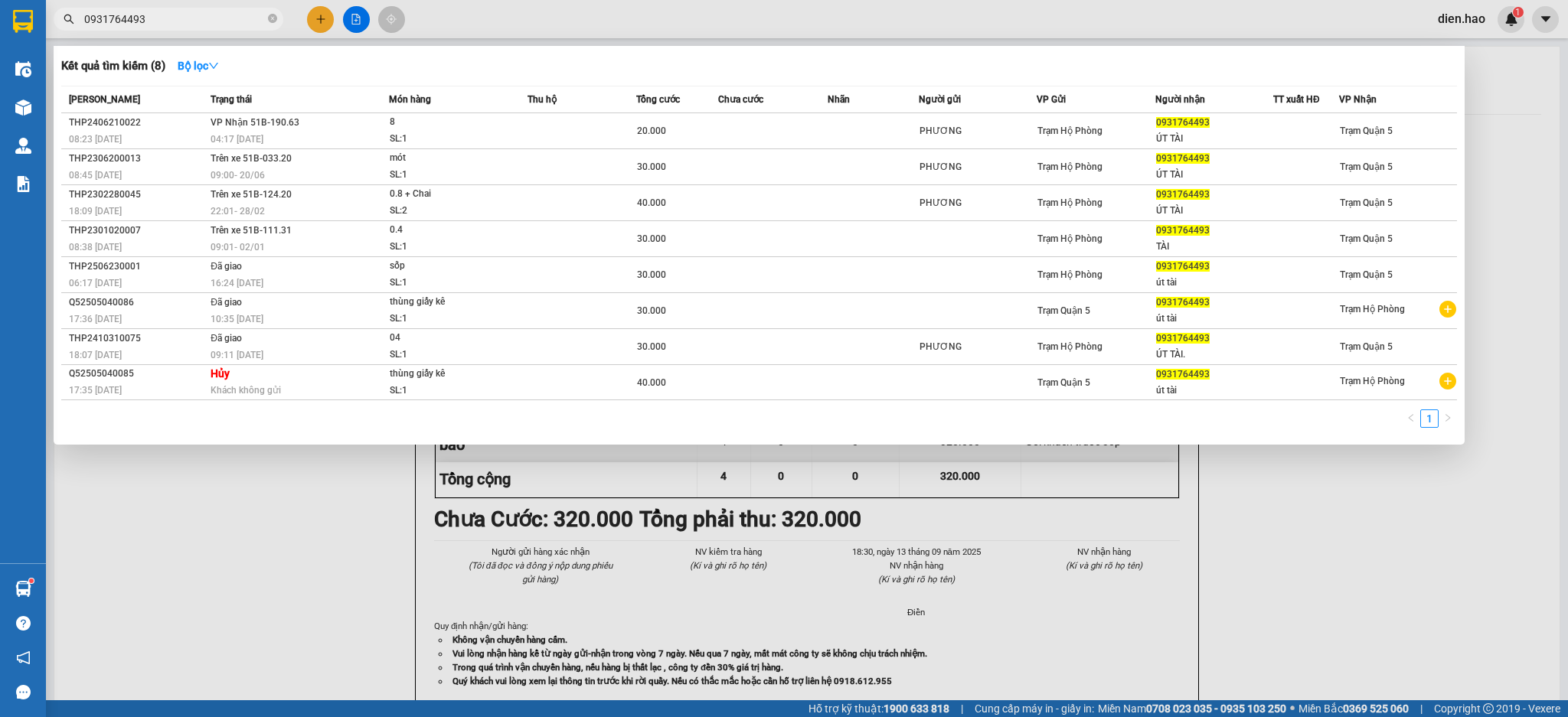
click at [241, 17] on input "0931764493" at bounding box center [174, 19] width 180 height 17
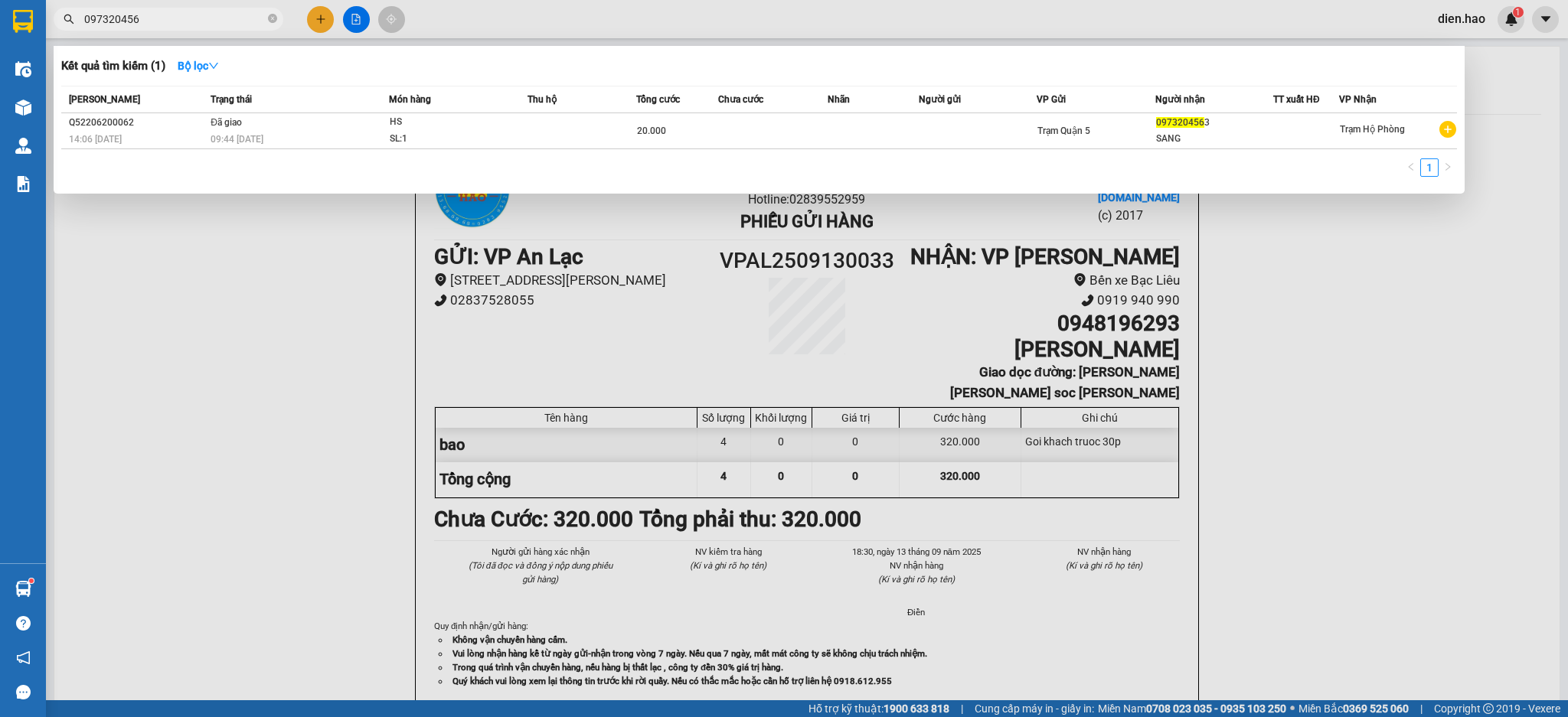
type input "0973204563"
click at [275, 19] on icon "close-circle" at bounding box center [272, 18] width 9 height 9
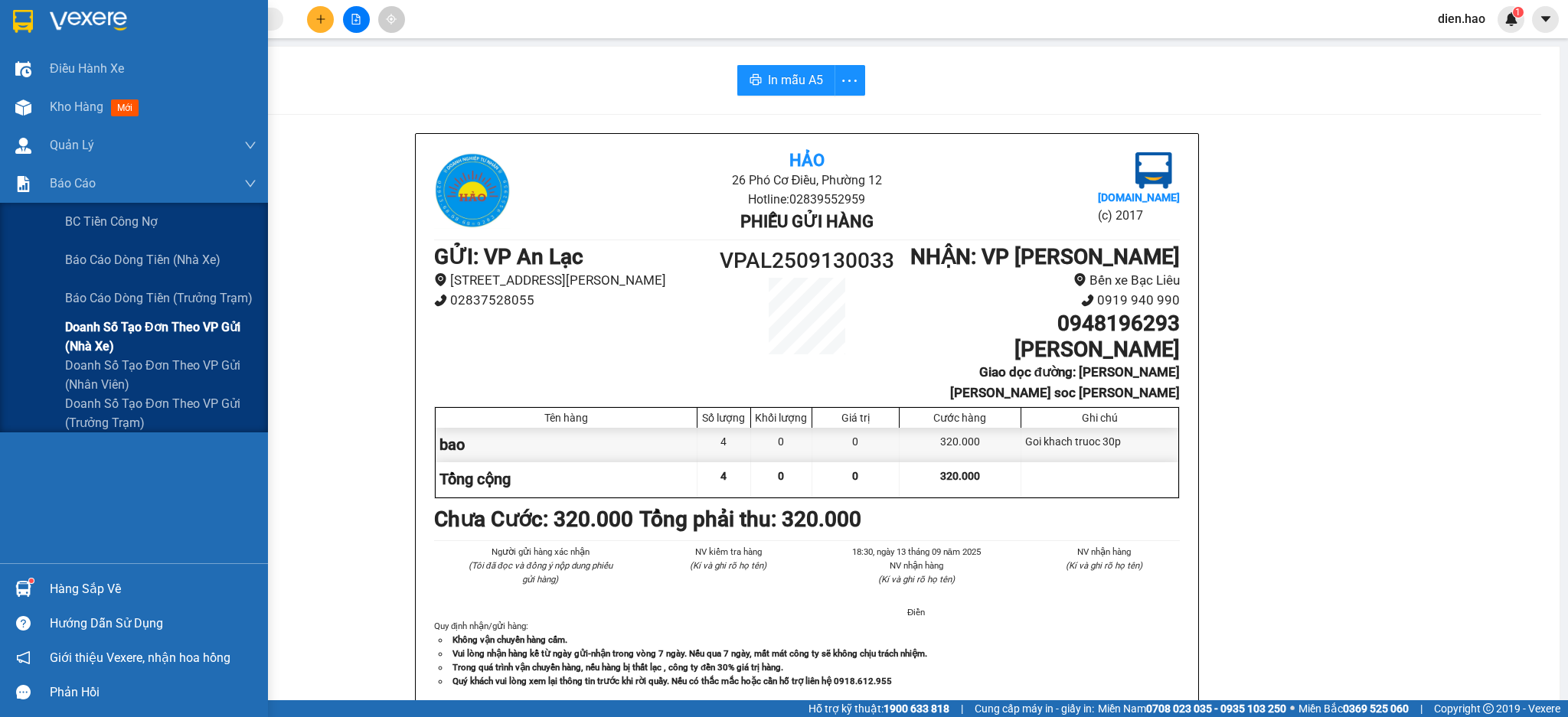
drag, startPoint x: 168, startPoint y: 362, endPoint x: 172, endPoint y: 322, distance: 40.2
click at [172, 322] on div "BC tiền công nợ Báo cáo dòng tiền (nhà xe) Báo cáo dòng tiền (trưởng trạm) Doan…" at bounding box center [134, 317] width 268 height 229
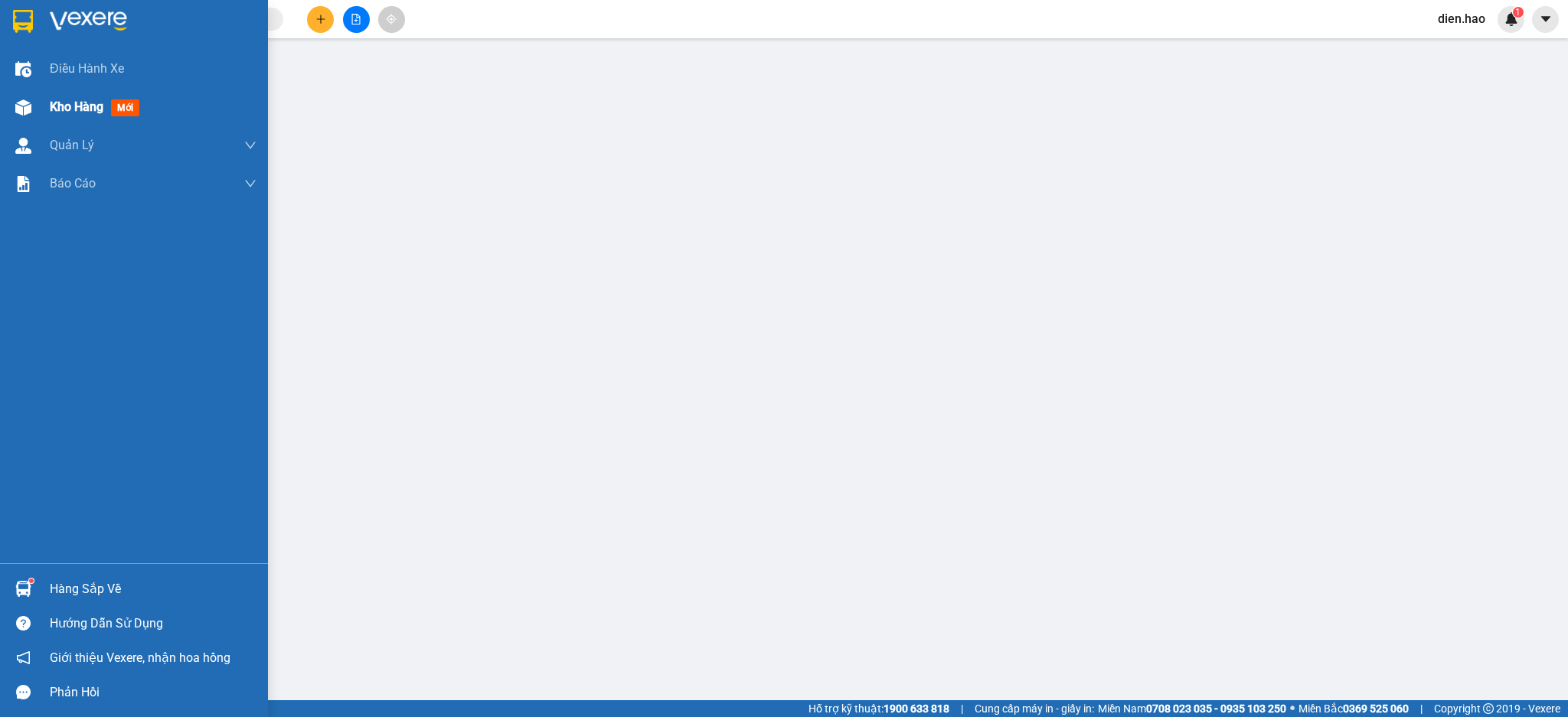
drag, startPoint x: 34, startPoint y: 111, endPoint x: 205, endPoint y: 104, distance: 171.1
click at [35, 111] on div at bounding box center [23, 107] width 27 height 27
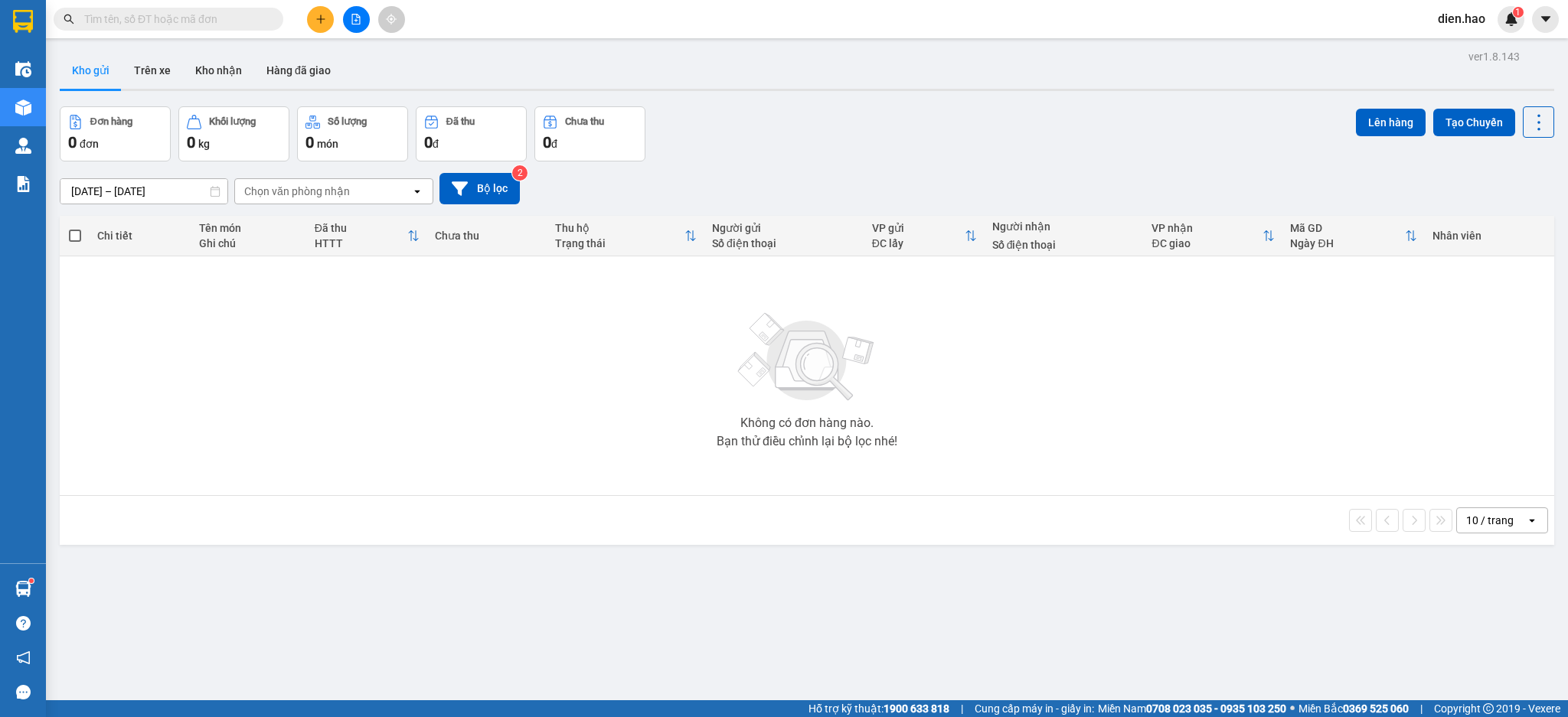
click at [200, 20] on input "text" at bounding box center [174, 19] width 180 height 17
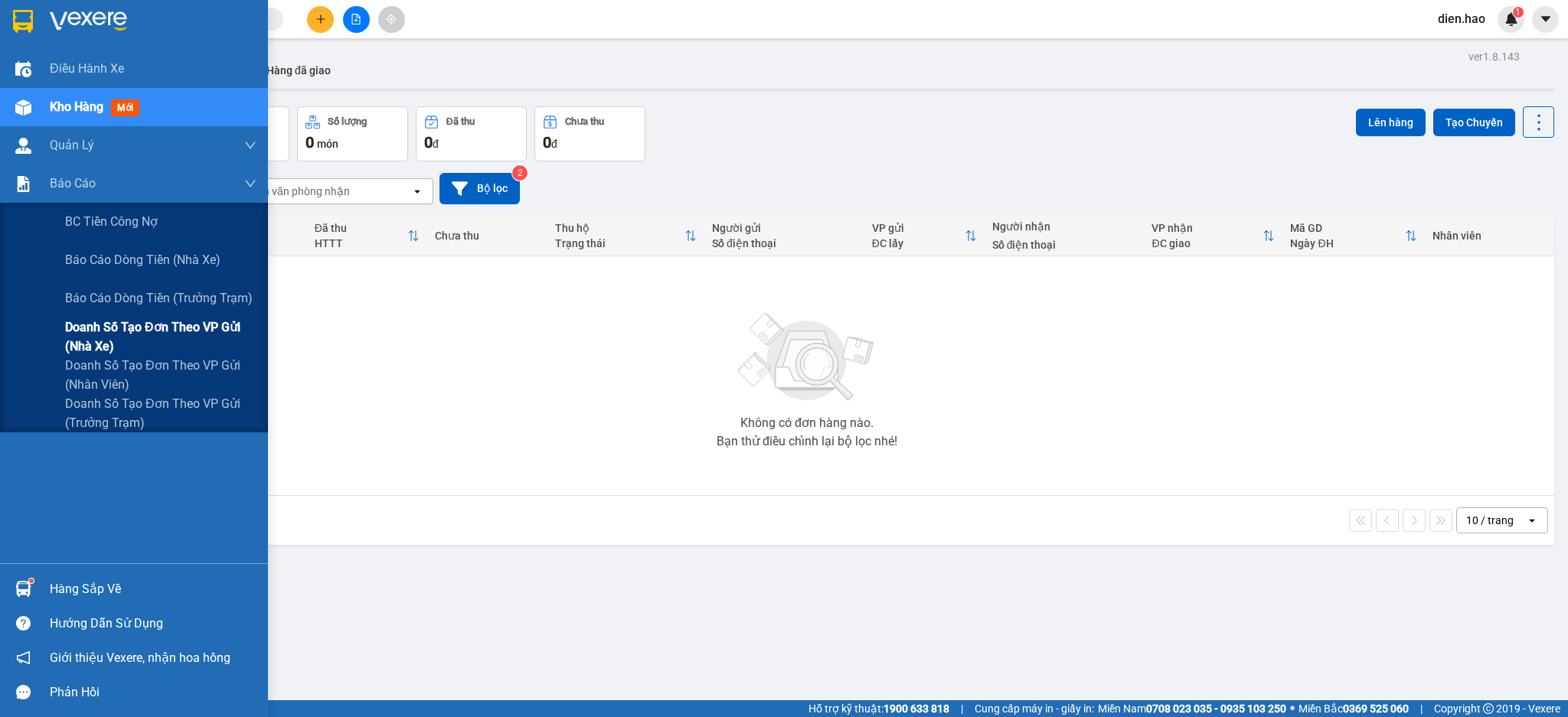
click at [135, 334] on span "Doanh số tạo đơn theo VP gửi (nhà xe)" at bounding box center [161, 336] width 191 height 38
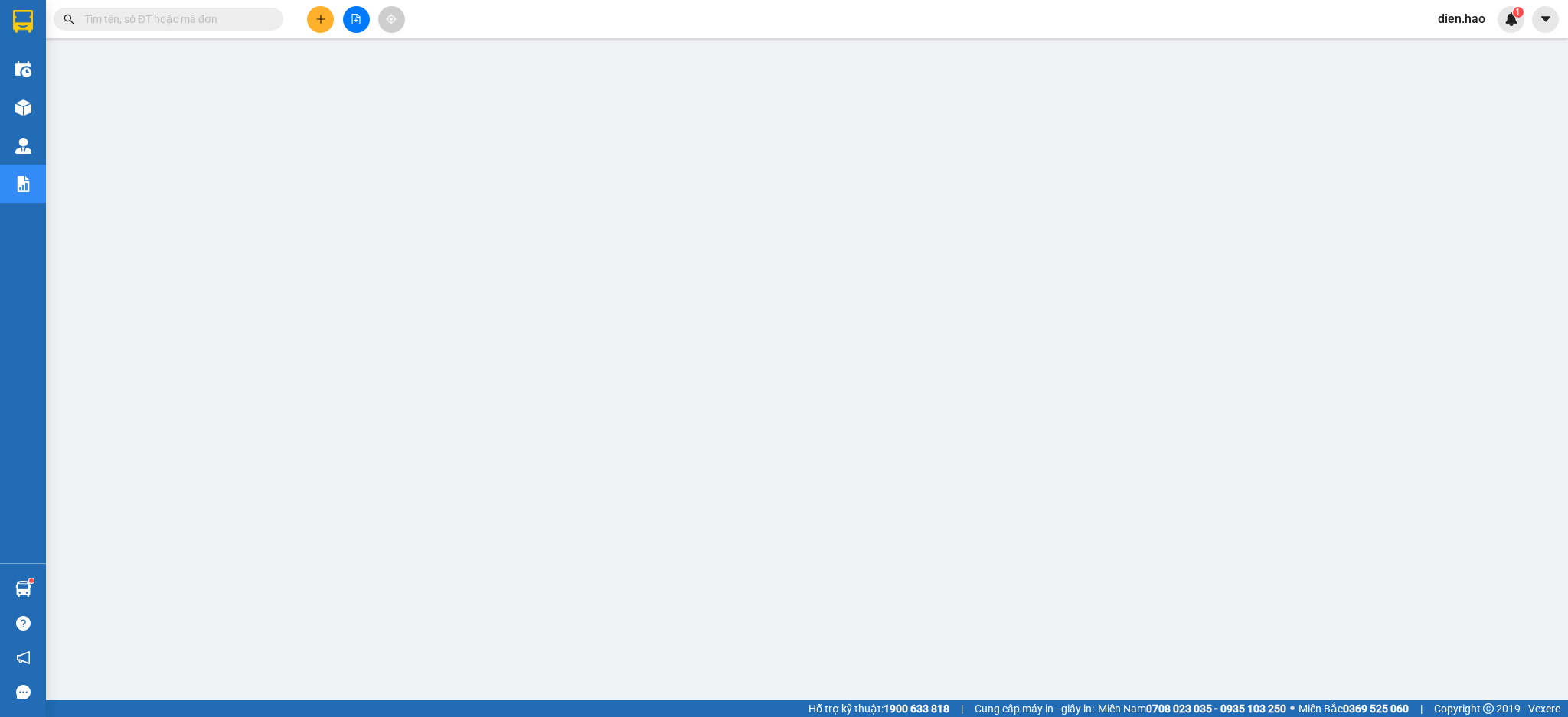
paste input "VPAL2509130033"
type input "VPAL2509130033"
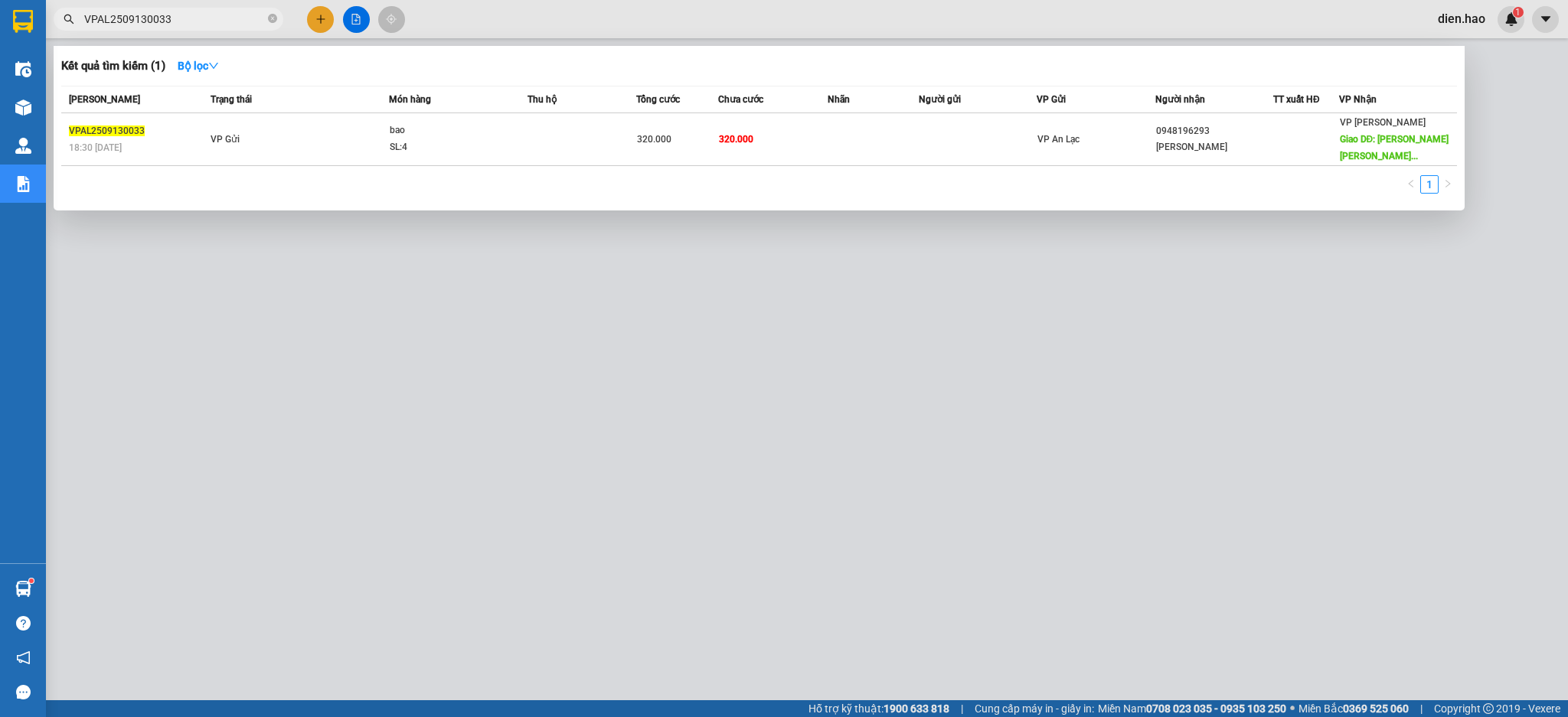
click at [277, 13] on span "VPAL2509130033" at bounding box center [168, 19] width 229 height 23
click at [273, 18] on icon "close-circle" at bounding box center [272, 18] width 9 height 9
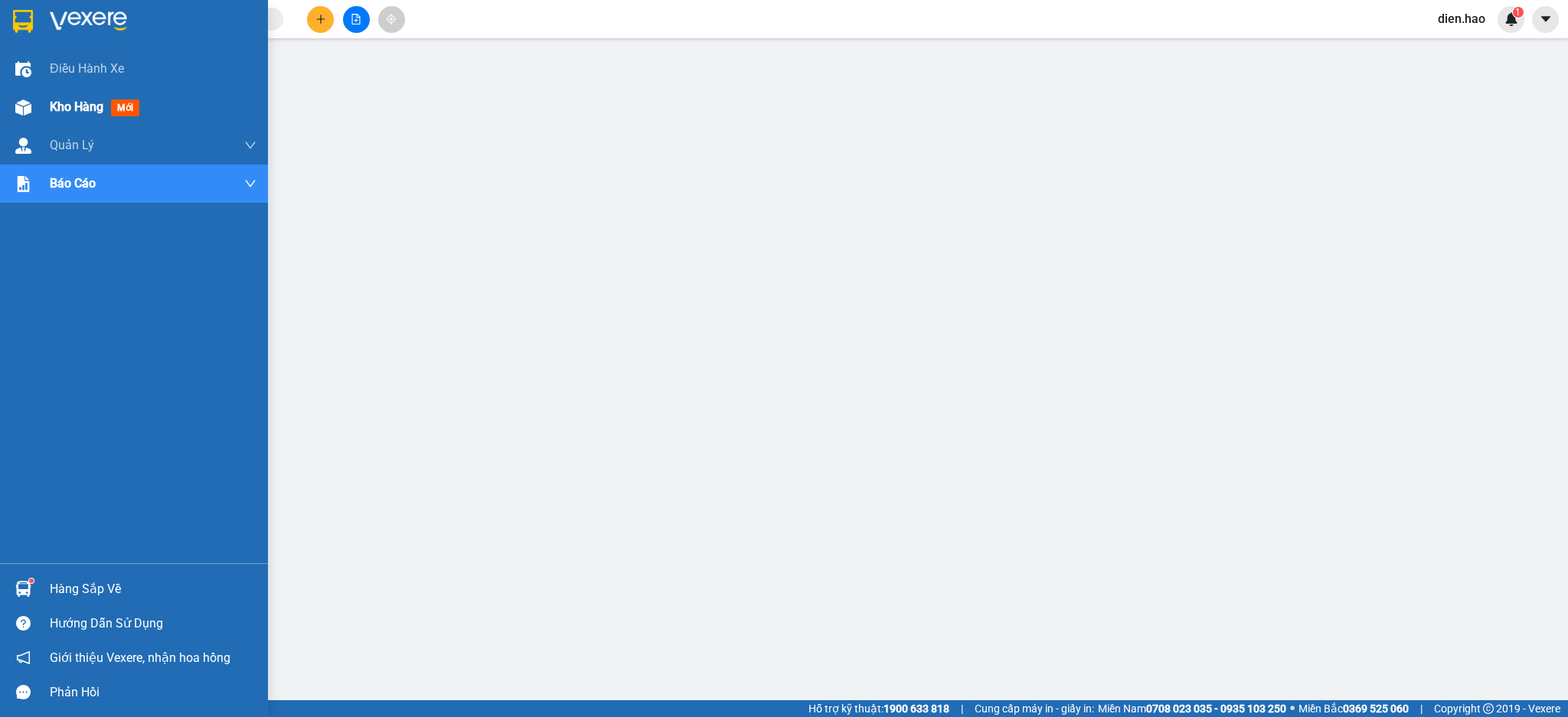
click at [57, 109] on span "Kho hàng" at bounding box center [77, 107] width 54 height 15
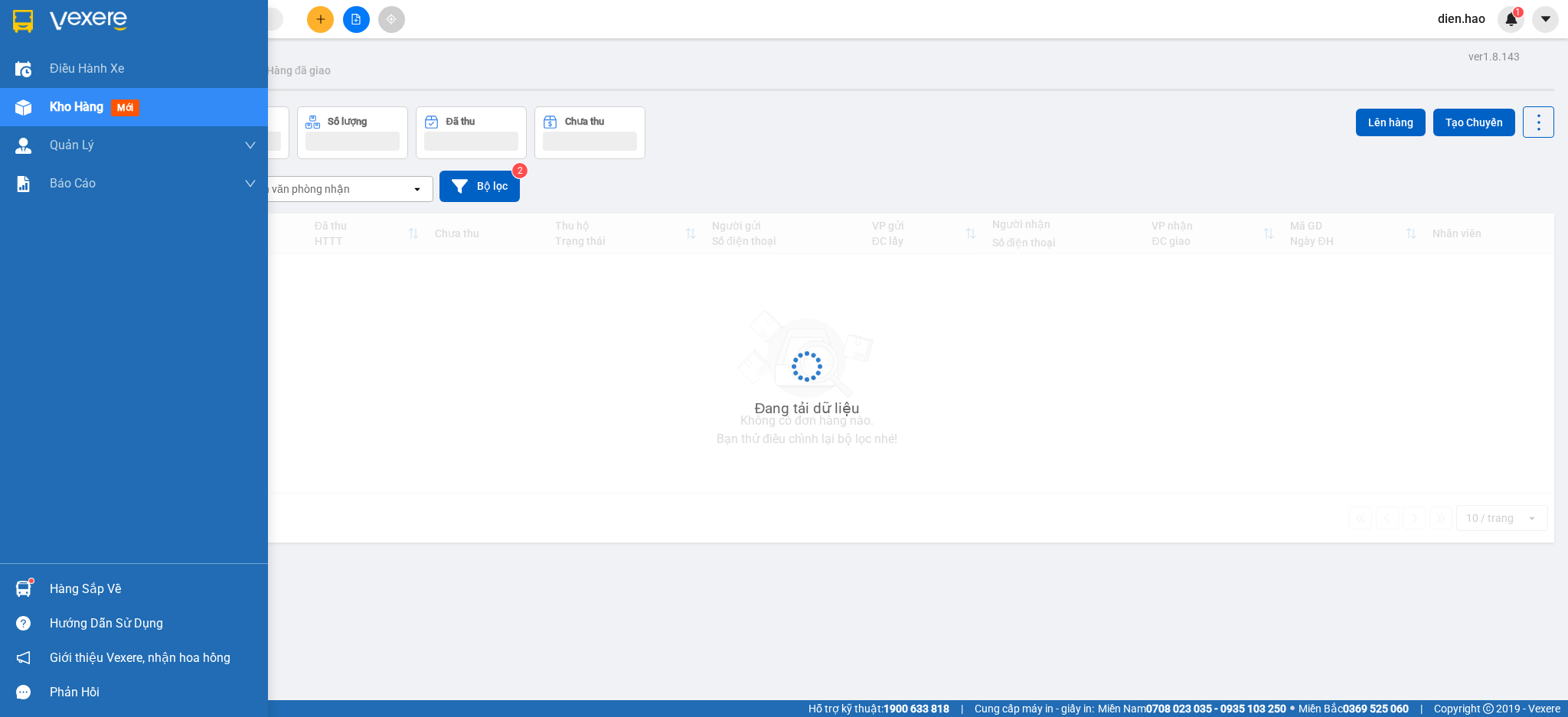
click at [57, 109] on span "Kho hàng" at bounding box center [77, 107] width 54 height 15
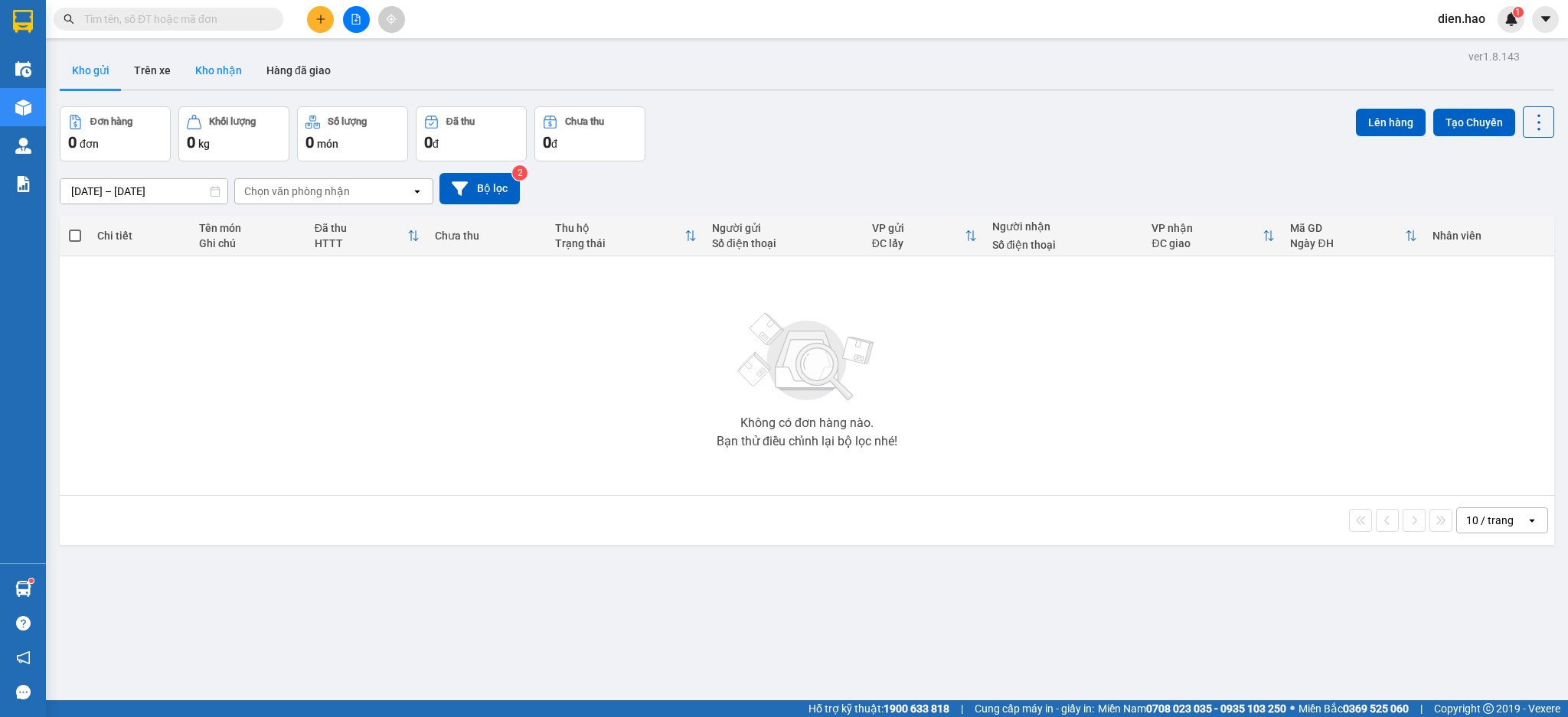
click at [212, 57] on button "Kho nhận" at bounding box center [218, 70] width 71 height 37
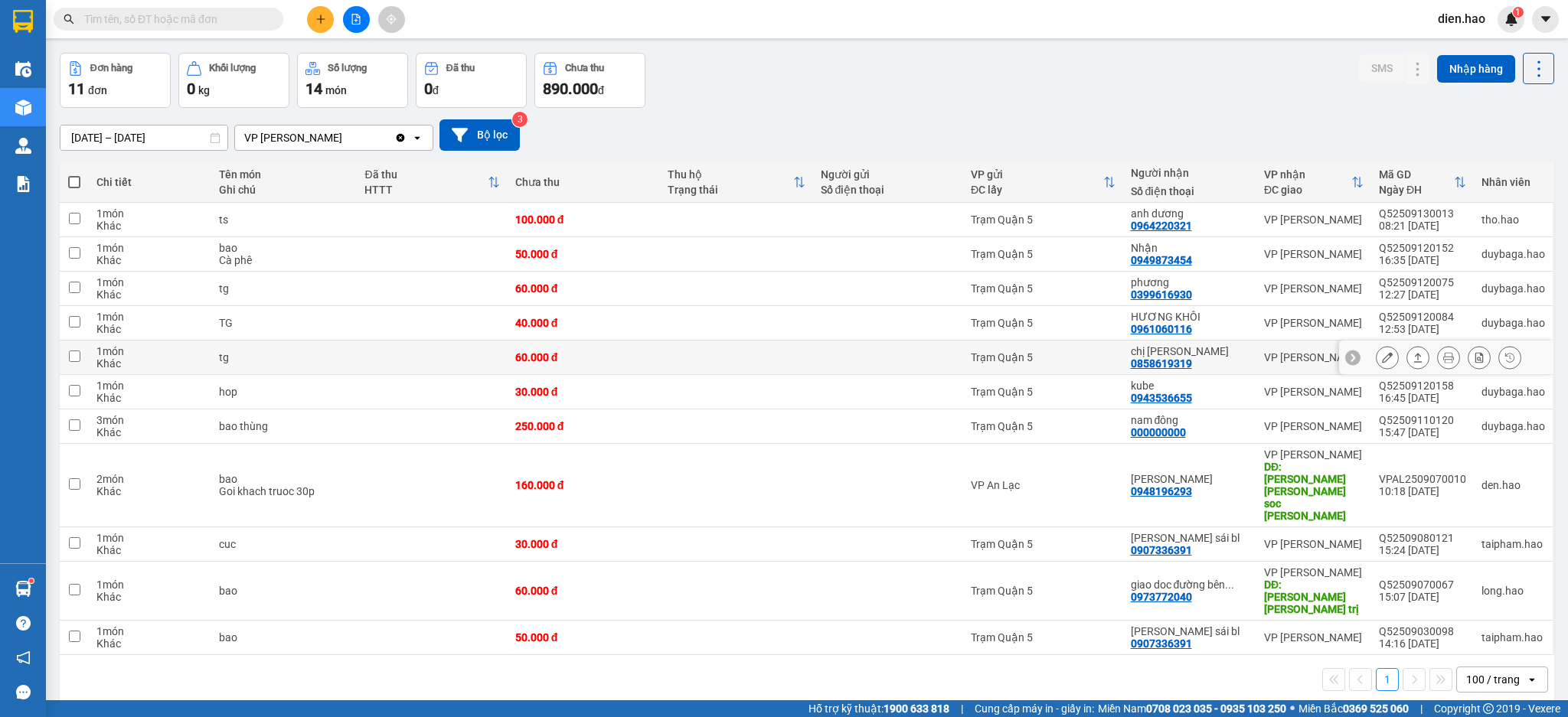
scroll to position [70, 0]
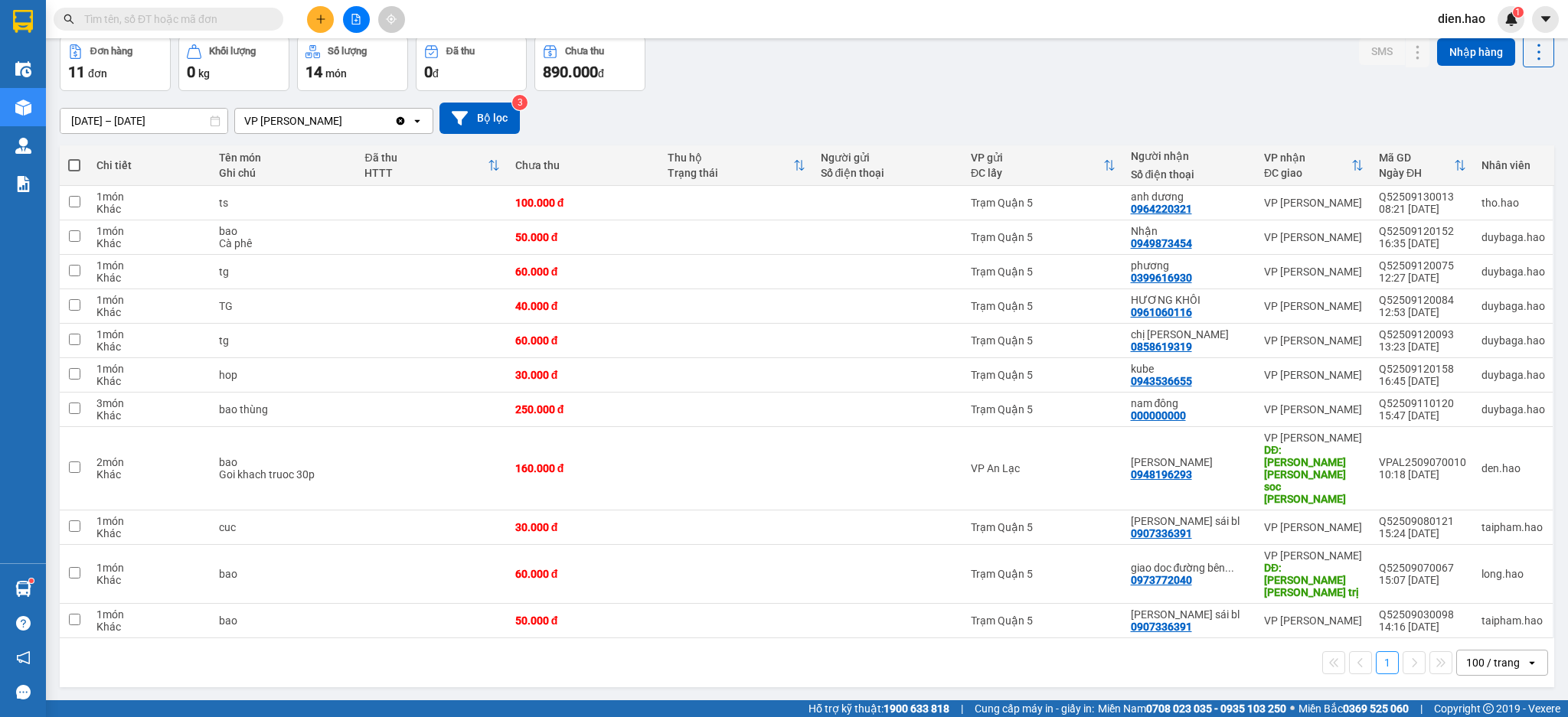
click at [110, 122] on input "01/09/2025 – 13/09/2025" at bounding box center [144, 121] width 167 height 24
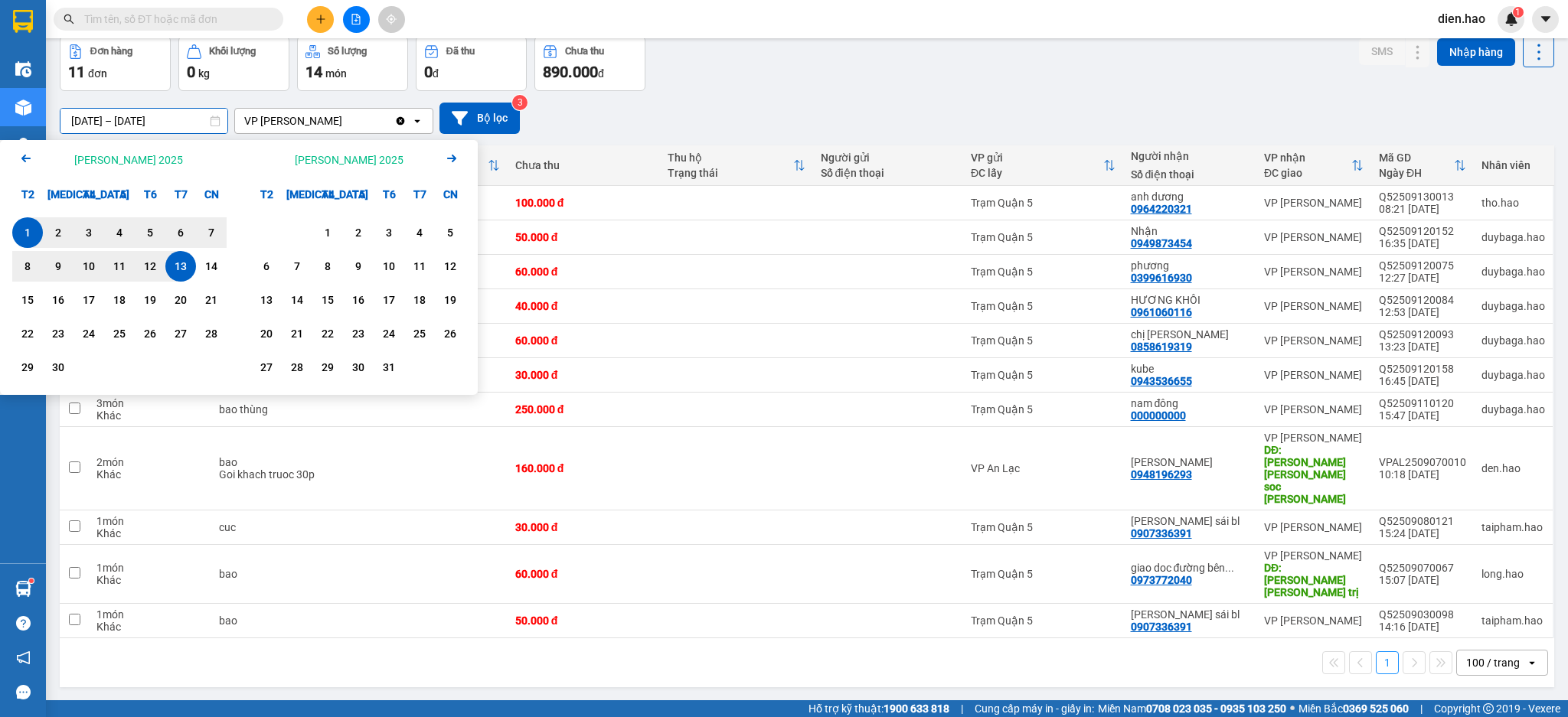
click at [22, 160] on icon "Arrow Left" at bounding box center [26, 158] width 19 height 19
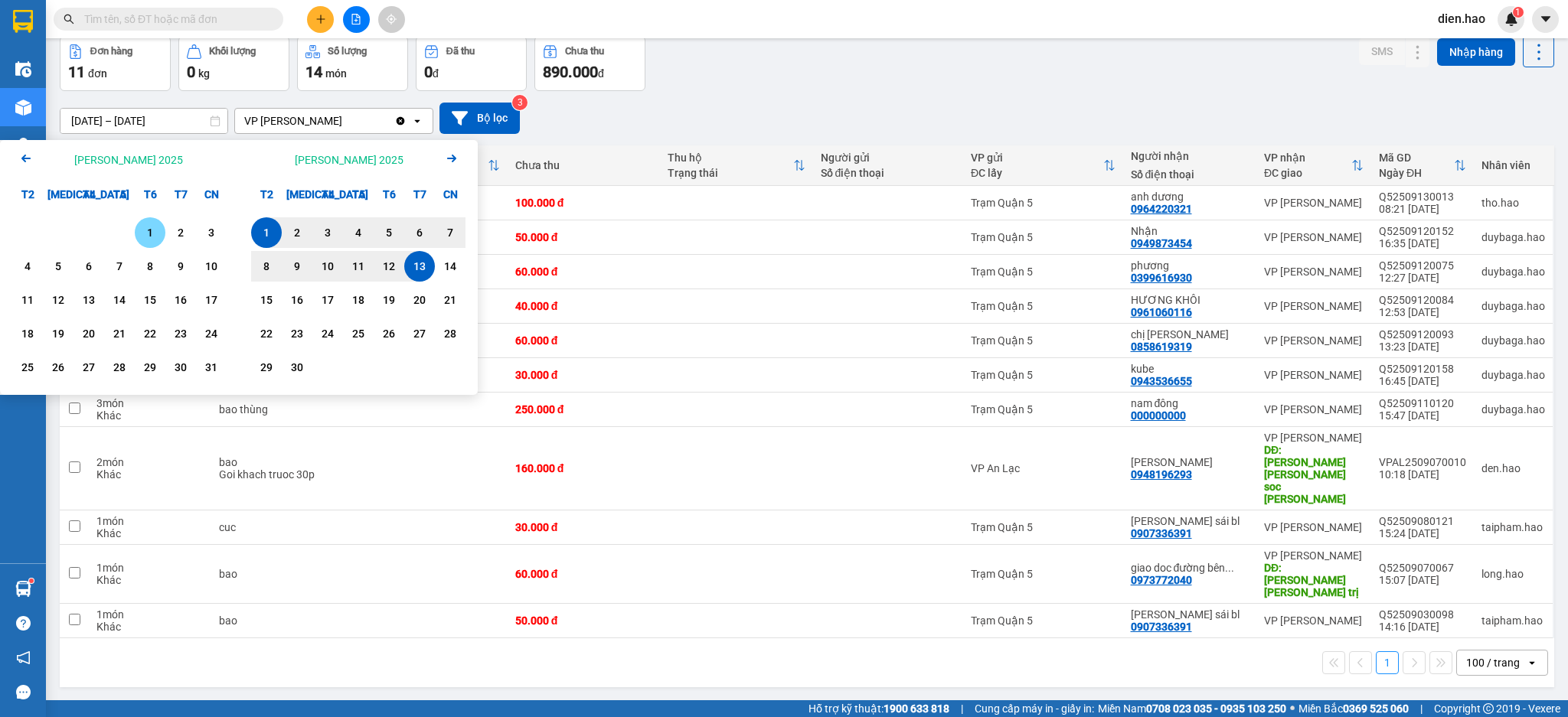
click at [151, 234] on div "1" at bounding box center [150, 232] width 21 height 19
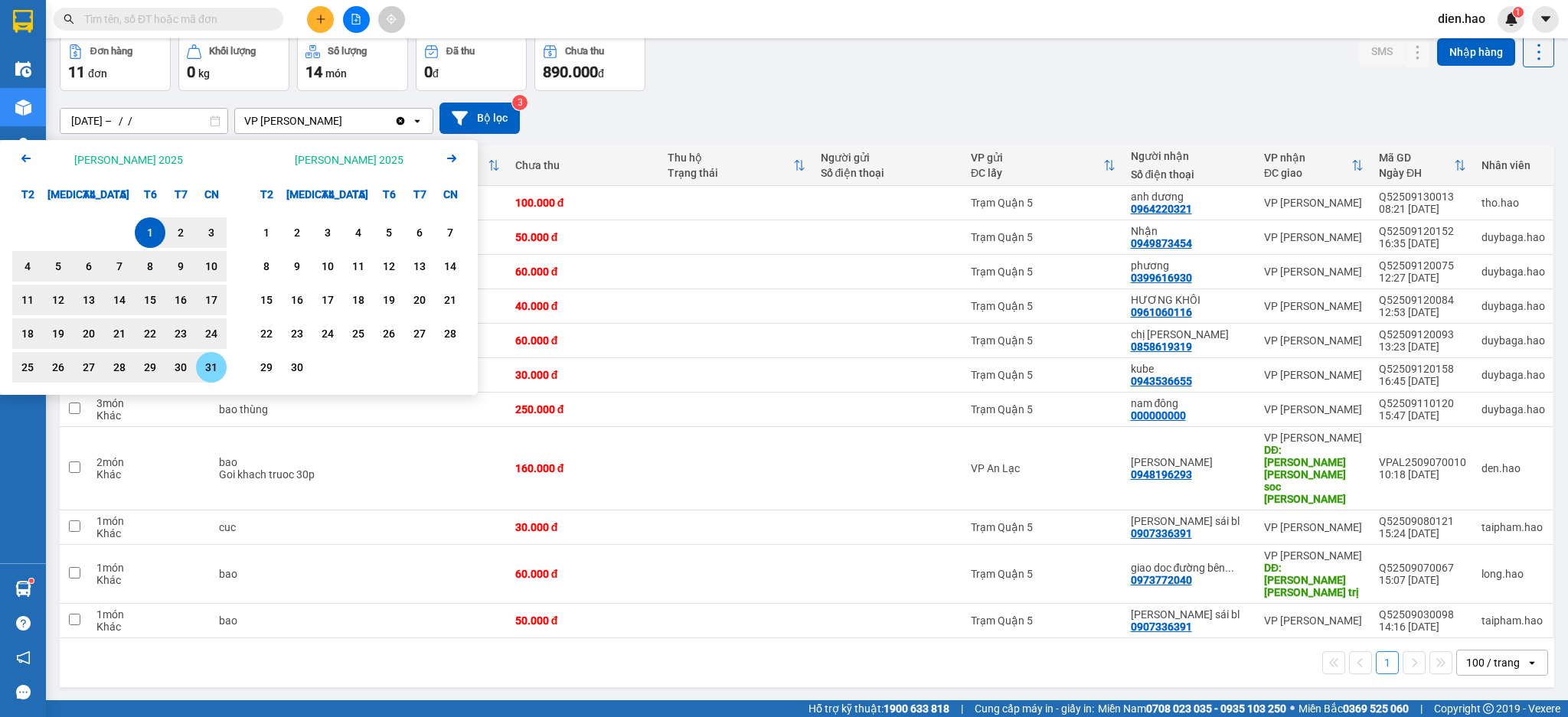
click at [221, 376] on div "31" at bounding box center [211, 367] width 31 height 31
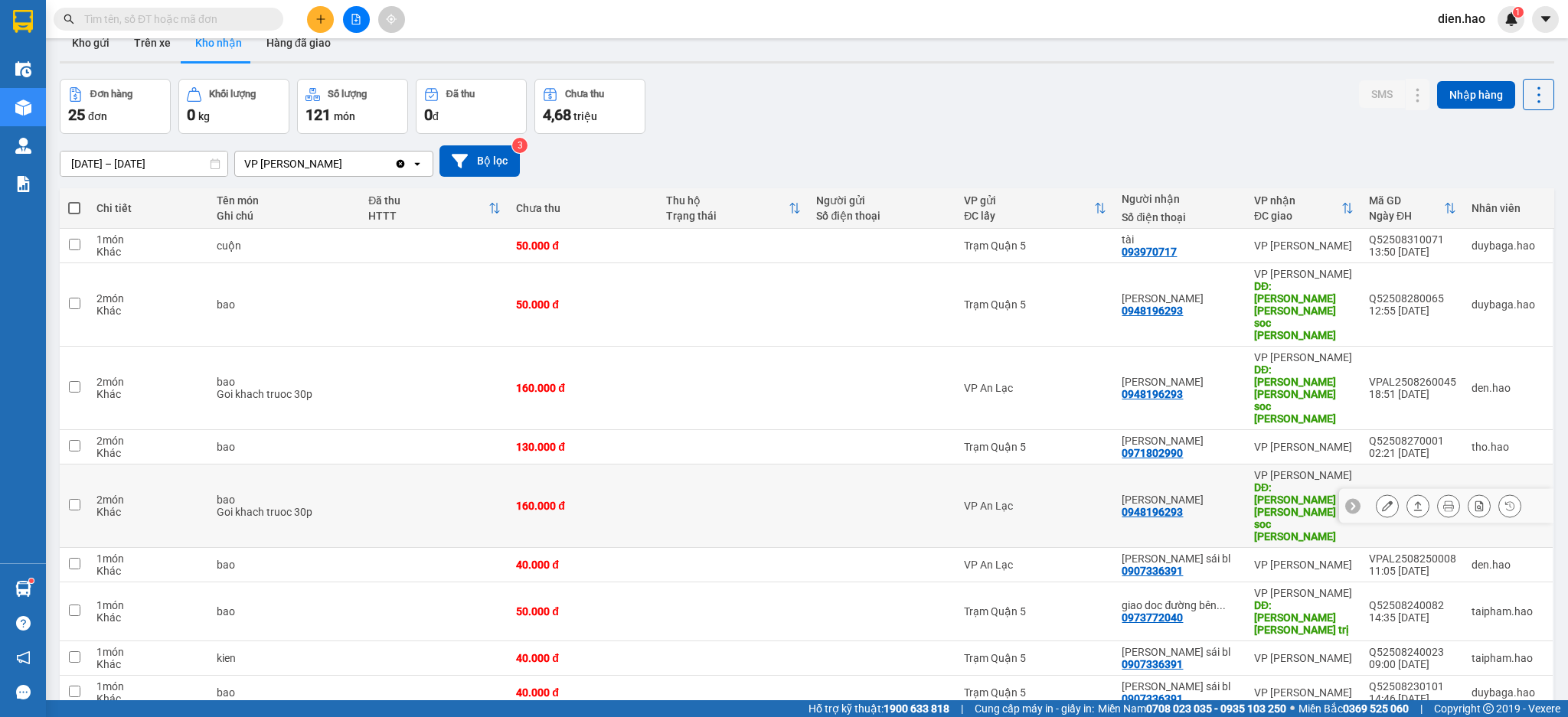
scroll to position [0, 0]
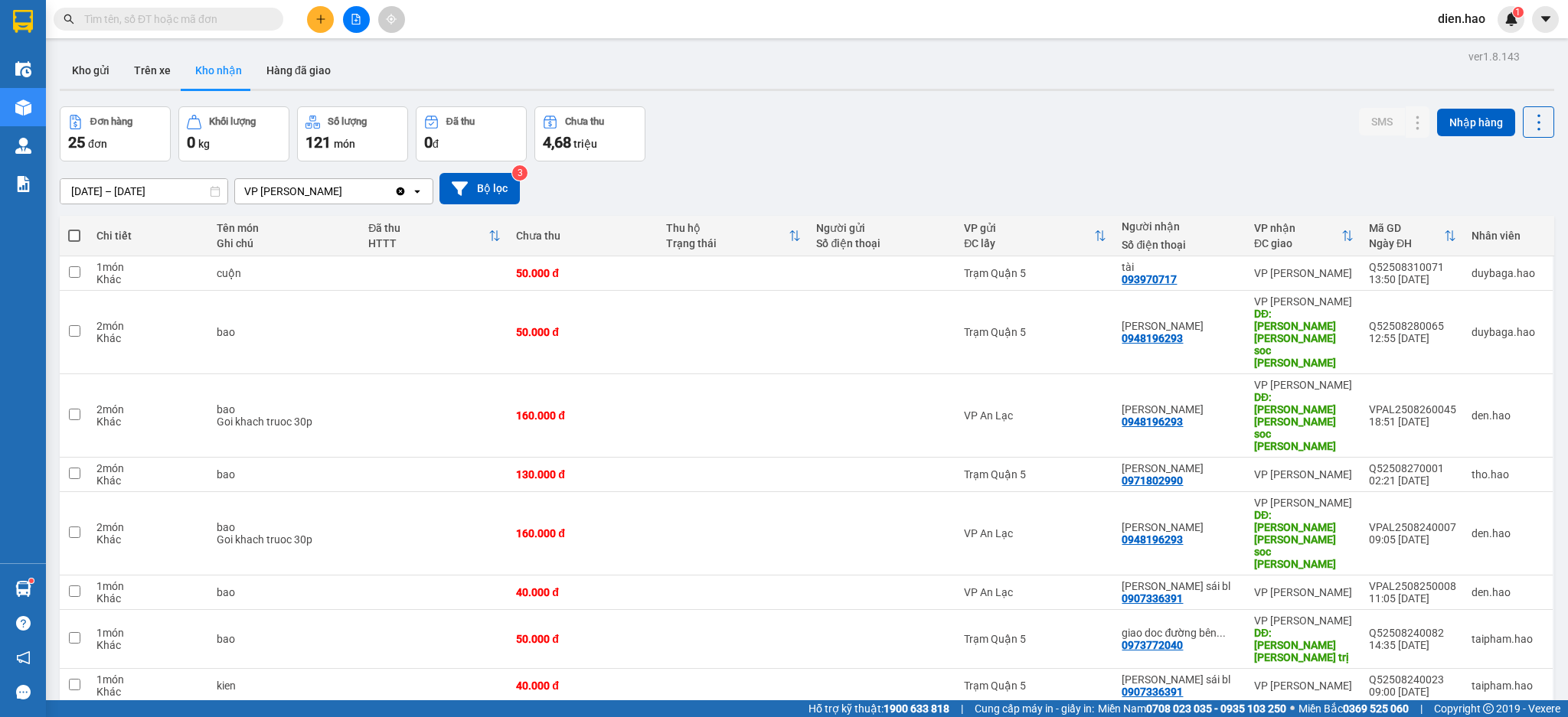
click at [104, 193] on input "01/08/2025 – 31/08/2025" at bounding box center [144, 191] width 167 height 24
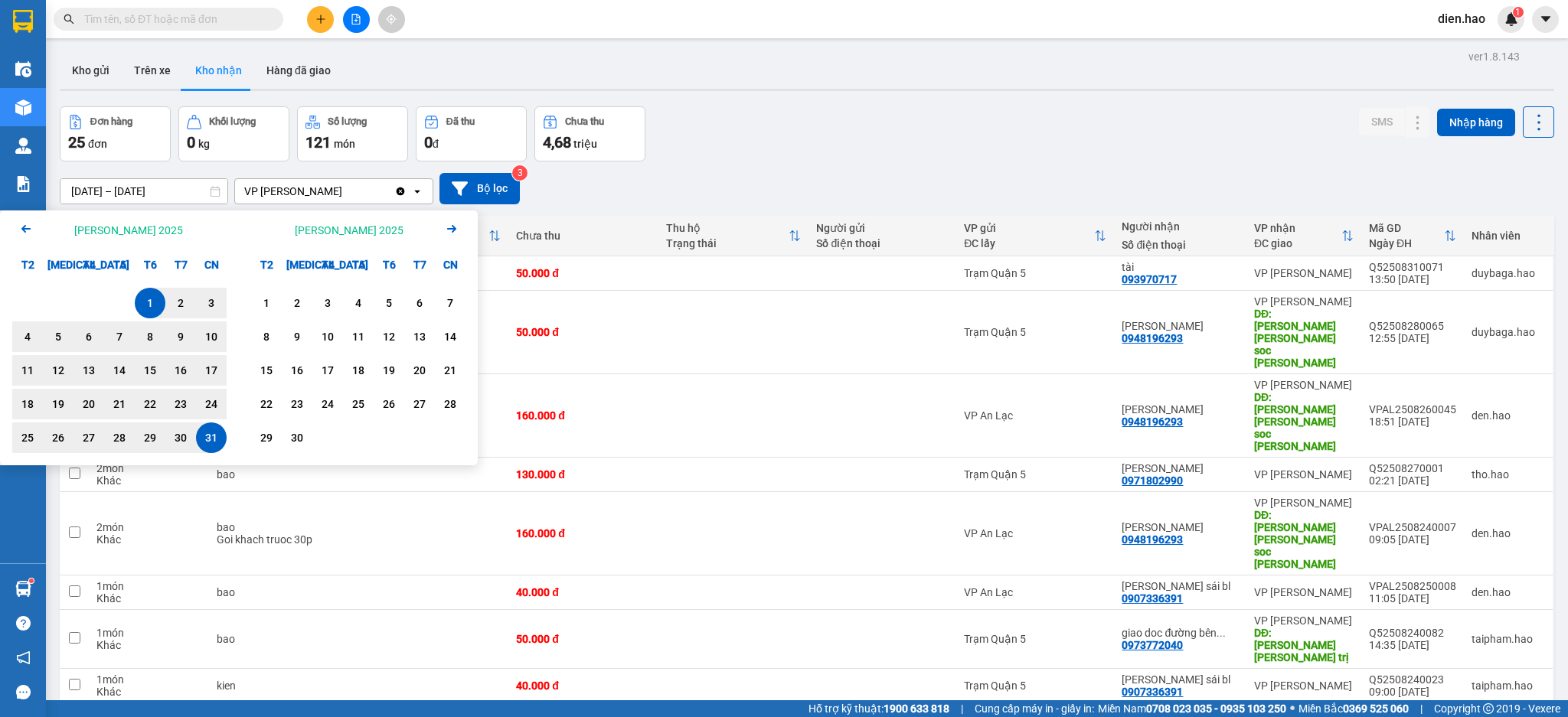
click at [22, 228] on icon "Previous month." at bounding box center [25, 228] width 9 height 7
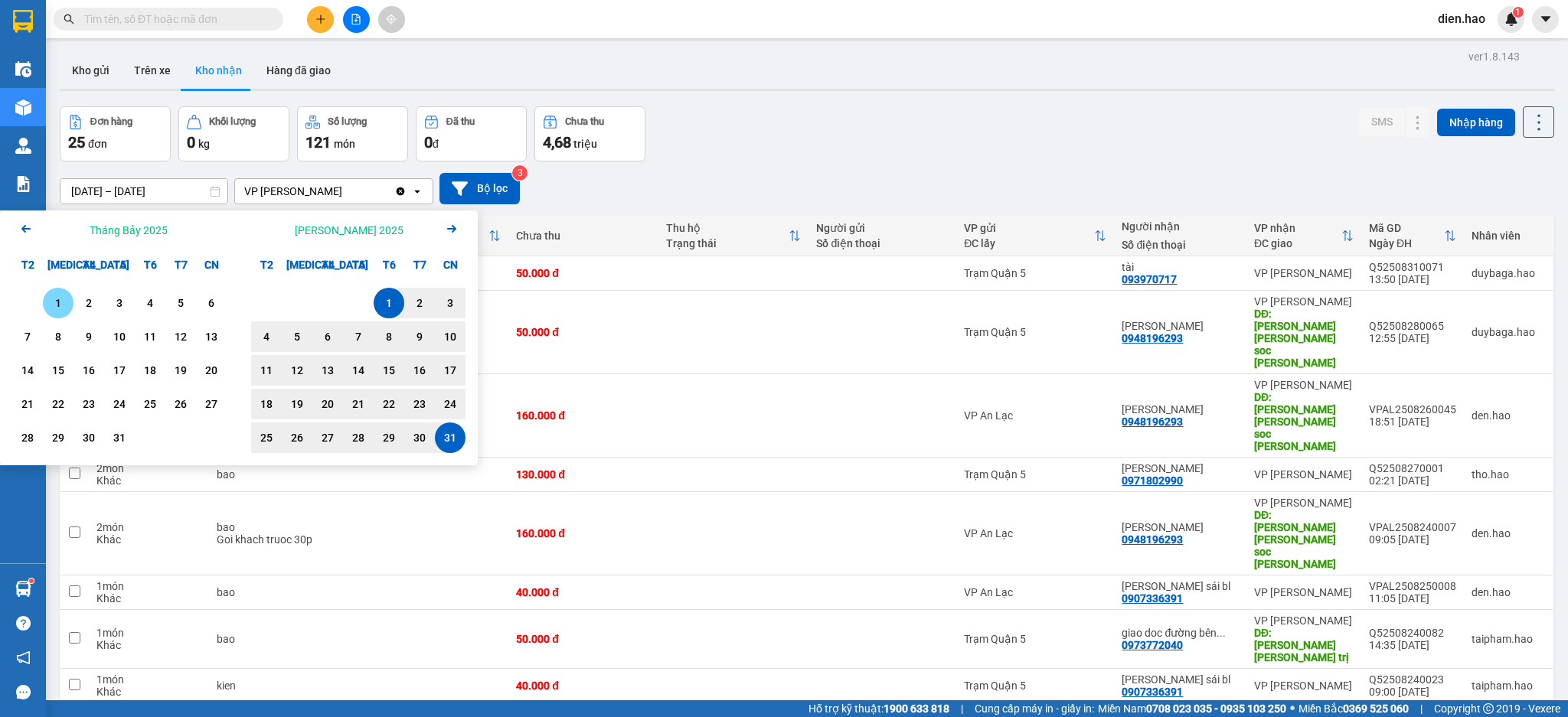
click at [64, 303] on div "1" at bounding box center [58, 303] width 21 height 19
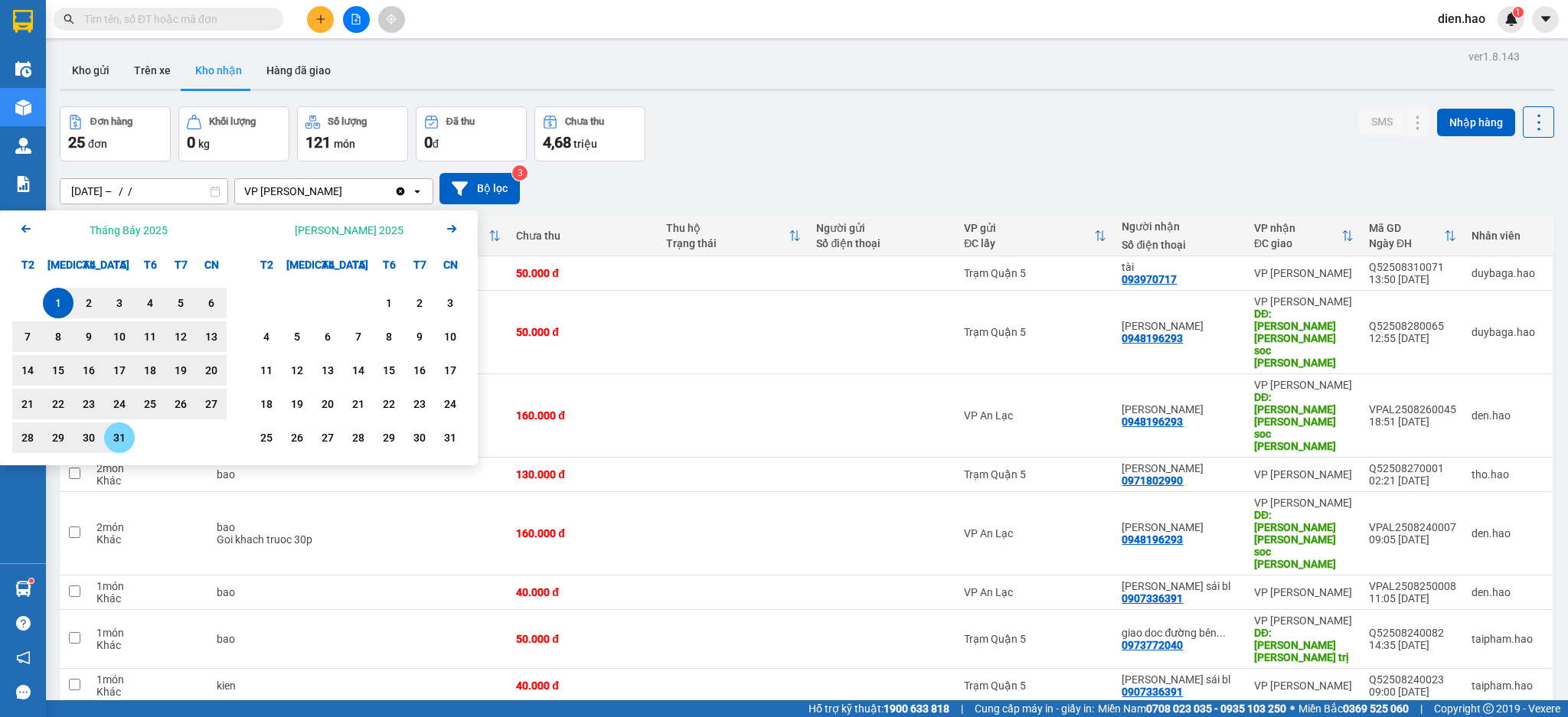
click at [126, 438] on div "31" at bounding box center [119, 437] width 21 height 19
type input "01/07/2025 – 31/07/2025"
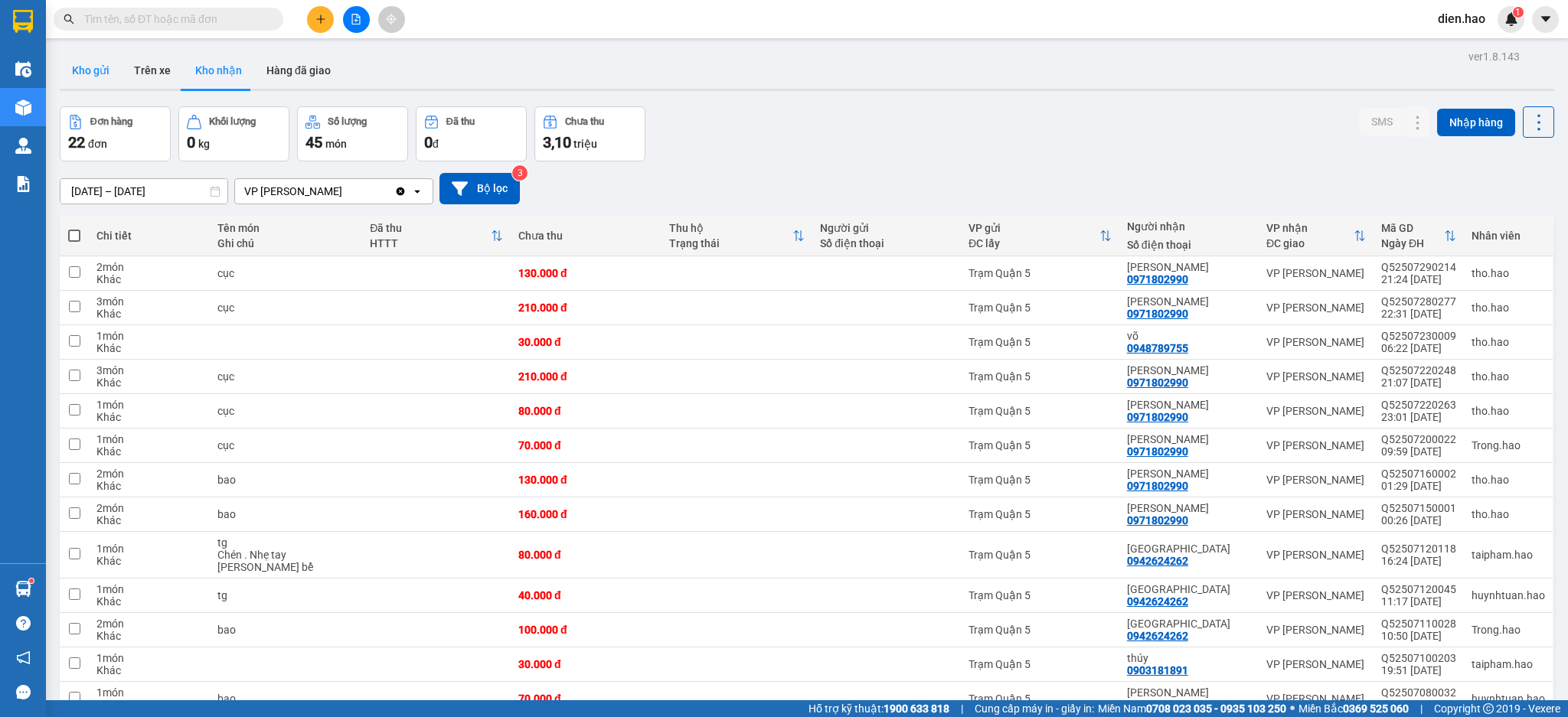
click at [105, 77] on button "Kho gửi" at bounding box center [91, 70] width 62 height 37
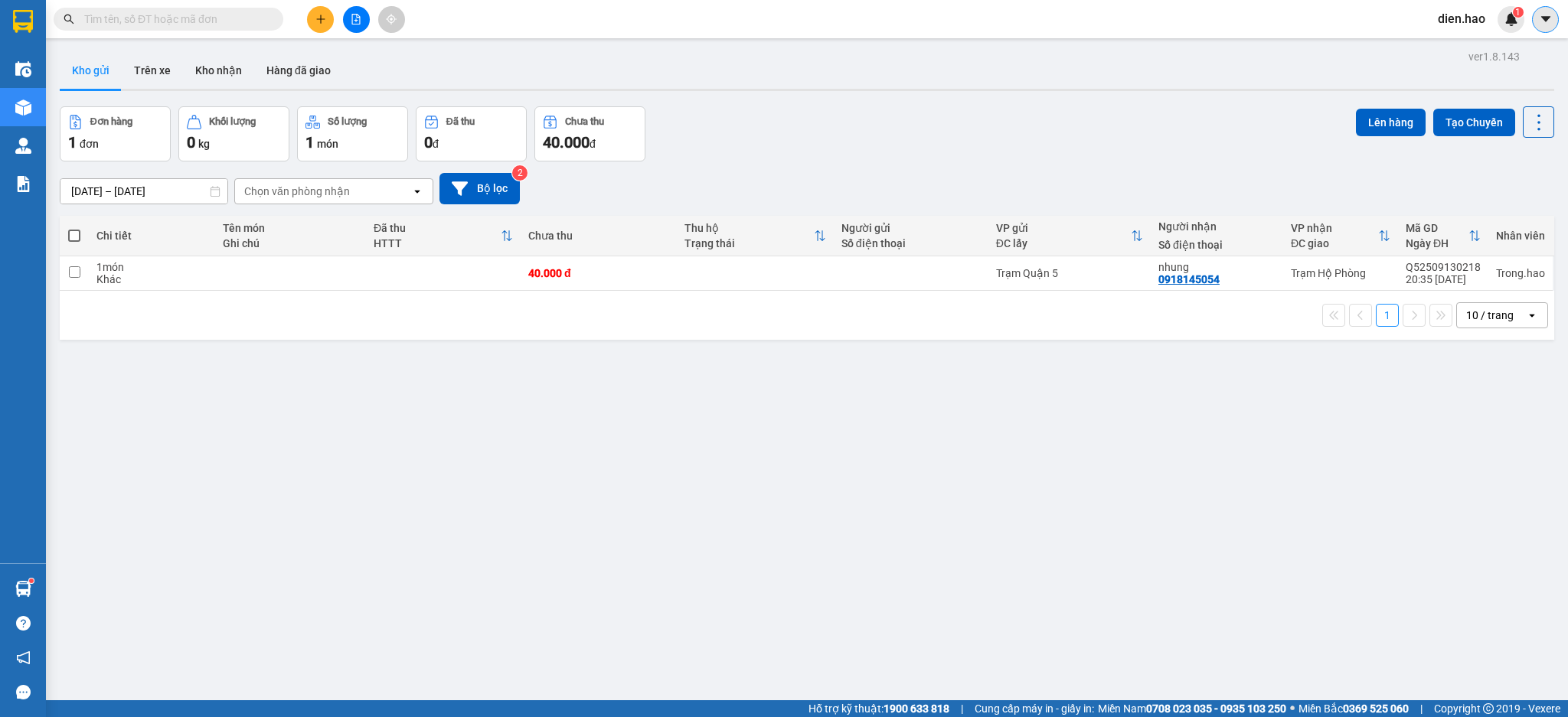
click at [1548, 24] on icon "caret-down" at bounding box center [1545, 19] width 14 height 14
click at [1454, 19] on span "dien.hao" at bounding box center [1461, 18] width 72 height 19
click at [1464, 42] on span "Đăng xuất" at bounding box center [1481, 47] width 64 height 17
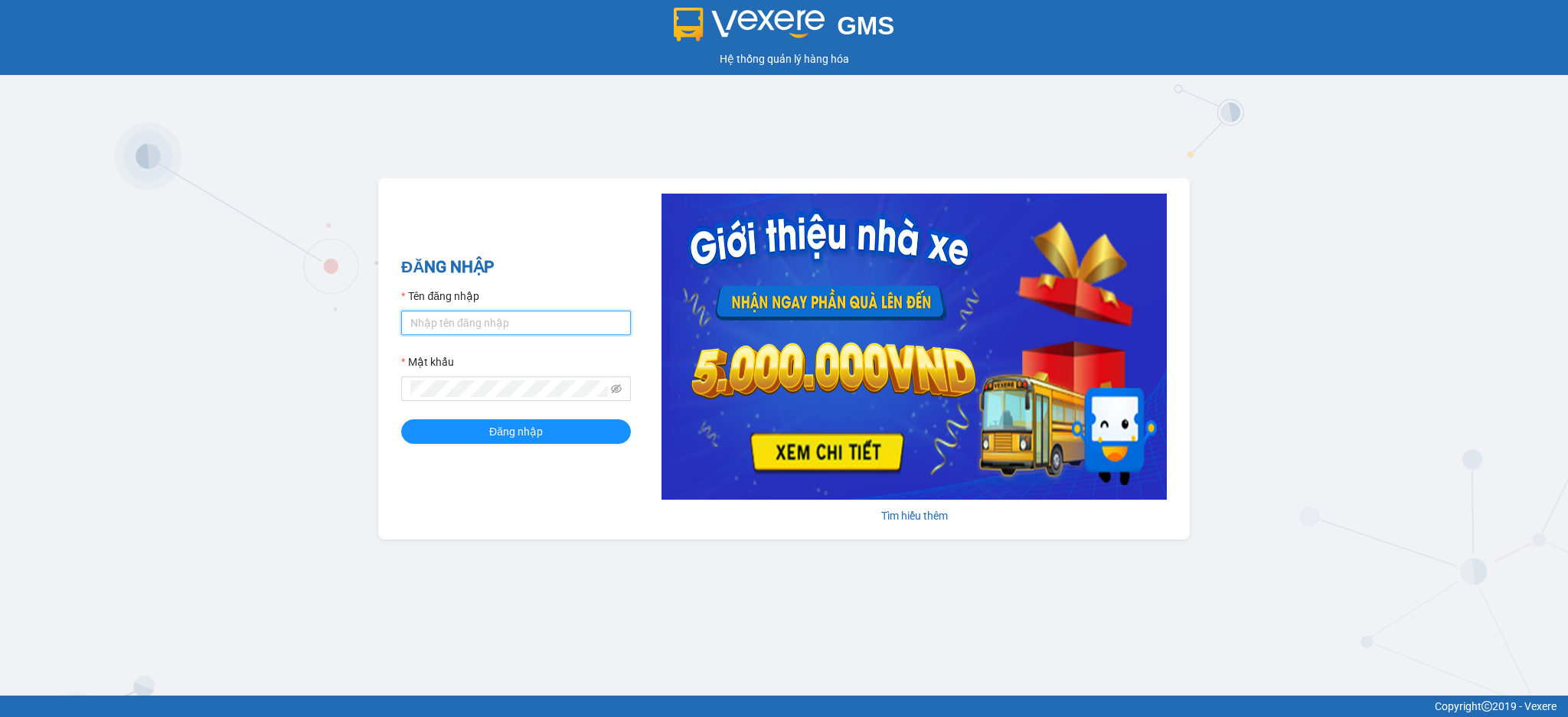
click at [563, 327] on input "Tên đăng nhập" at bounding box center [515, 323] width 229 height 24
type input "Trong.hao"
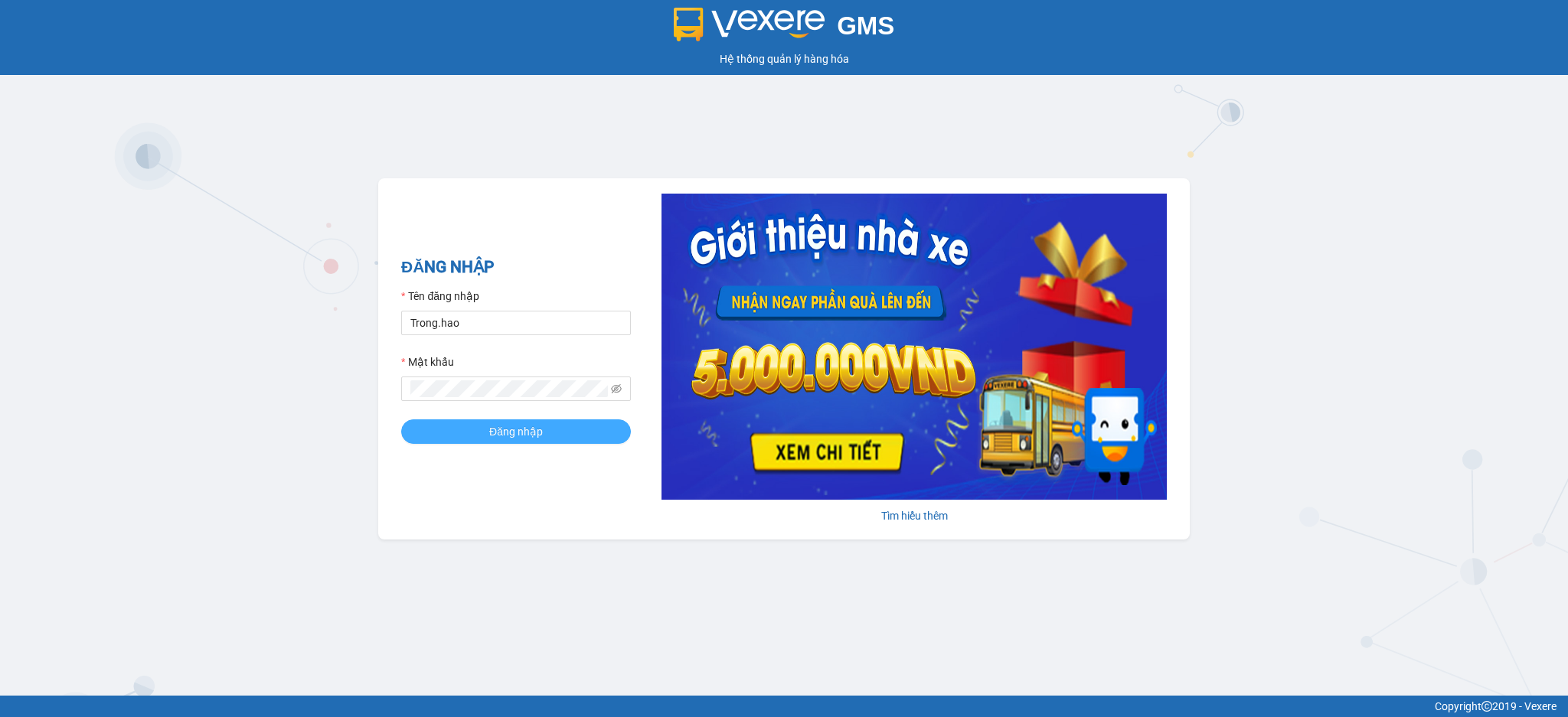
click at [500, 436] on span "Đăng nhập" at bounding box center [516, 432] width 54 height 17
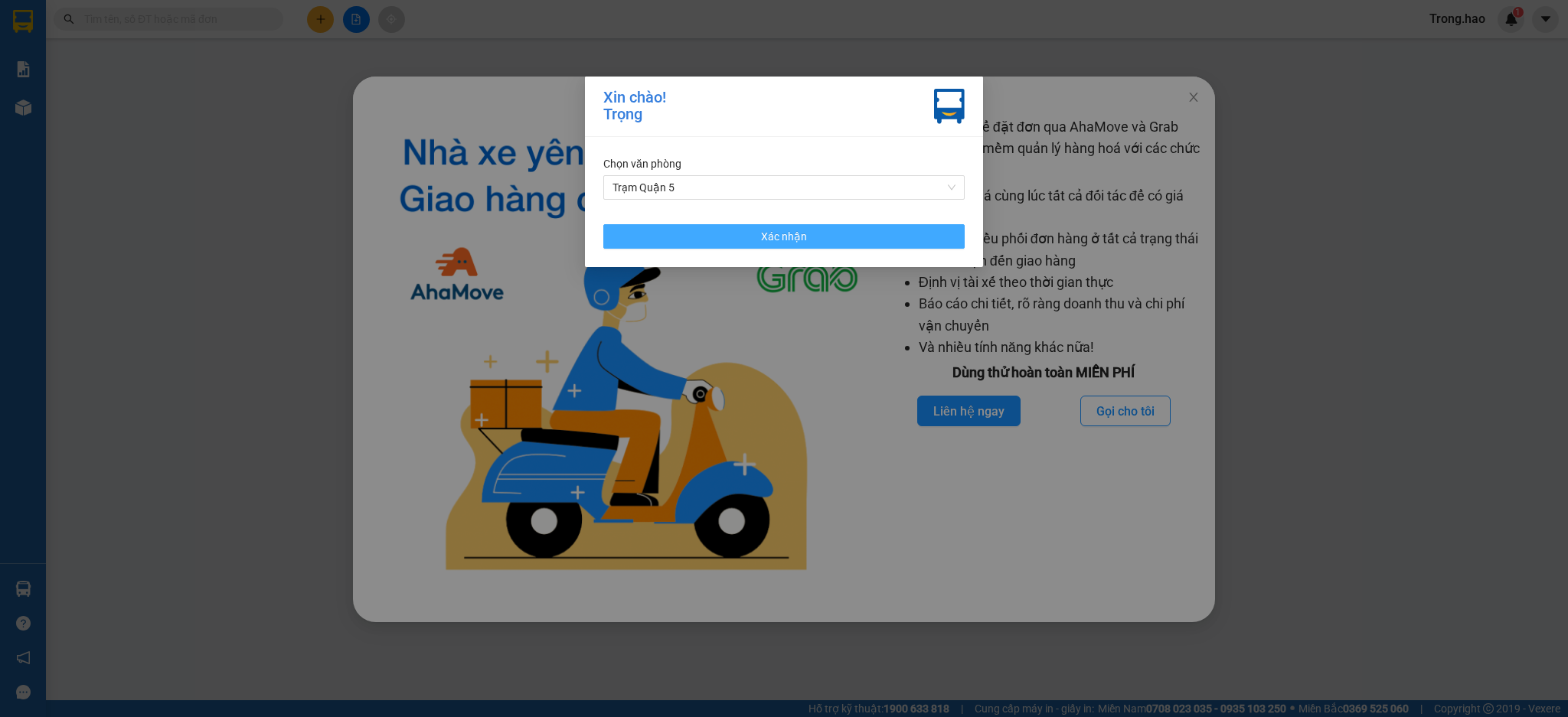
click at [695, 243] on button "Xác nhận" at bounding box center [784, 237] width 362 height 24
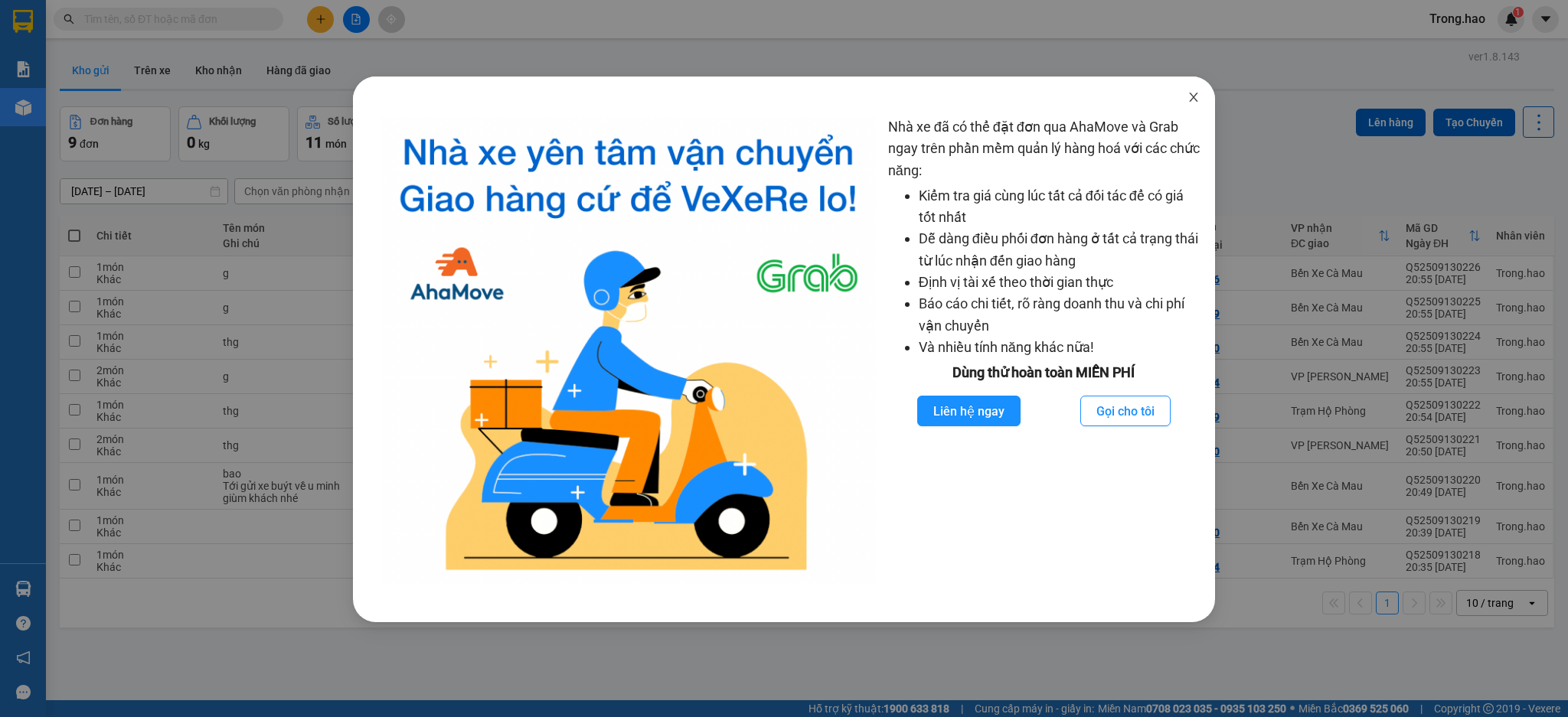
click at [1188, 86] on span "Close" at bounding box center [1193, 98] width 43 height 43
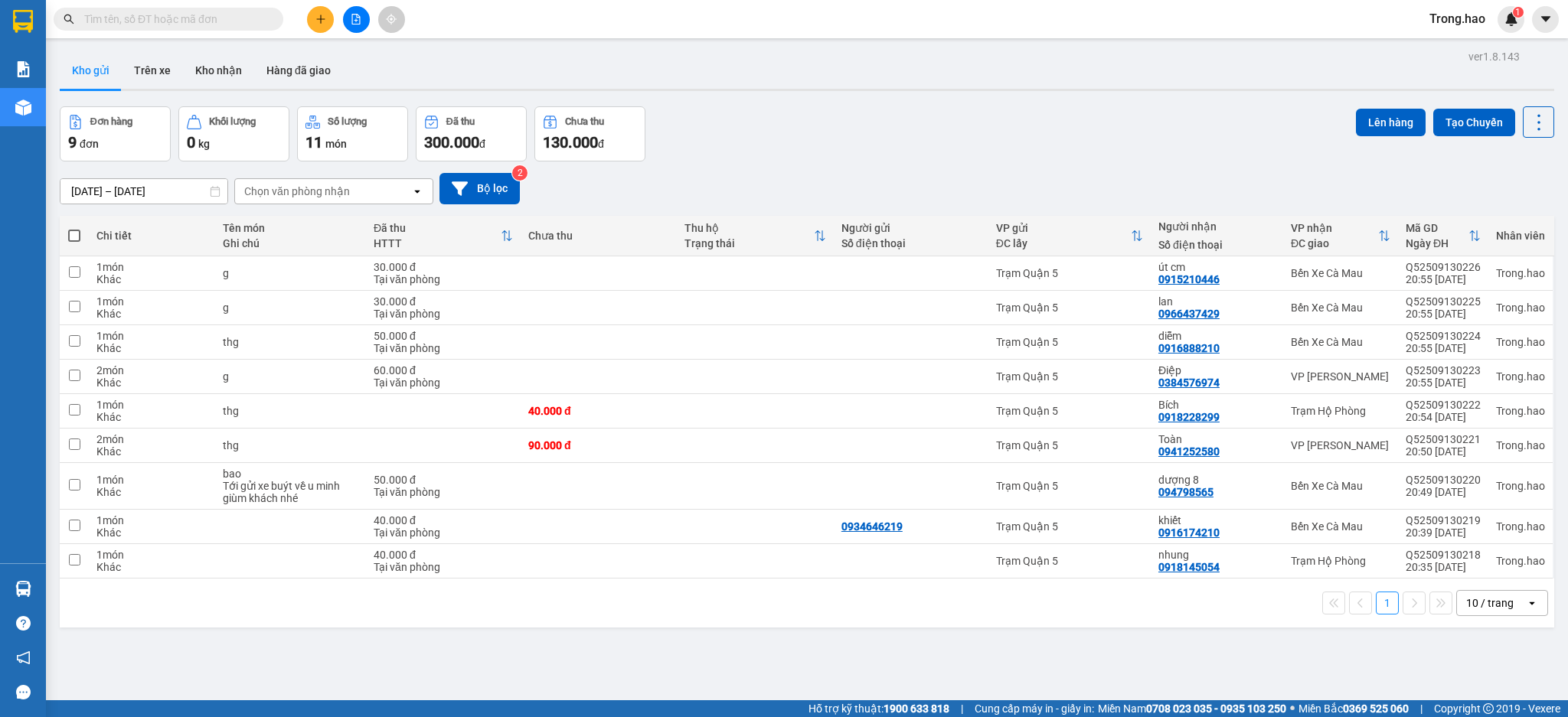
click at [237, 12] on input "text" at bounding box center [174, 19] width 180 height 17
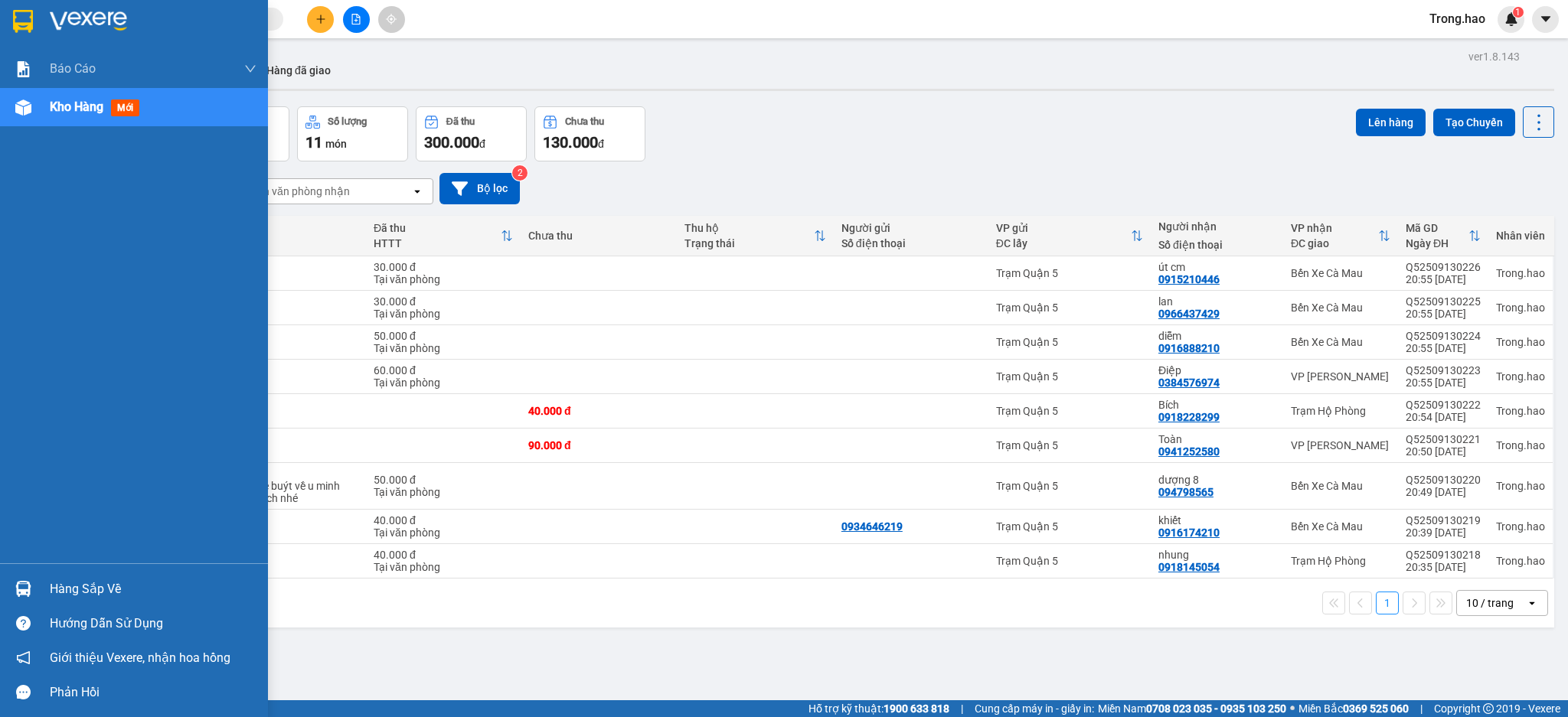
click at [11, 30] on div at bounding box center [23, 20] width 27 height 27
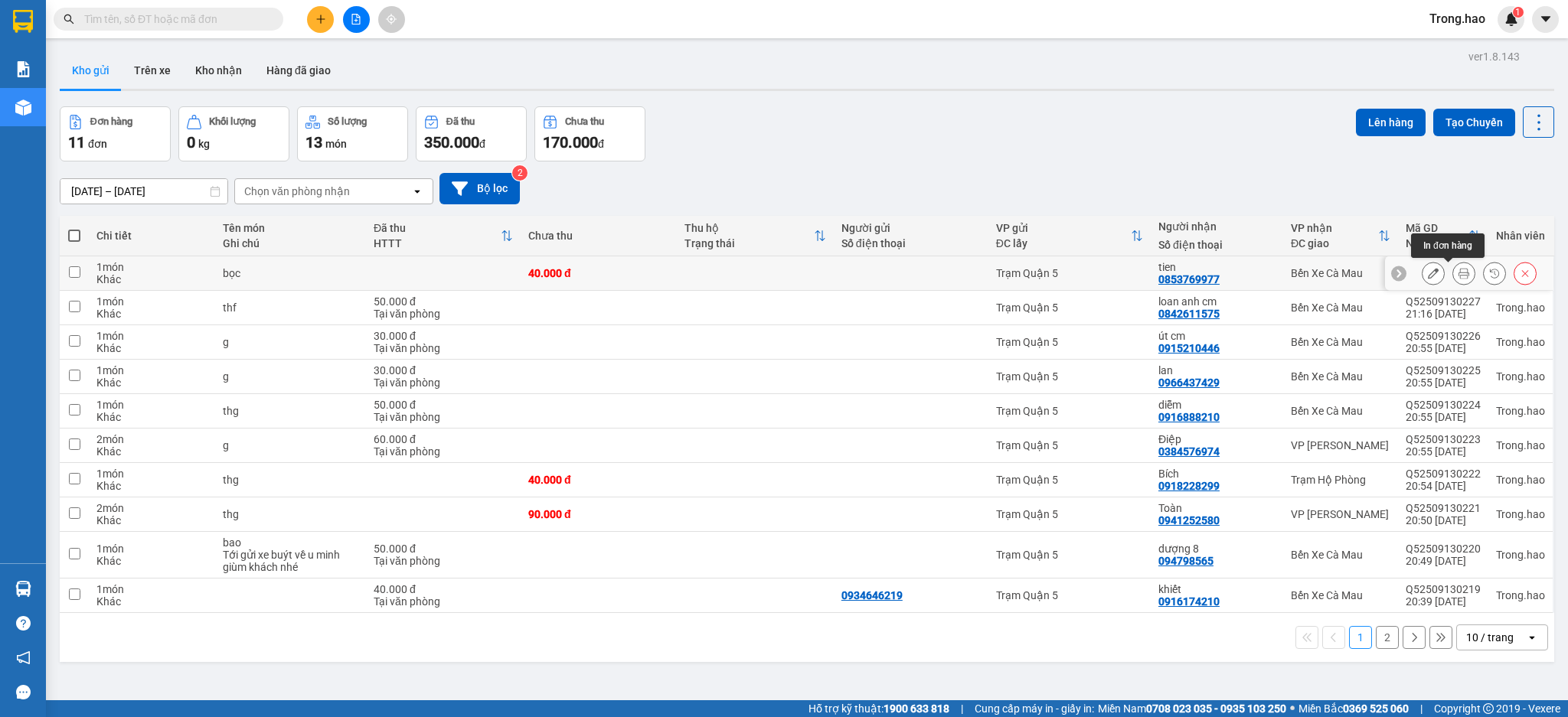
click at [1453, 268] on button at bounding box center [1464, 273] width 21 height 27
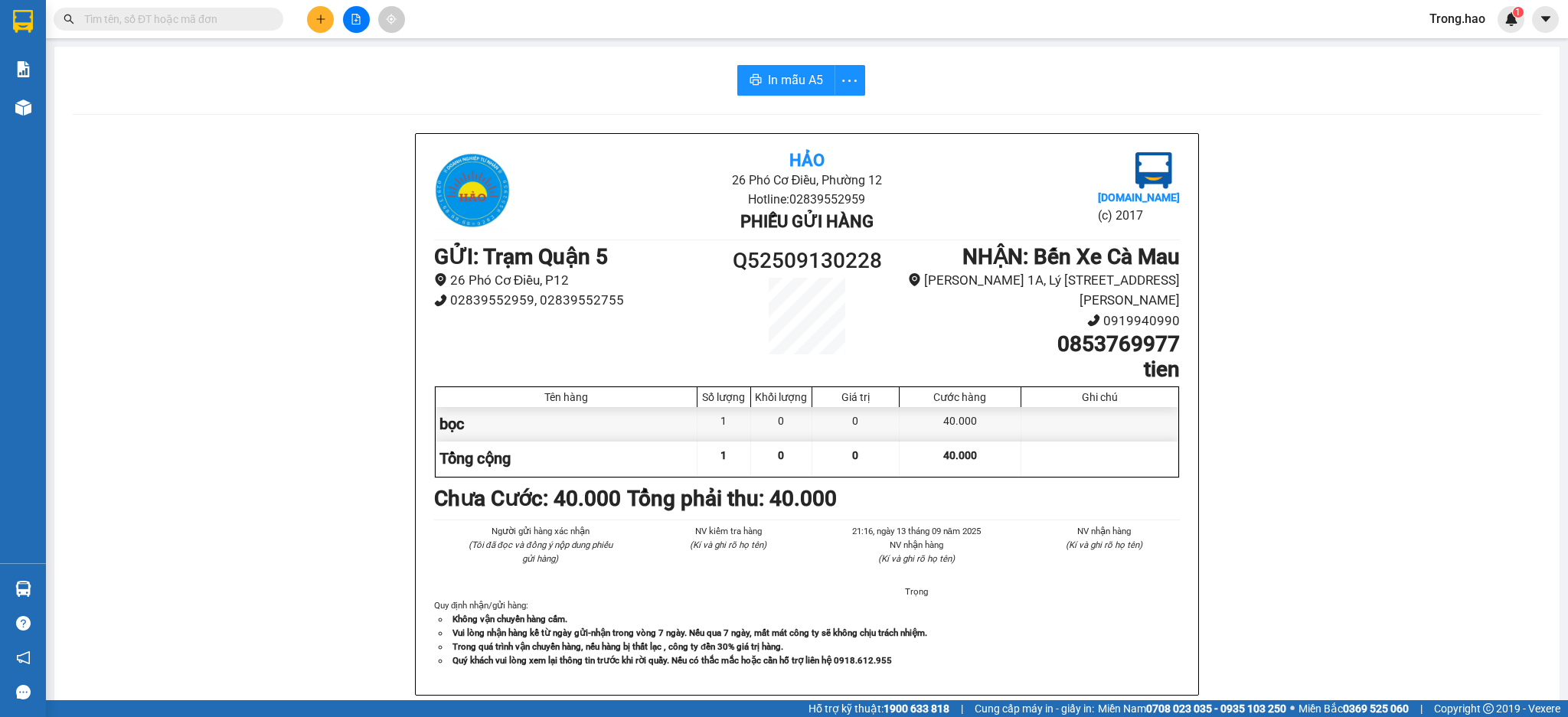
scroll to position [560, 0]
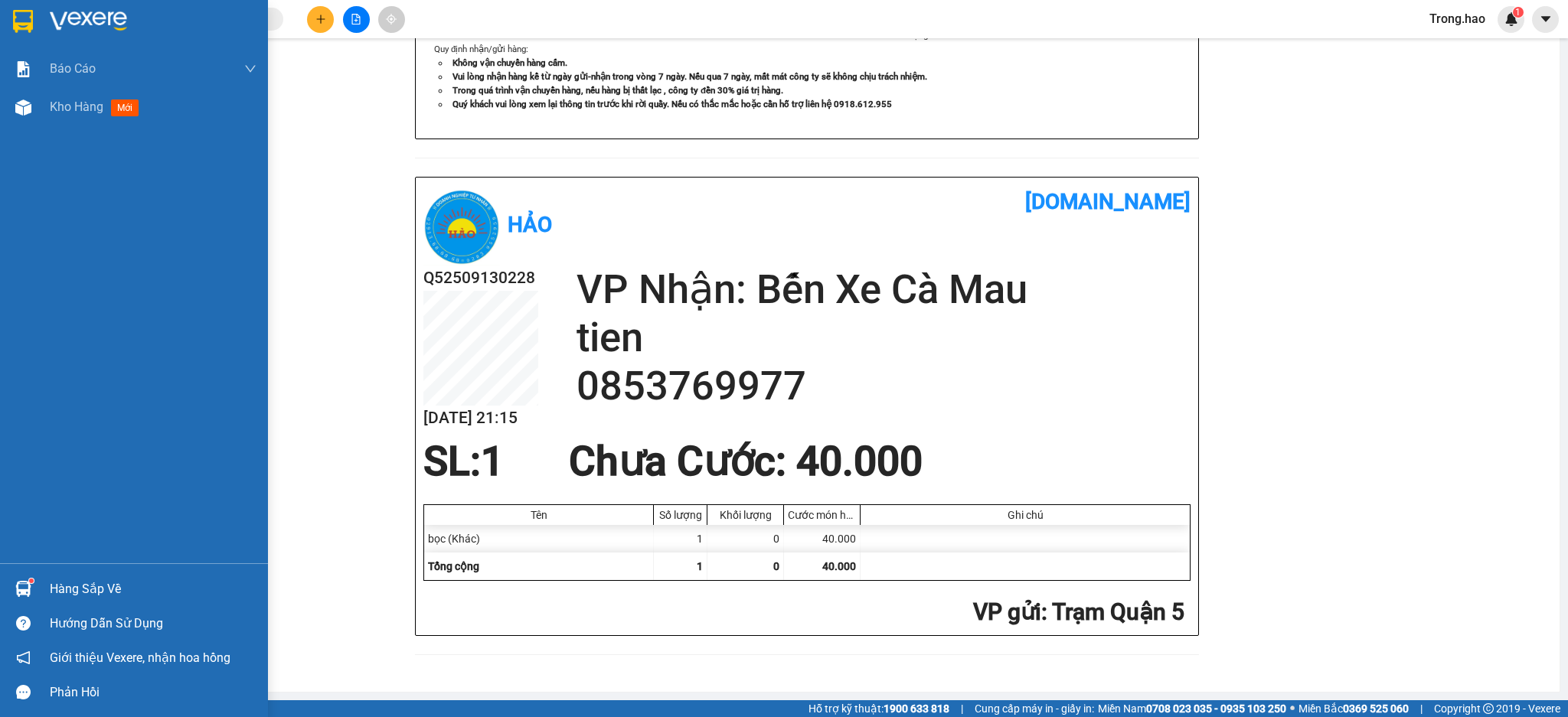
click at [56, 7] on div at bounding box center [134, 24] width 268 height 50
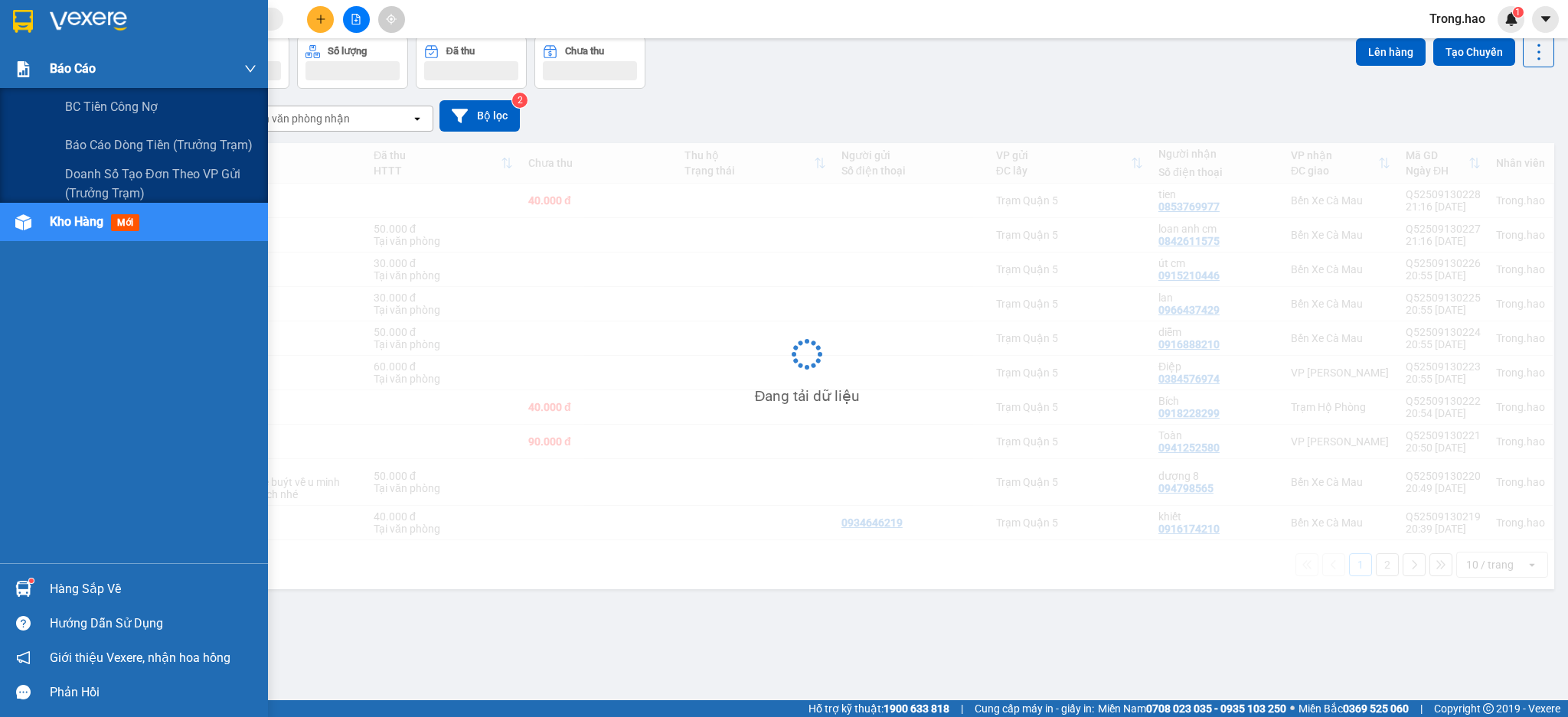
scroll to position [70, 0]
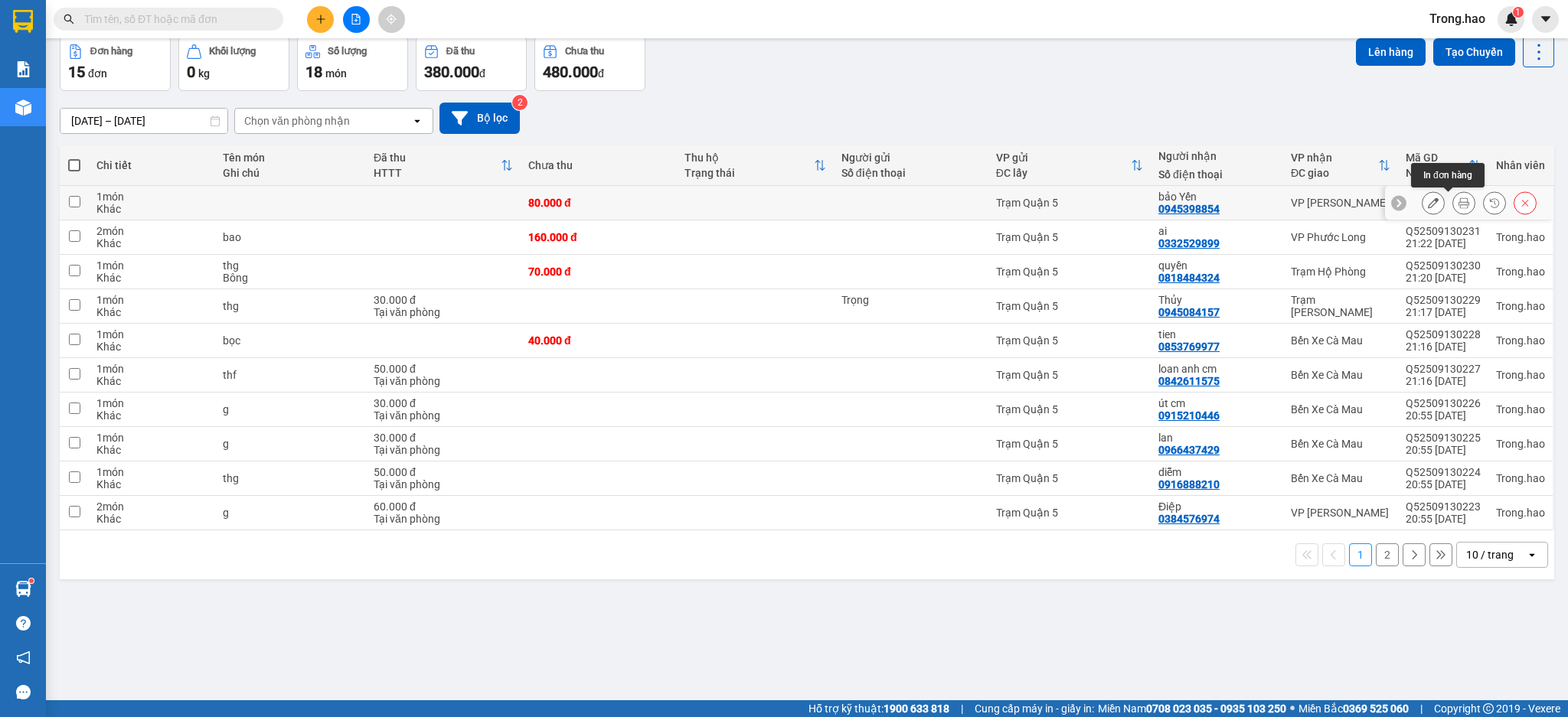
click at [1458, 204] on icon at bounding box center [1463, 202] width 11 height 11
